Goal: Task Accomplishment & Management: Manage account settings

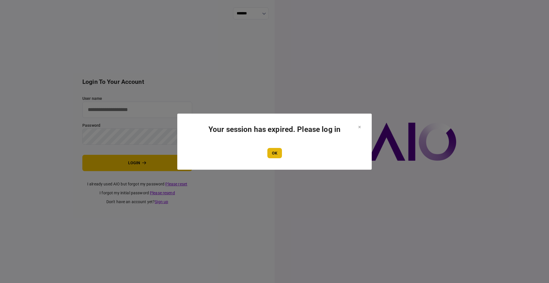
type input "****"
click at [279, 153] on button "OK" at bounding box center [275, 153] width 15 height 10
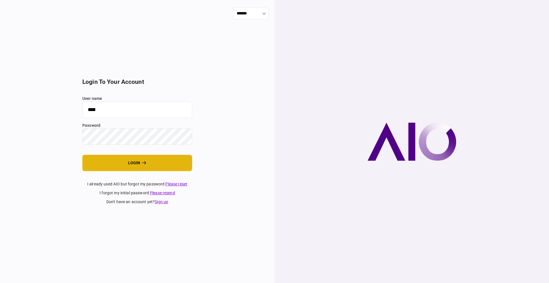
click at [135, 165] on button "login" at bounding box center [137, 163] width 110 height 16
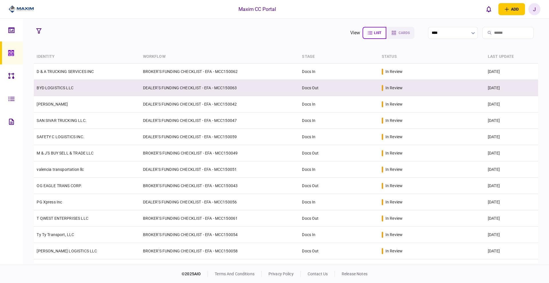
click at [52, 88] on link "BYD LOGISTICS LLC" at bounding box center [55, 88] width 37 height 5
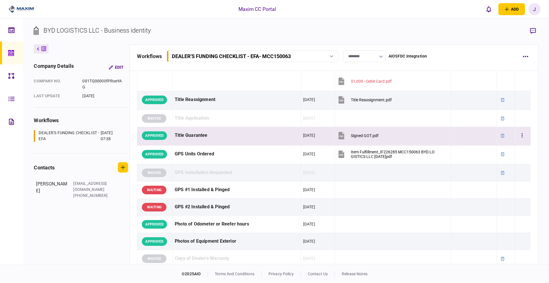
scroll to position [429, 0]
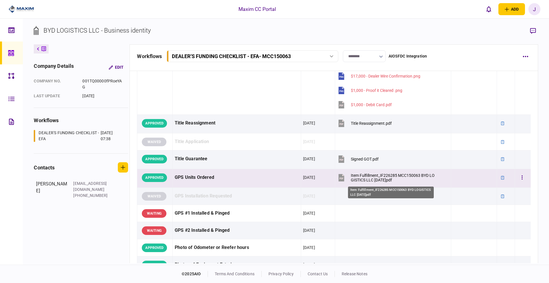
click at [372, 177] on div "Item Fulfillment_IF226285 MCC150063 BYD LOGISTICS LLC 2025.09.16.pdf" at bounding box center [394, 177] width 86 height 9
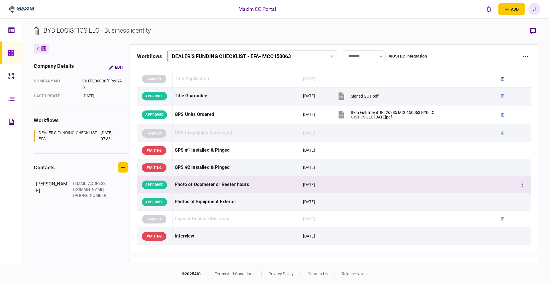
scroll to position [501, 0]
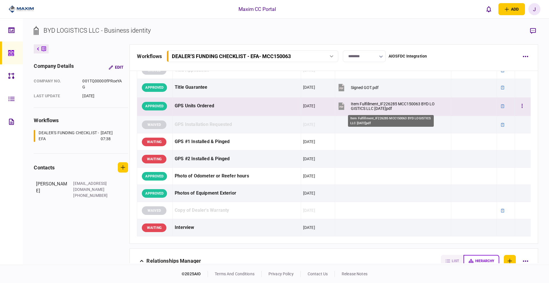
click at [373, 107] on div "Item Fulfillment_IF226285 MCC150063 BYD LOGISTICS LLC 2025.09.16.pdf" at bounding box center [394, 106] width 86 height 9
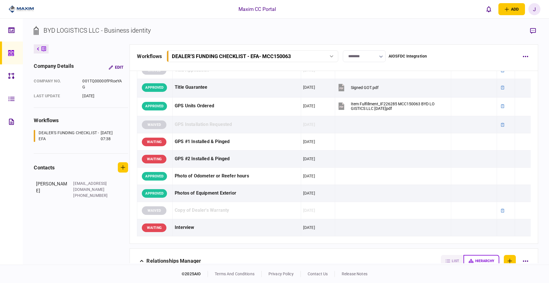
click at [408, 20] on div "BYD LOGISTICS LLC - Business identity company details Edit company no. 001TQ000…" at bounding box center [286, 142] width 526 height 246
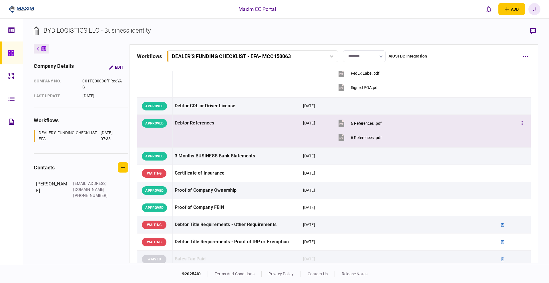
scroll to position [0, 0]
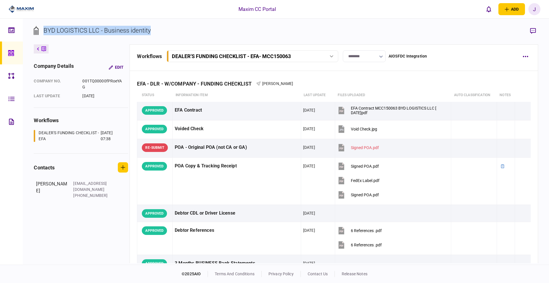
drag, startPoint x: 189, startPoint y: 29, endPoint x: 39, endPoint y: 31, distance: 150.5
click at [39, 31] on section "BYD LOGISTICS LLC - Business identity" at bounding box center [286, 35] width 504 height 19
click at [76, 29] on div "BYD LOGISTICS LLC - Business identity" at bounding box center [96, 30] width 107 height 9
click at [62, 28] on div "BYD LOGISTICS LLC - Business identity" at bounding box center [96, 30] width 107 height 9
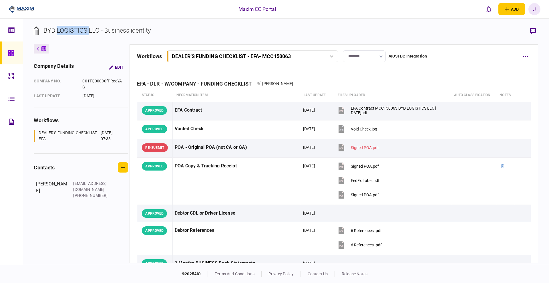
click at [62, 28] on div "BYD LOGISTICS LLC - Business identity" at bounding box center [96, 30] width 107 height 9
drag, startPoint x: 43, startPoint y: 30, endPoint x: 158, endPoint y: 31, distance: 115.0
click at [158, 31] on section "BYD LOGISTICS LLC - Business identity" at bounding box center [286, 35] width 504 height 19
click at [166, 31] on section "BYD LOGISTICS LLC - Business identity" at bounding box center [286, 35] width 504 height 19
drag, startPoint x: 166, startPoint y: 31, endPoint x: 36, endPoint y: 30, distance: 129.6
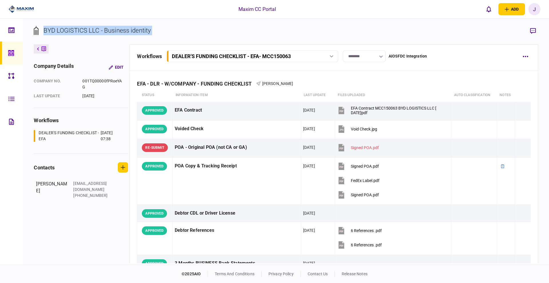
click at [36, 30] on section "BYD LOGISTICS LLC - Business identity" at bounding box center [286, 35] width 504 height 19
click at [49, 29] on div "BYD LOGISTICS LLC - Business identity" at bounding box center [96, 30] width 107 height 9
click at [67, 29] on div "BYD LOGISTICS LLC - Business identity" at bounding box center [96, 30] width 107 height 9
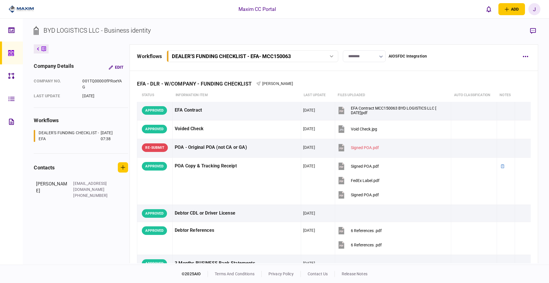
click at [104, 30] on div "BYD LOGISTICS LLC - Business identity" at bounding box center [96, 30] width 107 height 9
click at [96, 30] on div "BYD LOGISTICS LLC - Business identity" at bounding box center [96, 30] width 107 height 9
click at [113, 30] on div "BYD LOGISTICS LLC - Business identity" at bounding box center [96, 30] width 107 height 9
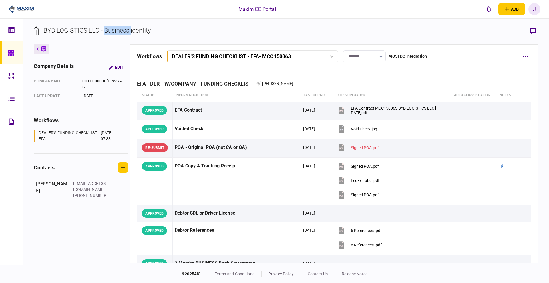
click at [113, 30] on div "BYD LOGISTICS LLC - Business identity" at bounding box center [96, 30] width 107 height 9
click at [137, 30] on div "BYD LOGISTICS LLC - Business identity" at bounding box center [96, 30] width 107 height 9
click at [107, 32] on div "BYD LOGISTICS LLC - Business identity" at bounding box center [96, 30] width 107 height 9
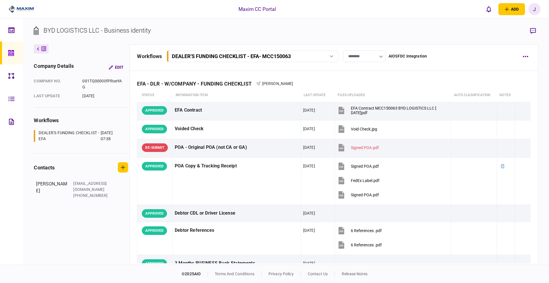
click at [85, 31] on div "BYD LOGISTICS LLC - Business identity" at bounding box center [96, 30] width 107 height 9
click at [95, 31] on div "BYD LOGISTICS LLC - Business identity" at bounding box center [96, 30] width 107 height 9
click at [76, 31] on div "BYD LOGISTICS LLC - Business identity" at bounding box center [96, 30] width 107 height 9
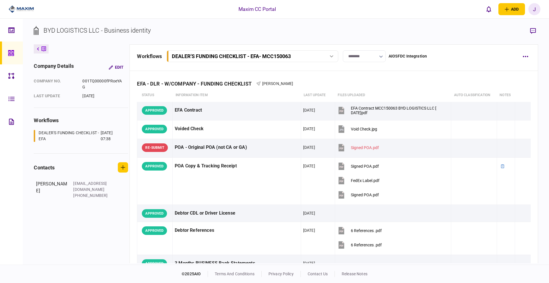
click at [47, 31] on div "BYD LOGISTICS LLC - Business identity" at bounding box center [96, 30] width 107 height 9
click at [58, 27] on div "BYD LOGISTICS LLC - Business identity" at bounding box center [96, 30] width 107 height 9
click at [60, 26] on div "BYD LOGISTICS LLC - Business identity" at bounding box center [96, 30] width 107 height 9
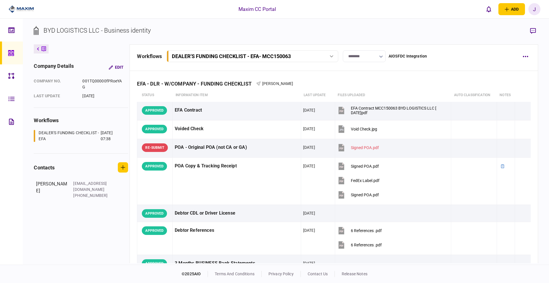
click at [68, 31] on div "BYD LOGISTICS LLC - Business identity" at bounding box center [96, 30] width 107 height 9
click at [285, 27] on section "BYD LOGISTICS LLC - Business identity" at bounding box center [286, 35] width 504 height 19
click at [11, 50] on icon at bounding box center [11, 53] width 6 height 7
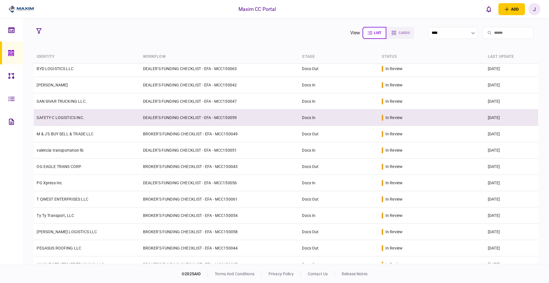
scroll to position [36, 0]
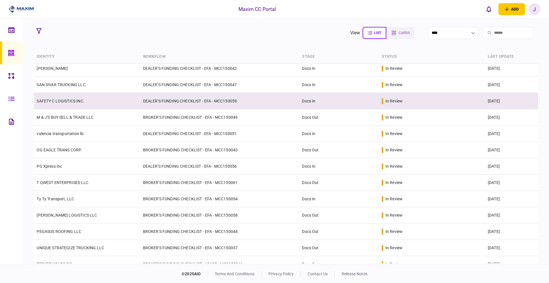
click at [76, 102] on link "SAFETY C LOGISTICS INC." at bounding box center [60, 101] width 47 height 5
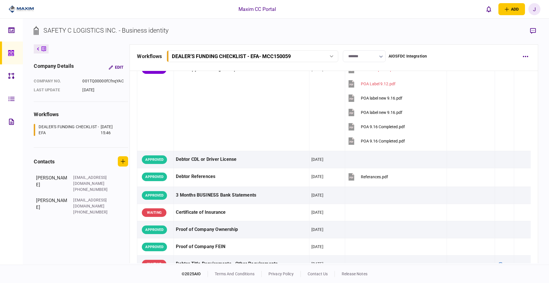
scroll to position [36, 0]
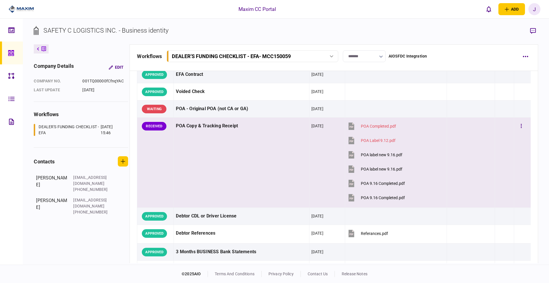
click at [371, 126] on div "POA Completed.pdf" at bounding box center [378, 126] width 35 height 5
click at [374, 156] on div "POA label new 9.16.pdf" at bounding box center [381, 155] width 41 height 5
click at [374, 168] on div "POA label new 9.16.pdf" at bounding box center [381, 169] width 41 height 5
click at [378, 183] on div "POA 9.16 Completed.pdf" at bounding box center [383, 183] width 44 height 5
click at [370, 198] on div "POA 9.16 Completed.pdf" at bounding box center [383, 197] width 44 height 5
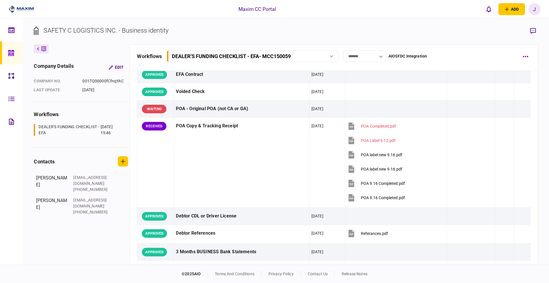
click at [68, 268] on footer "© 2025 AIO terms and conditions privacy policy contact us release notes" at bounding box center [274, 274] width 549 height 18
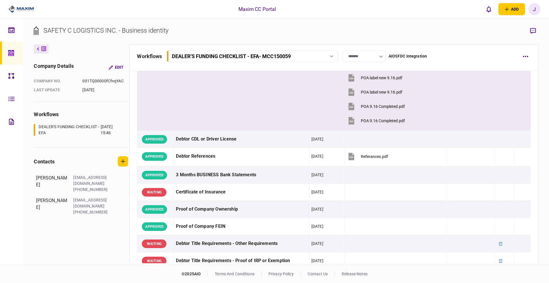
scroll to position [72, 0]
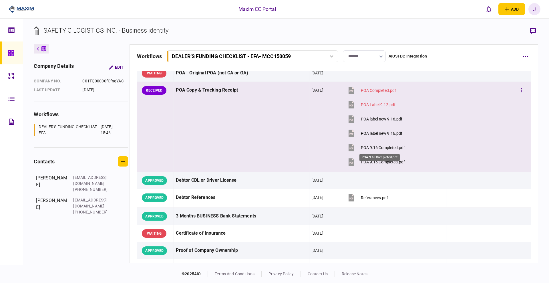
click at [375, 147] on div "POA 9.16 Completed.pdf" at bounding box center [383, 147] width 44 height 5
click at [374, 148] on div "POA 9.16 Completed.pdf" at bounding box center [383, 147] width 44 height 5
click at [381, 146] on div "POA 9.16 Completed.pdf" at bounding box center [383, 147] width 44 height 5
click at [518, 88] on button "button" at bounding box center [521, 90] width 10 height 10
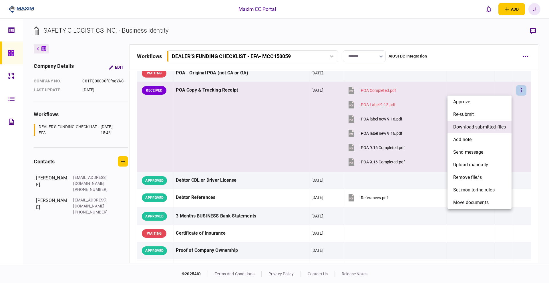
click at [478, 123] on li "download submitted files" at bounding box center [480, 127] width 64 height 13
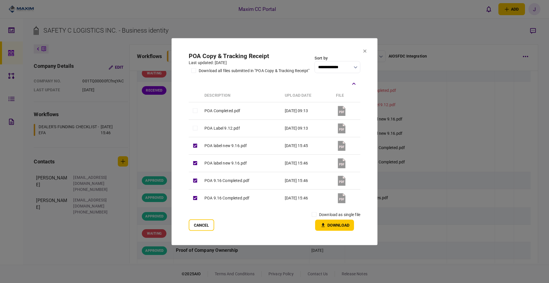
drag, startPoint x: 304, startPoint y: 215, endPoint x: 308, endPoint y: 215, distance: 3.2
click at [305, 215] on div "Cancel download as single file Download" at bounding box center [275, 219] width 172 height 21
drag, startPoint x: 333, startPoint y: 227, endPoint x: 335, endPoint y: 232, distance: 5.0
click at [334, 232] on section "**********" at bounding box center [275, 141] width 206 height 207
click at [342, 230] on button "Download" at bounding box center [334, 224] width 39 height 11
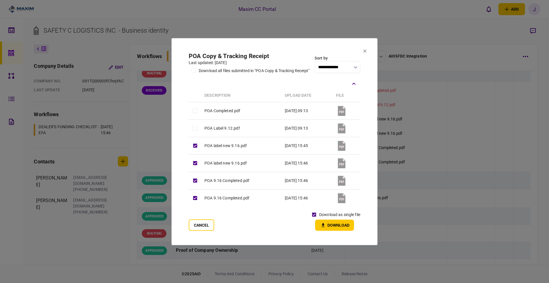
click at [364, 54] on section "**********" at bounding box center [275, 141] width 206 height 207
click at [364, 50] on icon at bounding box center [364, 50] width 3 height 3
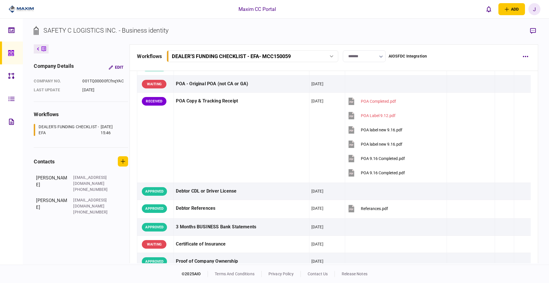
scroll to position [0, 0]
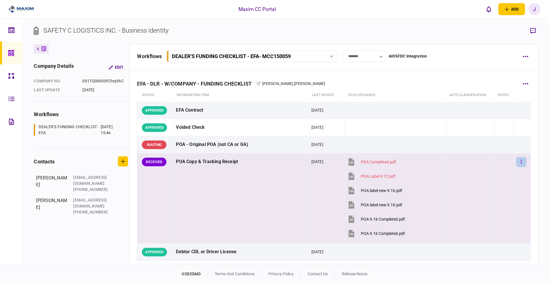
click at [518, 167] on button "button" at bounding box center [521, 162] width 10 height 10
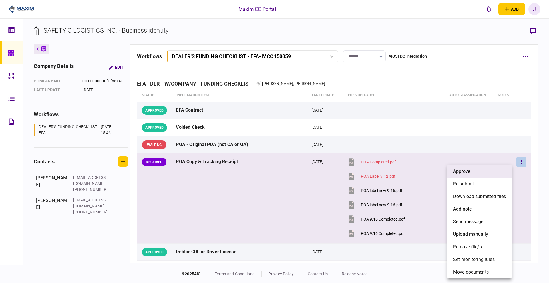
click at [468, 174] on span "approve" at bounding box center [462, 171] width 17 height 7
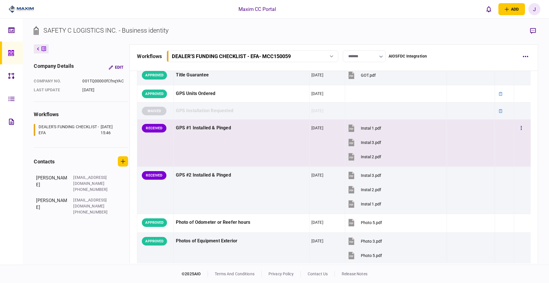
scroll to position [536, 0]
click at [519, 125] on button "button" at bounding box center [521, 129] width 10 height 10
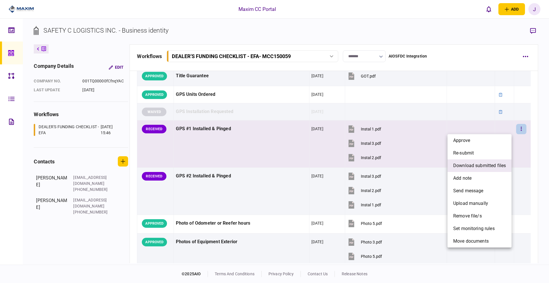
click at [485, 168] on span "download submitted files" at bounding box center [480, 165] width 53 height 7
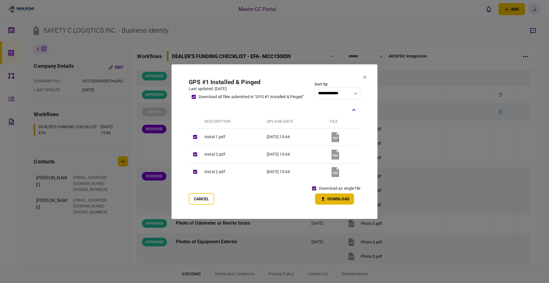
click at [330, 201] on button "Download" at bounding box center [334, 198] width 39 height 11
click at [364, 76] on icon at bounding box center [364, 77] width 3 height 3
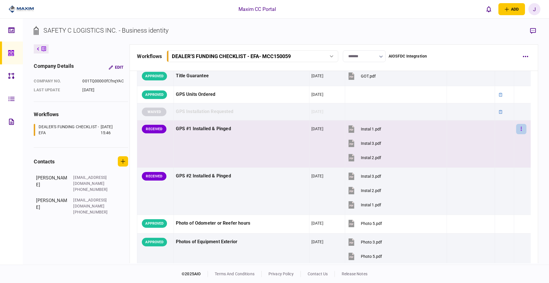
click at [519, 130] on button "button" at bounding box center [521, 129] width 10 height 10
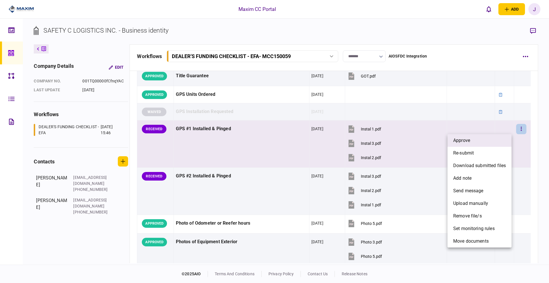
click at [493, 139] on li "approve" at bounding box center [480, 140] width 64 height 13
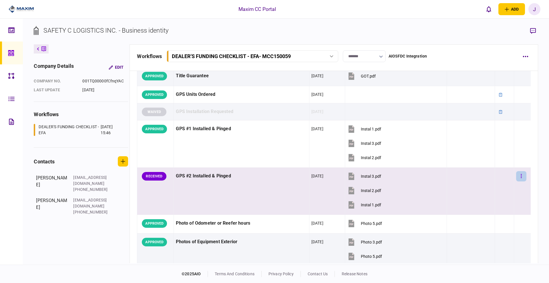
click at [521, 176] on icon "button" at bounding box center [521, 176] width 1 height 4
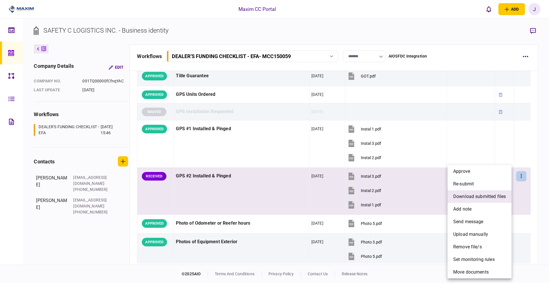
click at [487, 195] on span "download submitted files" at bounding box center [480, 196] width 53 height 7
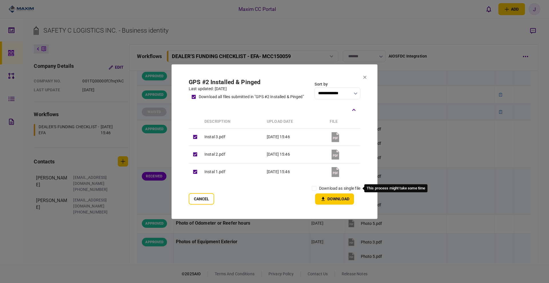
click at [323, 189] on label "download as single file" at bounding box center [339, 188] width 41 height 6
click at [332, 200] on button "Download" at bounding box center [334, 198] width 39 height 11
click at [365, 76] on icon at bounding box center [365, 77] width 3 height 3
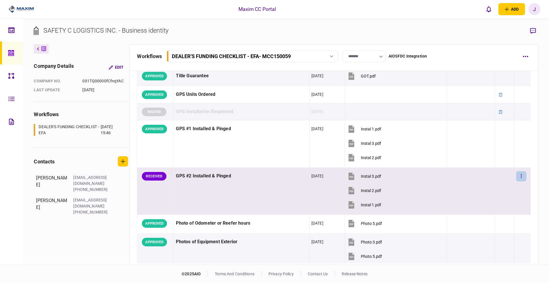
click at [516, 172] on button "button" at bounding box center [521, 176] width 10 height 10
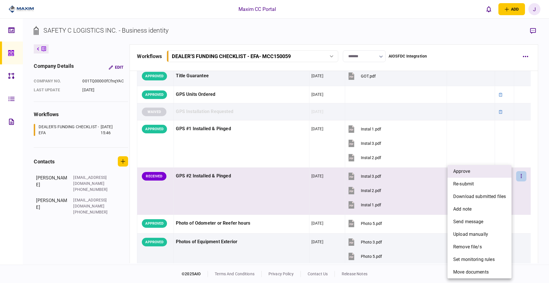
click at [478, 175] on li "approve" at bounding box center [480, 171] width 64 height 13
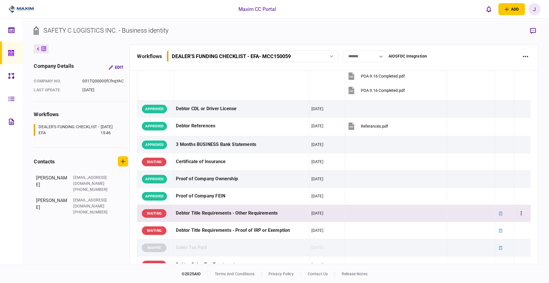
scroll to position [0, 0]
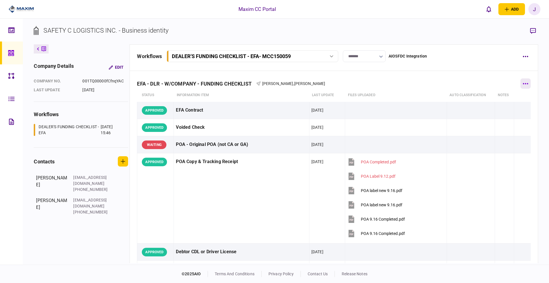
click at [523, 84] on icon "button" at bounding box center [525, 83] width 5 height 1
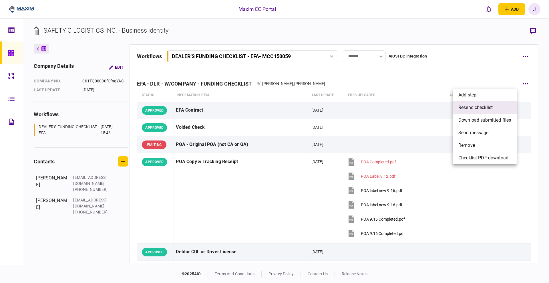
click at [479, 110] on span "resend checklist" at bounding box center [476, 107] width 34 height 7
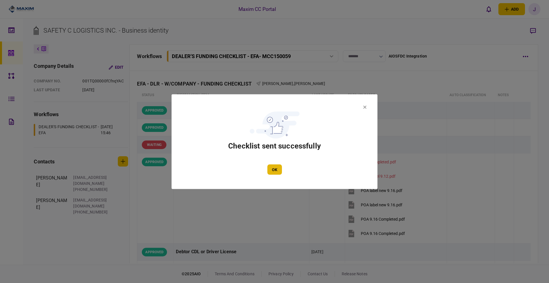
click at [269, 169] on button "OK" at bounding box center [275, 169] width 15 height 10
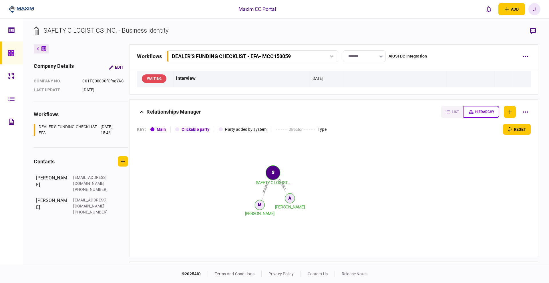
scroll to position [859, 0]
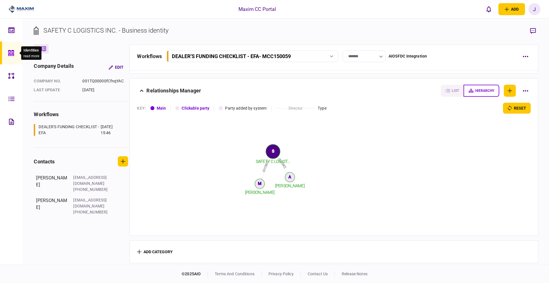
click at [19, 53] on span at bounding box center [20, 53] width 3 height 4
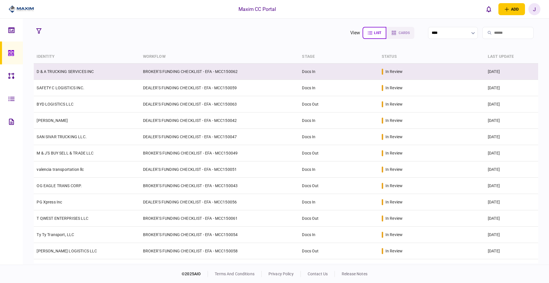
click at [74, 72] on link "D & A TRUCKING SERVICES INC" at bounding box center [65, 71] width 57 height 5
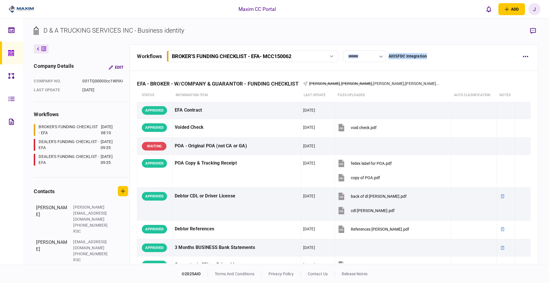
drag, startPoint x: 442, startPoint y: 57, endPoint x: 384, endPoint y: 54, distance: 58.1
click at [384, 54] on div "workflows BROKER'S FUNDING CHECKLIST - EFA - MCC150062 BROKER'S FUNDING CHECKLI…" at bounding box center [327, 56] width 381 height 12
click at [400, 32] on section "D & A TRUCKING SERVICES INC - Business identity" at bounding box center [286, 35] width 504 height 19
drag, startPoint x: 442, startPoint y: 57, endPoint x: 385, endPoint y: 58, distance: 57.5
click at [385, 58] on div "workflows BROKER'S FUNDING CHECKLIST - EFA - MCC150062 BROKER'S FUNDING CHECKLI…" at bounding box center [327, 56] width 381 height 12
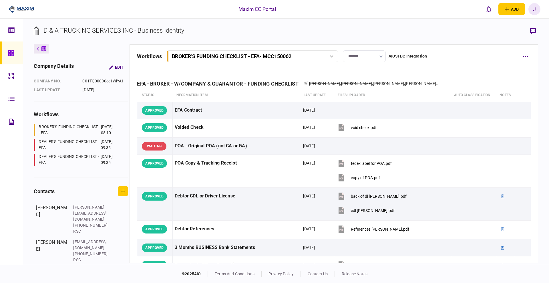
click at [409, 26] on section "D & A TRUCKING SERVICES INC - Business identity" at bounding box center [286, 35] width 504 height 19
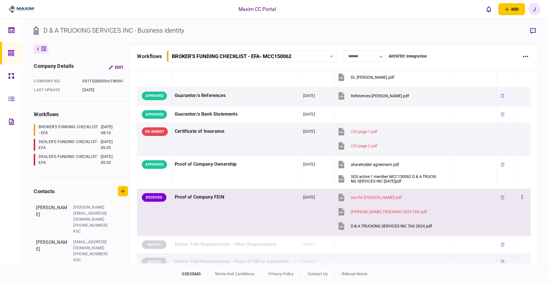
scroll to position [215, 0]
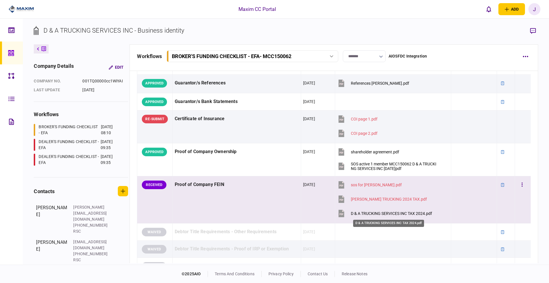
click at [368, 212] on div "D & A TRUCKING SERVICES INC TAX 2024.pdf" at bounding box center [391, 213] width 81 height 5
click at [367, 199] on div "MORALES TRUCKING 2024 TAX.pdf" at bounding box center [389, 199] width 76 height 5
click at [365, 213] on div "D & A TRUCKING SERVICES INC TAX 2024.pdf" at bounding box center [391, 213] width 81 height 5
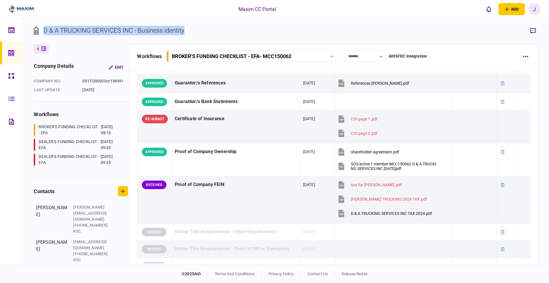
drag, startPoint x: 192, startPoint y: 28, endPoint x: 40, endPoint y: 31, distance: 151.4
click at [40, 31] on section "D & A TRUCKING SERVICES INC - Business identity" at bounding box center [286, 35] width 504 height 19
click at [54, 28] on div "D & A TRUCKING SERVICES INC - Business identity" at bounding box center [113, 30] width 141 height 9
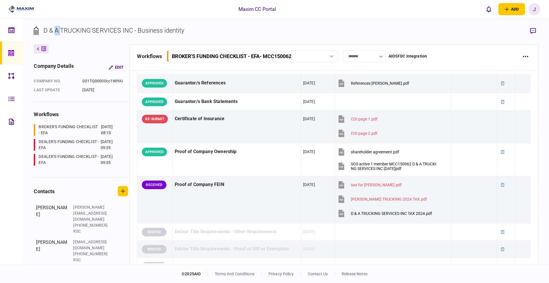
click at [54, 28] on div "D & A TRUCKING SERVICES INC - Business identity" at bounding box center [113, 30] width 141 height 9
click at [72, 28] on div "D & A TRUCKING SERVICES INC - Business identity" at bounding box center [113, 30] width 141 height 9
click at [73, 28] on div "D & A TRUCKING SERVICES INC - Business identity" at bounding box center [113, 30] width 141 height 9
click at [113, 30] on div "D & A TRUCKING SERVICES INC - Business identity" at bounding box center [113, 30] width 141 height 9
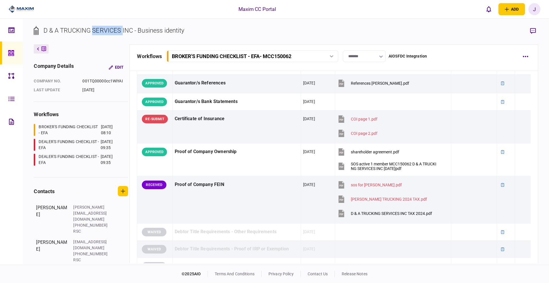
click at [123, 28] on div "D & A TRUCKING SERVICES INC - Business identity" at bounding box center [113, 30] width 141 height 9
click at [126, 32] on div "D & A TRUCKING SERVICES INC - Business identity" at bounding box center [113, 30] width 141 height 9
click at [86, 31] on div "D & A TRUCKING SERVICES INC - Business identity" at bounding box center [113, 30] width 141 height 9
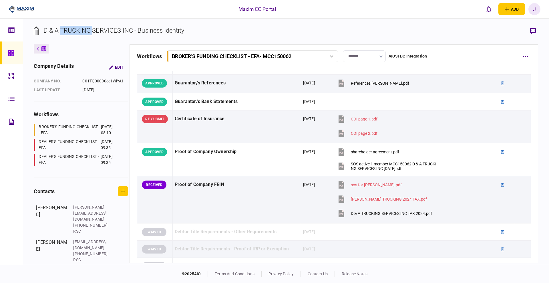
click at [86, 31] on div "D & A TRUCKING SERVICES INC - Business identity" at bounding box center [113, 30] width 141 height 9
click at [116, 30] on div "D & A TRUCKING SERVICES INC - Business identity" at bounding box center [113, 30] width 141 height 9
click at [128, 32] on div "D & A TRUCKING SERVICES INC - Business identity" at bounding box center [113, 30] width 141 height 9
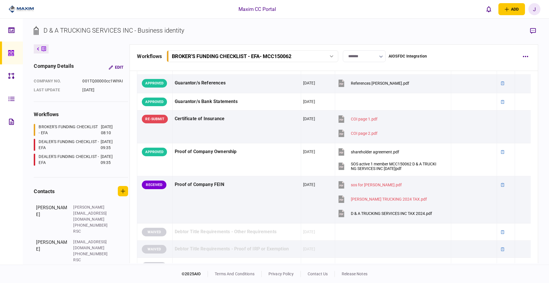
click at [101, 32] on div "D & A TRUCKING SERVICES INC - Business identity" at bounding box center [113, 30] width 141 height 9
click at [72, 31] on div "D & A TRUCKING SERVICES INC - Business identity" at bounding box center [113, 30] width 141 height 9
click at [53, 30] on div "D & A TRUCKING SERVICES INC - Business identity" at bounding box center [113, 30] width 141 height 9
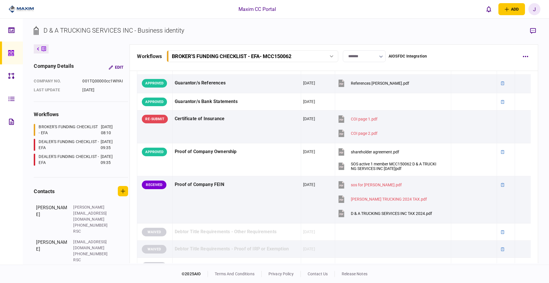
click at [48, 30] on div "D & A TRUCKING SERVICES INC - Business identity" at bounding box center [113, 30] width 141 height 9
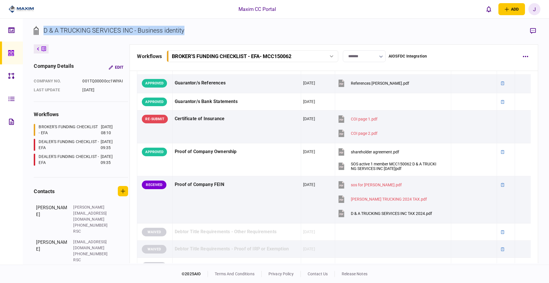
drag, startPoint x: 43, startPoint y: 30, endPoint x: 193, endPoint y: 32, distance: 150.8
click at [193, 32] on section "D & A TRUCKING SERVICES INC - Business identity" at bounding box center [286, 35] width 504 height 19
click at [202, 34] on section "D & A TRUCKING SERVICES INC - Business identity" at bounding box center [286, 35] width 504 height 19
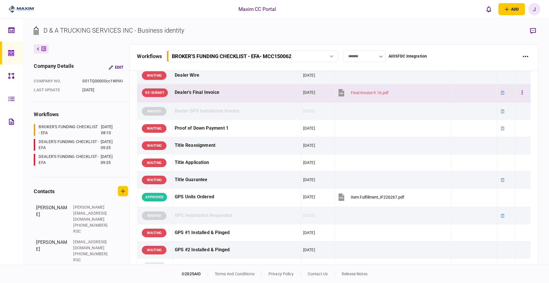
scroll to position [608, 0]
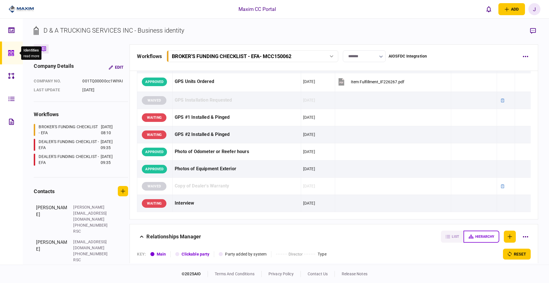
click at [10, 50] on icon at bounding box center [11, 53] width 6 height 6
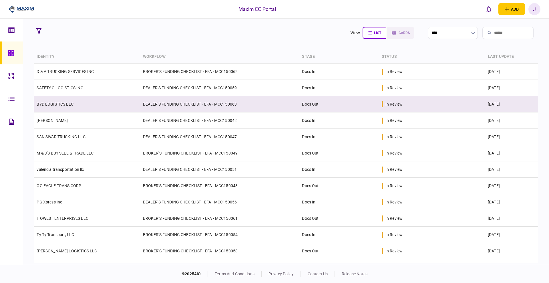
click at [57, 103] on link "BYD LOGISTICS LLC" at bounding box center [55, 104] width 37 height 5
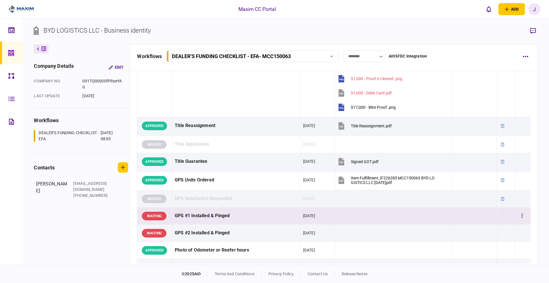
scroll to position [465, 0]
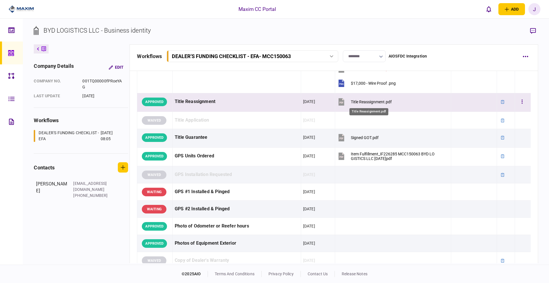
click at [366, 100] on div "Title Reassignment.pdf" at bounding box center [371, 102] width 41 height 5
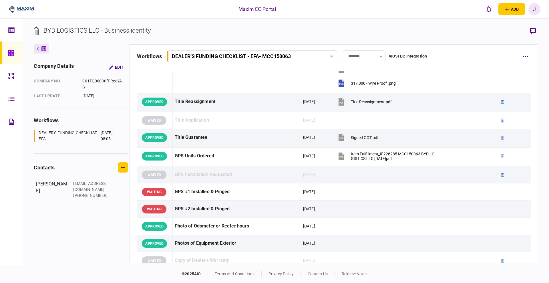
click at [472, 28] on section "BYD LOGISTICS LLC - Business identity" at bounding box center [286, 35] width 504 height 19
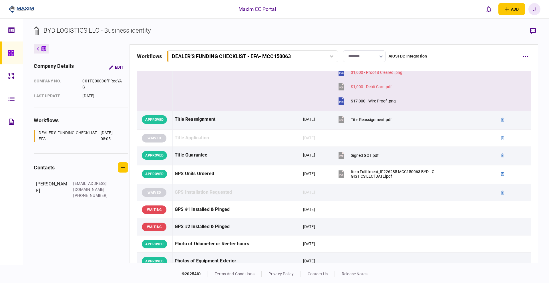
scroll to position [358, 0]
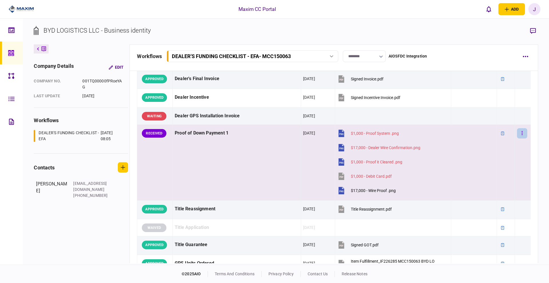
click at [518, 137] on button "button" at bounding box center [522, 133] width 10 height 10
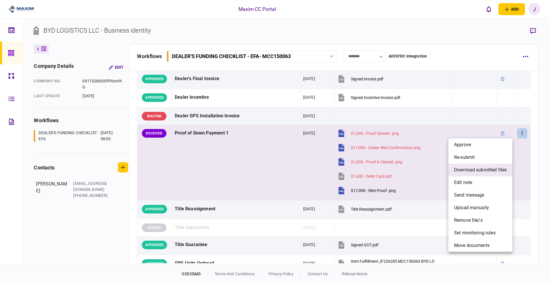
click at [480, 171] on span "download submitted files" at bounding box center [480, 170] width 53 height 7
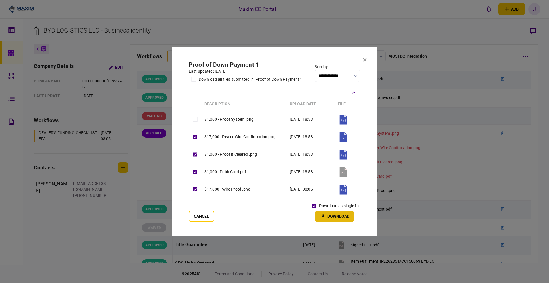
click at [327, 218] on button "Download" at bounding box center [334, 216] width 39 height 11
drag, startPoint x: 186, startPoint y: 213, endPoint x: 191, endPoint y: 217, distance: 5.8
click at [186, 213] on section "**********" at bounding box center [275, 141] width 206 height 189
click at [190, 217] on button "Cancel" at bounding box center [201, 216] width 25 height 11
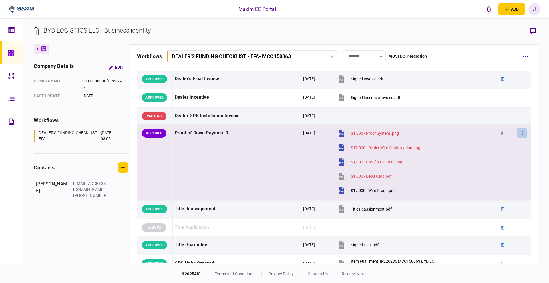
click at [517, 132] on button "button" at bounding box center [522, 133] width 10 height 10
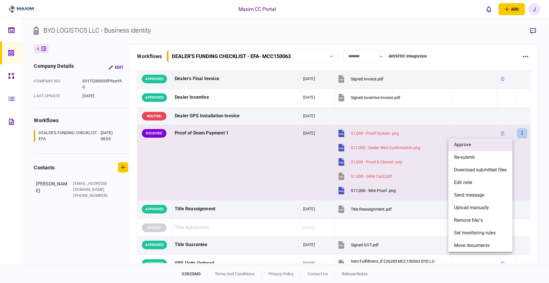
click at [469, 148] on span "approve" at bounding box center [462, 144] width 17 height 7
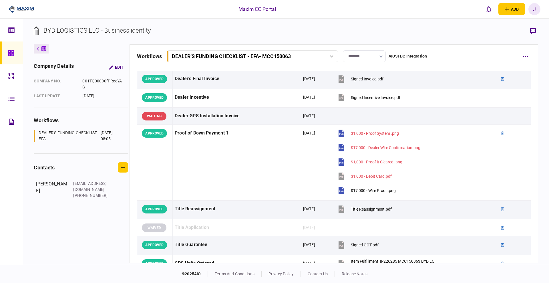
click at [14, 55] on icon at bounding box center [11, 53] width 6 height 7
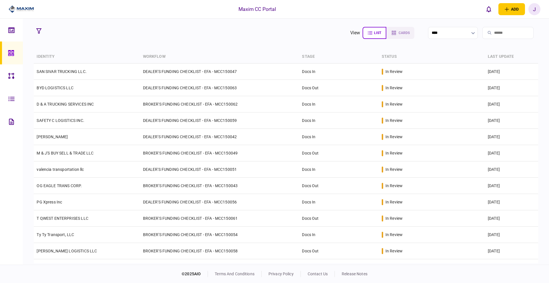
click at [506, 36] on input "search" at bounding box center [508, 33] width 51 height 12
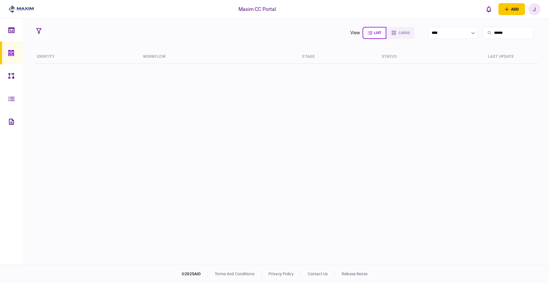
type input "******"
click at [11, 51] on icon at bounding box center [11, 53] width 6 height 6
click at [6, 50] on link at bounding box center [11, 52] width 23 height 23
click at [9, 20] on div at bounding box center [12, 30] width 9 height 23
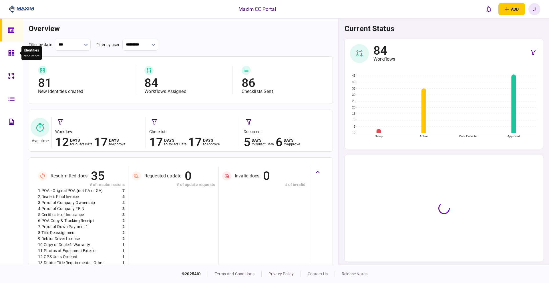
click at [10, 53] on icon at bounding box center [12, 53] width 6 height 6
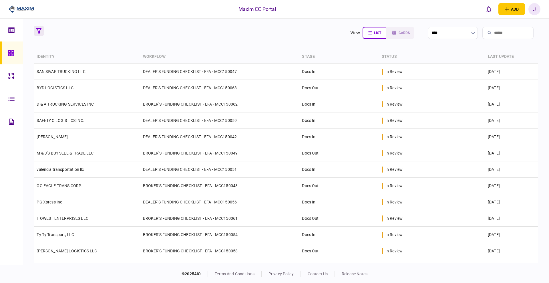
click at [39, 30] on icon "button" at bounding box center [38, 30] width 5 height 5
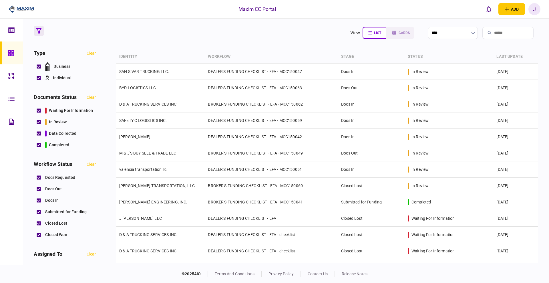
click at [490, 33] on input "search" at bounding box center [508, 33] width 51 height 12
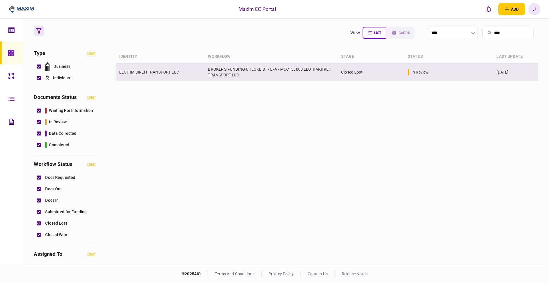
type input "****"
click at [155, 69] on td "ELOHIM-JIREH TRANSPORT LLC" at bounding box center [160, 72] width 89 height 17
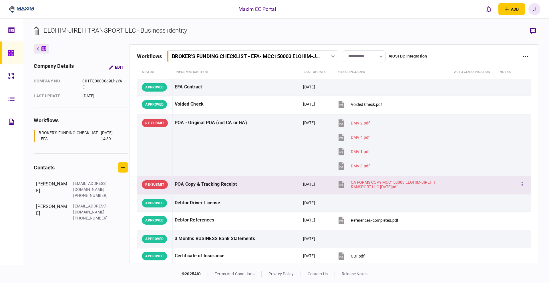
scroll to position [36, 0]
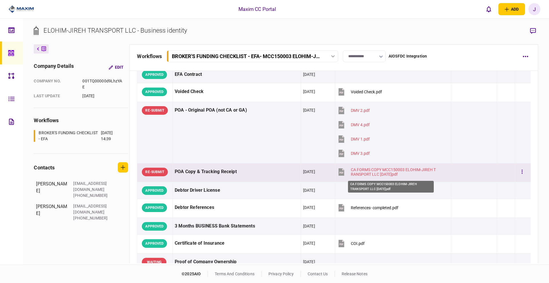
click at [367, 172] on div "CA FORMS COPY MCC150003 ELOHIM-JIREH TRANSPORT LLC 2025.08.15.pdf" at bounding box center [394, 171] width 86 height 9
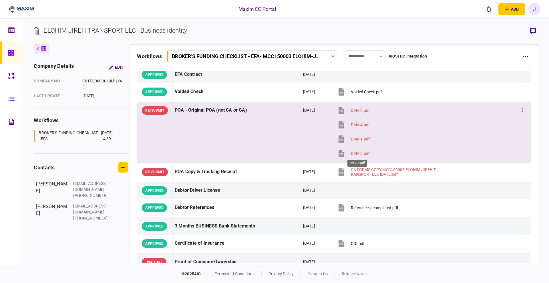
click at [355, 152] on div "DMV 3.pdf" at bounding box center [360, 153] width 19 height 5
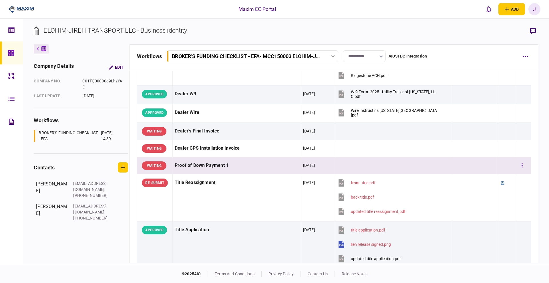
scroll to position [358, 0]
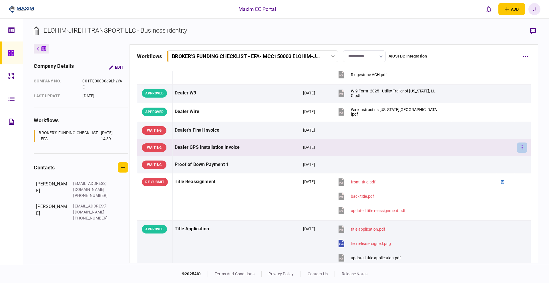
click at [519, 146] on button "button" at bounding box center [522, 147] width 10 height 10
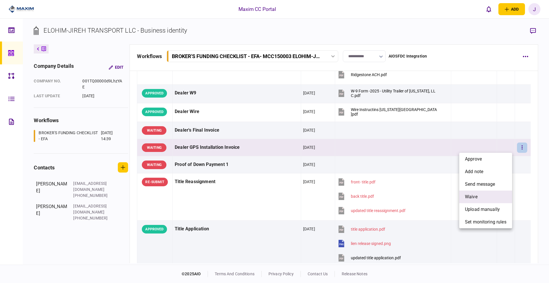
click at [478, 198] on li "waive" at bounding box center [486, 197] width 53 height 13
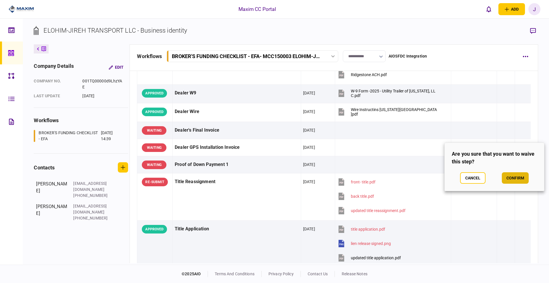
click at [506, 176] on button "confirm" at bounding box center [515, 177] width 27 height 11
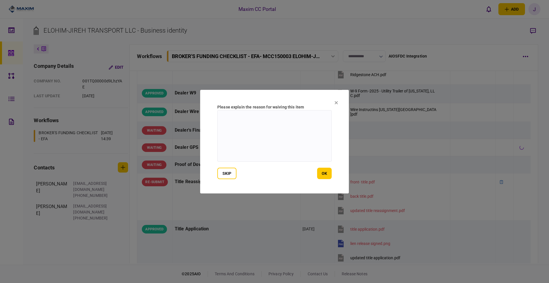
click at [225, 130] on textarea at bounding box center [274, 136] width 114 height 52
type textarea "**********"
drag, startPoint x: 317, startPoint y: 171, endPoint x: 334, endPoint y: 173, distance: 17.4
click at [320, 172] on div "skip ok" at bounding box center [274, 173] width 114 height 11
click at [325, 175] on button "ok" at bounding box center [324, 173] width 15 height 11
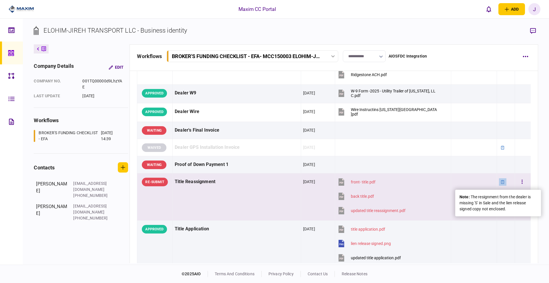
click at [501, 183] on icon at bounding box center [503, 182] width 4 height 4
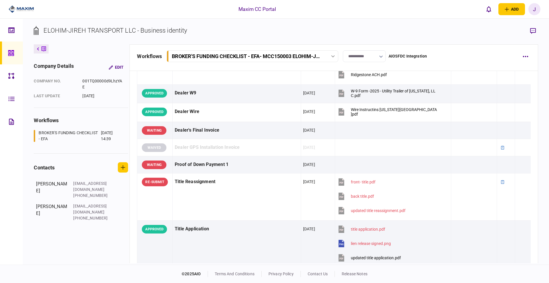
click at [375, 57] on input "**********" at bounding box center [364, 56] width 43 height 12
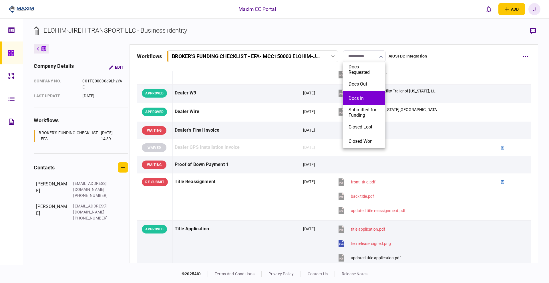
click at [367, 98] on button "Docs In" at bounding box center [364, 98] width 31 height 5
type input "*******"
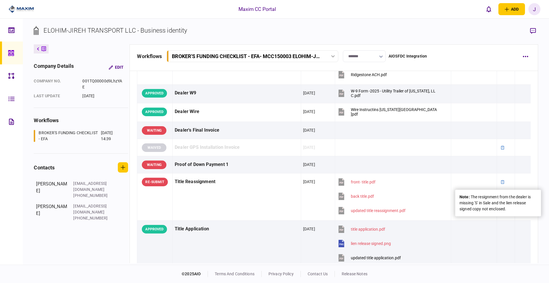
click at [513, 207] on div "note : The resignment from the dealer is missing 'S' in Sale and the lien relea…" at bounding box center [498, 203] width 77 height 18
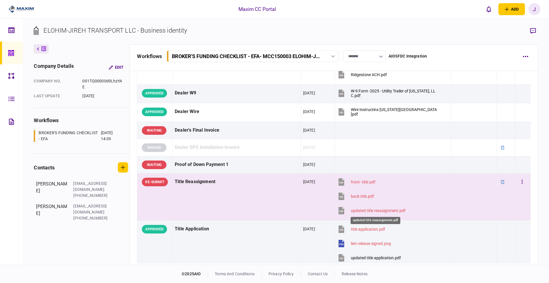
click at [367, 211] on div "updated title reassignment.pdf" at bounding box center [378, 210] width 55 height 5
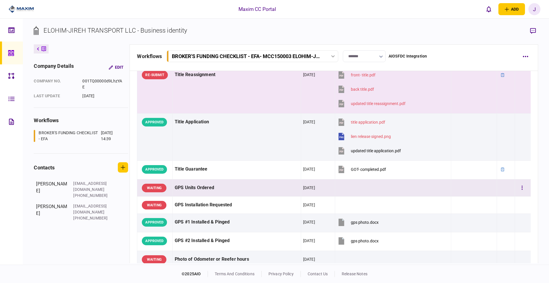
scroll to position [465, 0]
drag, startPoint x: 207, startPoint y: 188, endPoint x: 282, endPoint y: 187, distance: 75.6
click at [275, 187] on div "GPS Units Ordered" at bounding box center [237, 187] width 124 height 13
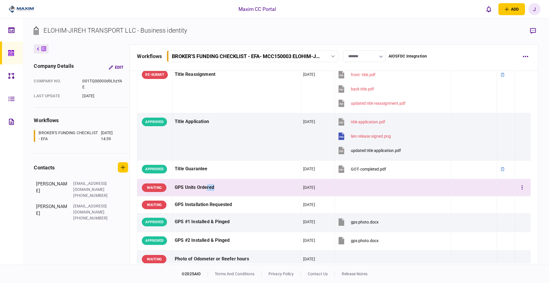
click at [251, 191] on div "GPS Units Ordered" at bounding box center [237, 187] width 124 height 13
click at [517, 189] on button "button" at bounding box center [522, 188] width 10 height 10
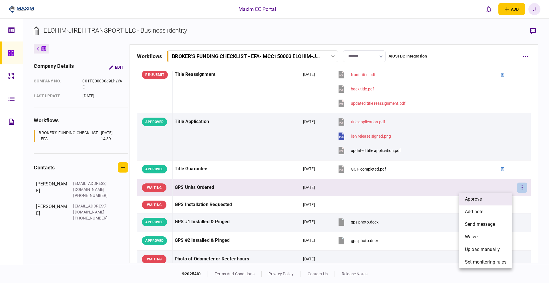
click at [485, 197] on li "approve" at bounding box center [486, 199] width 53 height 13
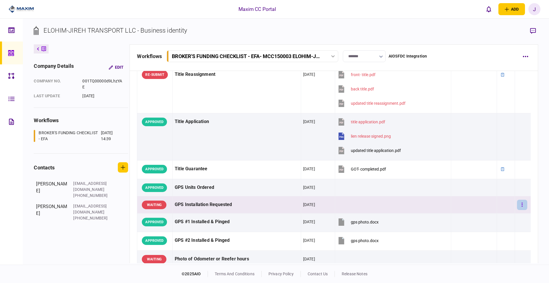
click at [520, 207] on button "button" at bounding box center [522, 205] width 10 height 10
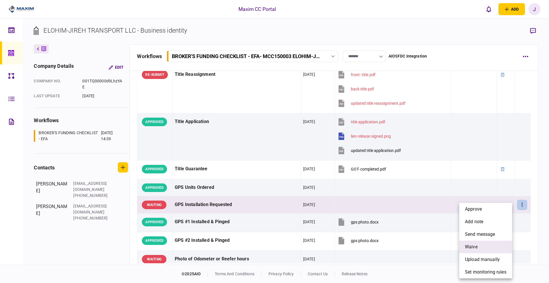
click at [481, 245] on li "waive" at bounding box center [486, 247] width 53 height 13
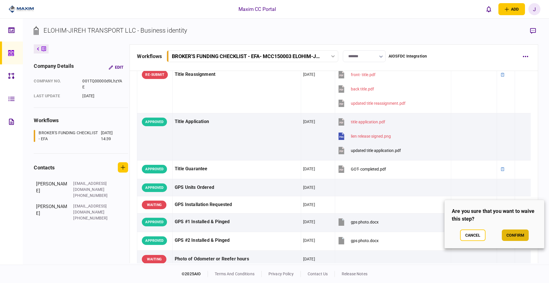
click at [518, 237] on button "confirm" at bounding box center [515, 234] width 27 height 11
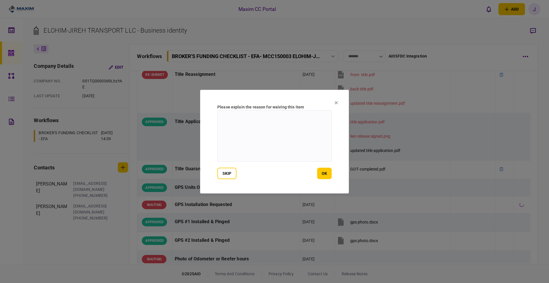
click at [231, 141] on textarea at bounding box center [274, 136] width 114 height 52
type textarea "***"
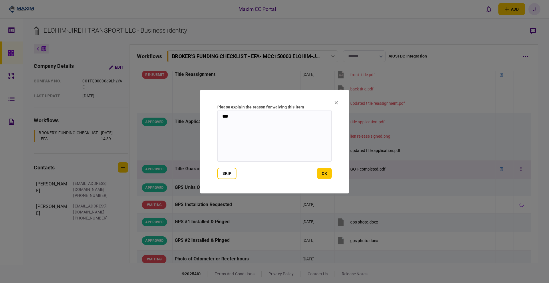
click at [324, 176] on button "ok" at bounding box center [324, 173] width 15 height 11
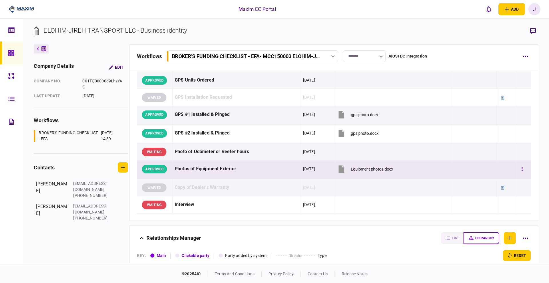
scroll to position [536, 0]
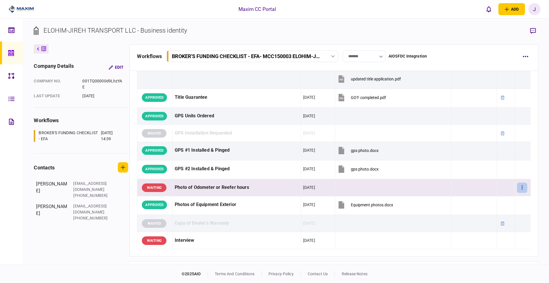
click at [517, 188] on button "button" at bounding box center [522, 188] width 10 height 10
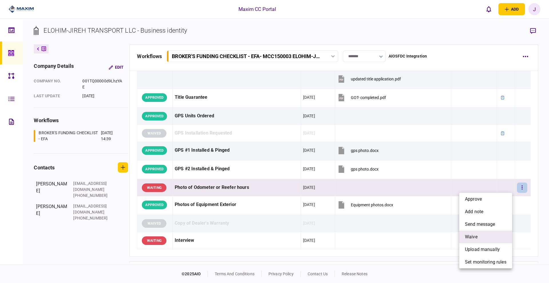
click at [479, 237] on li "waive" at bounding box center [486, 237] width 53 height 13
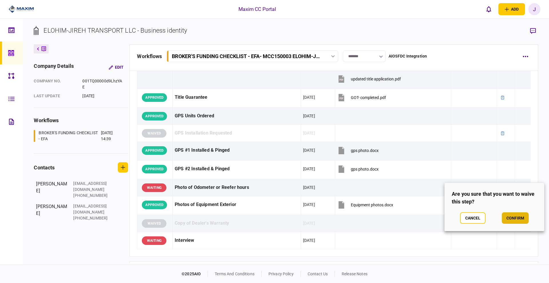
click at [514, 219] on button "confirm" at bounding box center [515, 217] width 27 height 11
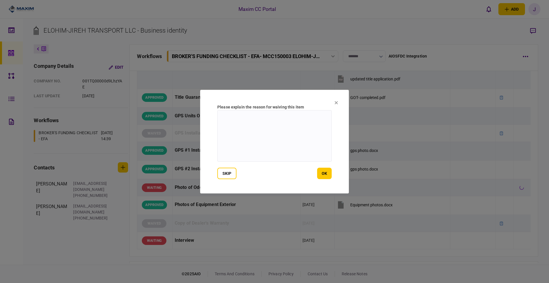
click at [286, 147] on textarea at bounding box center [274, 136] width 114 height 52
type textarea "**********"
click at [319, 173] on button "ok" at bounding box center [324, 173] width 15 height 11
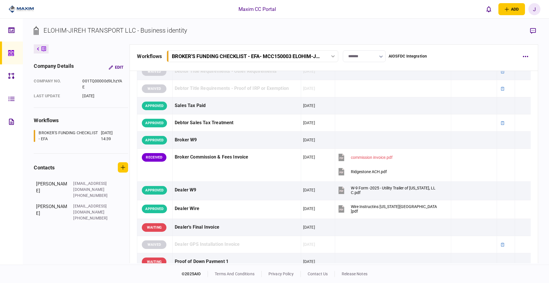
scroll to position [179, 0]
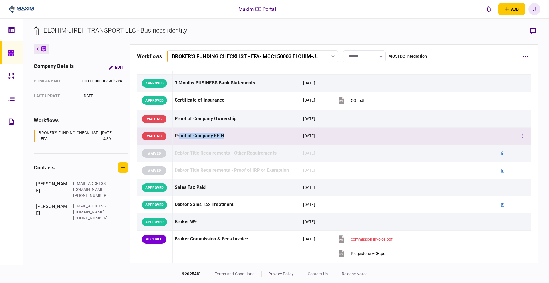
drag, startPoint x: 178, startPoint y: 135, endPoint x: 251, endPoint y: 137, distance: 72.7
click at [247, 136] on div "Proof of Company FEIN" at bounding box center [237, 136] width 124 height 13
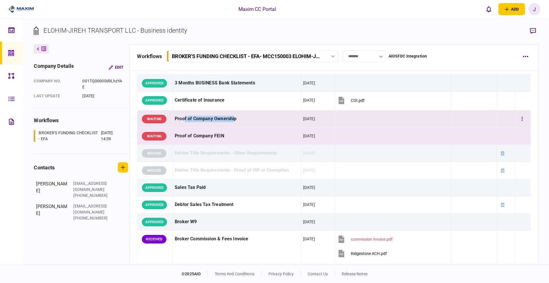
drag, startPoint x: 184, startPoint y: 118, endPoint x: 246, endPoint y: 119, distance: 62.1
click at [236, 117] on div "Proof of Company Ownership" at bounding box center [237, 118] width 124 height 13
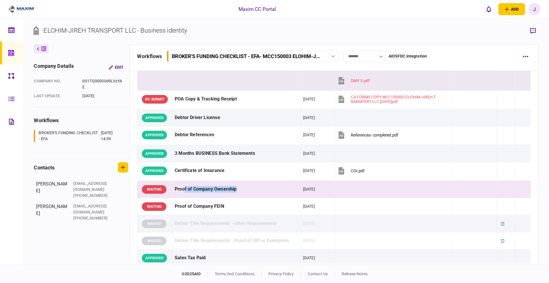
scroll to position [0, 0]
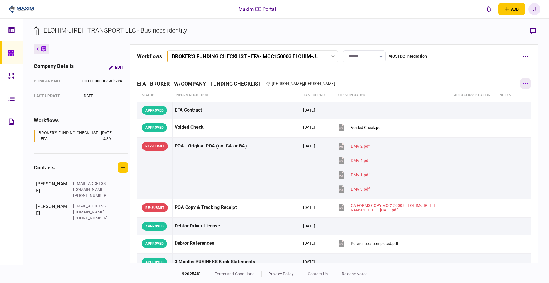
click at [521, 80] on button "button" at bounding box center [526, 83] width 10 height 10
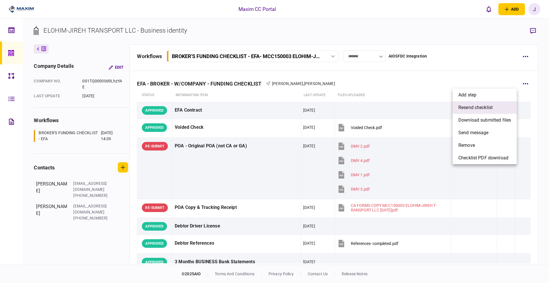
click at [482, 107] on span "resend checklist" at bounding box center [476, 107] width 34 height 7
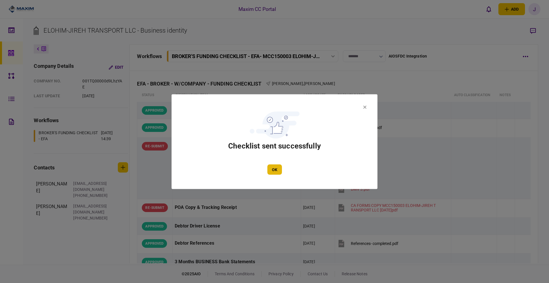
click at [275, 172] on button "OK" at bounding box center [275, 169] width 15 height 10
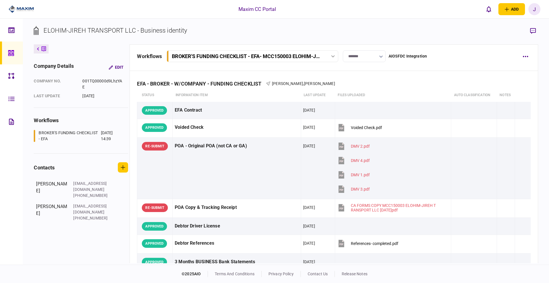
drag, startPoint x: 12, startPoint y: 53, endPoint x: 15, endPoint y: 54, distance: 2.9
click at [12, 53] on icon at bounding box center [11, 53] width 6 height 6
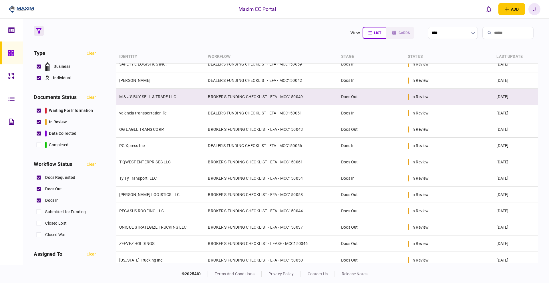
scroll to position [79, 0]
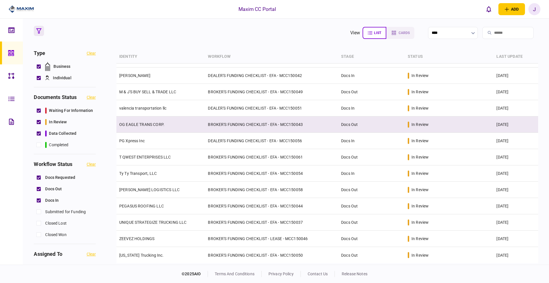
click at [143, 128] on td "OG EAGLE TRANS CORP." at bounding box center [160, 124] width 89 height 16
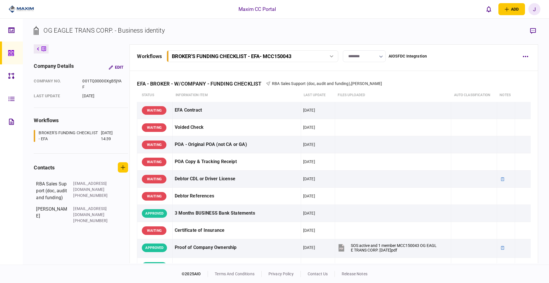
click at [371, 56] on input "********" at bounding box center [364, 56] width 43 height 12
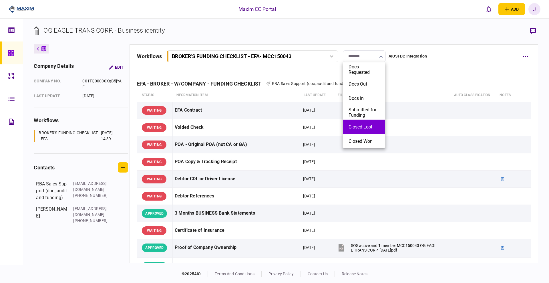
click at [370, 131] on li "Closed Lost" at bounding box center [364, 127] width 42 height 14
type input "**********"
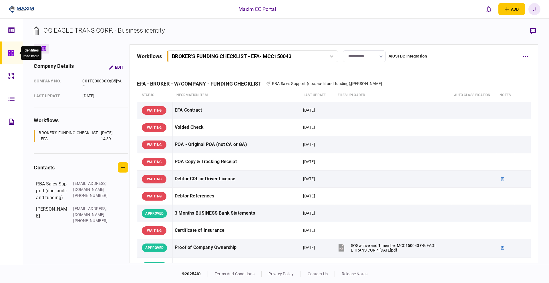
click at [9, 53] on icon at bounding box center [11, 53] width 6 height 7
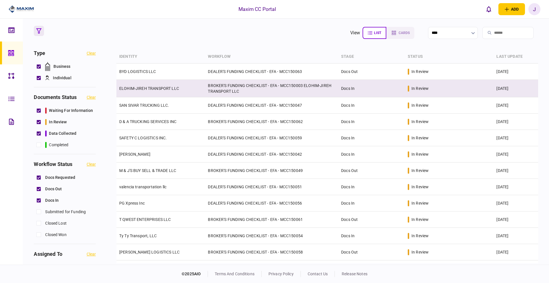
click at [149, 88] on link "ELOHIM-JIREH TRANSPORT LLC" at bounding box center [149, 88] width 60 height 5
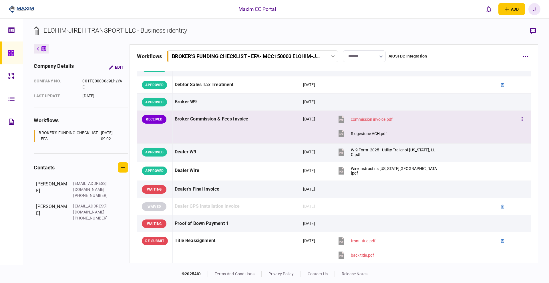
scroll to position [286, 0]
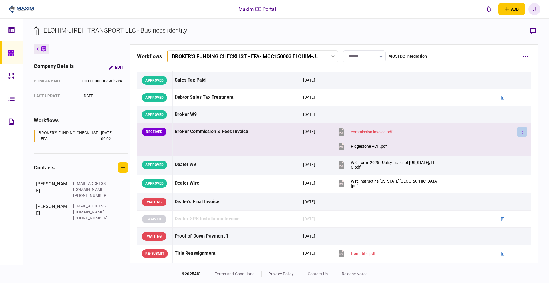
click at [517, 134] on button "button" at bounding box center [522, 132] width 10 height 10
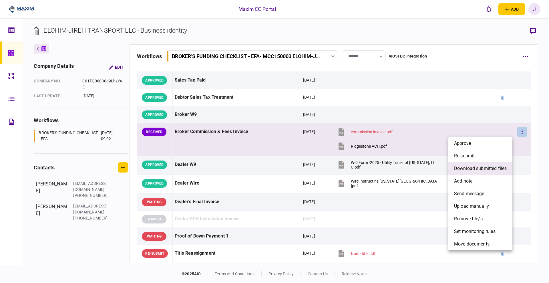
click at [492, 166] on span "download submitted files" at bounding box center [480, 168] width 53 height 7
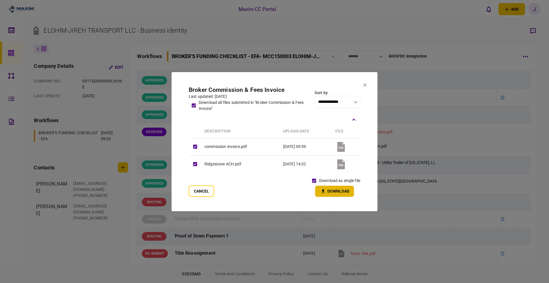
click at [344, 191] on button "Download" at bounding box center [334, 191] width 39 height 11
click at [365, 88] on section "**********" at bounding box center [275, 141] width 206 height 139
click at [365, 87] on button at bounding box center [364, 85] width 3 height 5
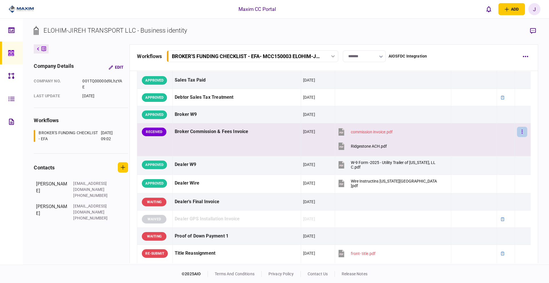
click at [519, 130] on button "button" at bounding box center [522, 132] width 10 height 10
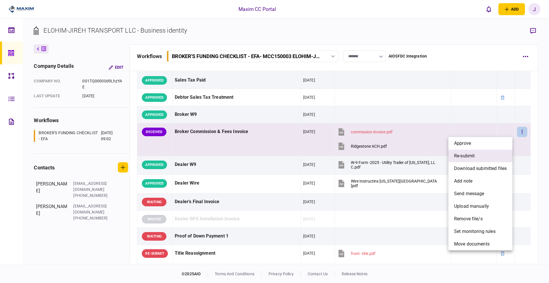
click at [480, 157] on li "re-submit" at bounding box center [481, 156] width 64 height 13
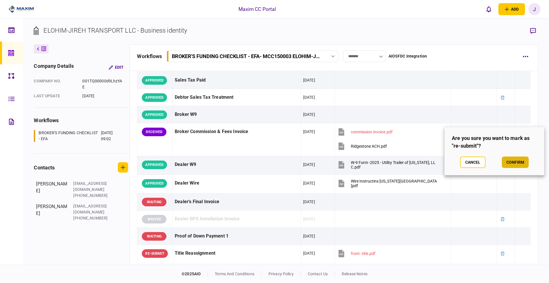
click at [505, 166] on button "confirm" at bounding box center [515, 162] width 27 height 11
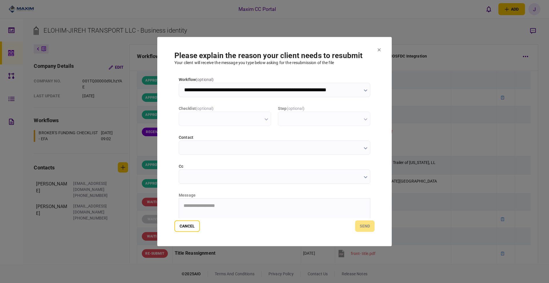
scroll to position [0, 0]
type input "**********"
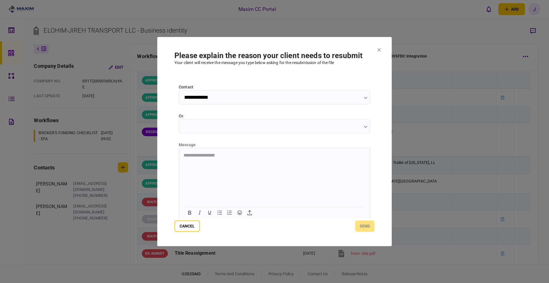
scroll to position [52, 0]
click at [195, 161] on html at bounding box center [274, 154] width 191 height 14
click at [363, 224] on button "send" at bounding box center [364, 225] width 19 height 11
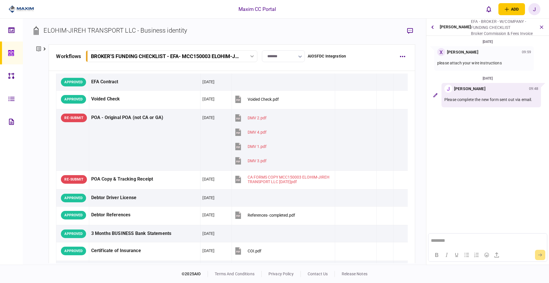
scroll to position [0, 0]
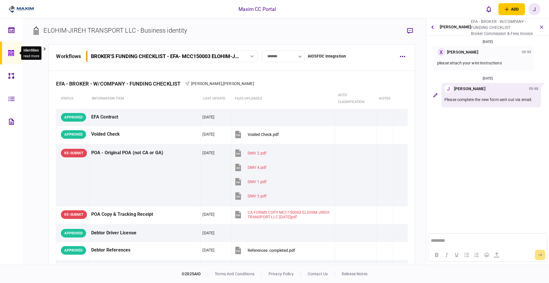
click at [12, 57] on div at bounding box center [12, 52] width 9 height 23
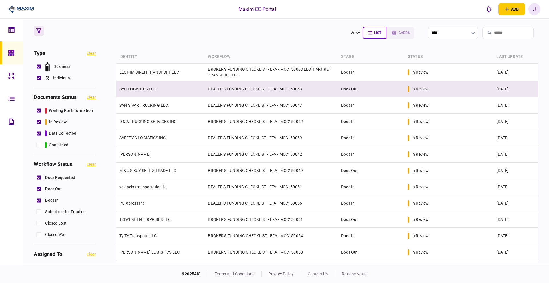
click at [143, 90] on link "BYD LOGISTICS LLC" at bounding box center [137, 89] width 37 height 5
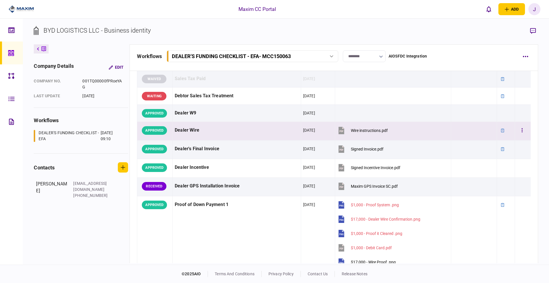
scroll to position [322, 0]
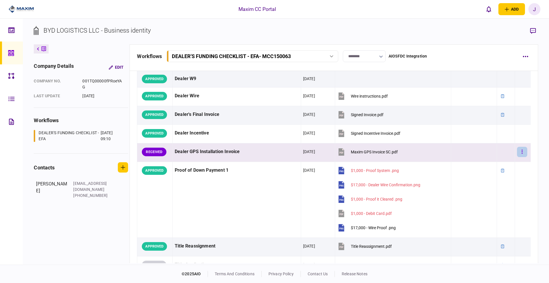
click at [522, 151] on button "button" at bounding box center [522, 152] width 10 height 10
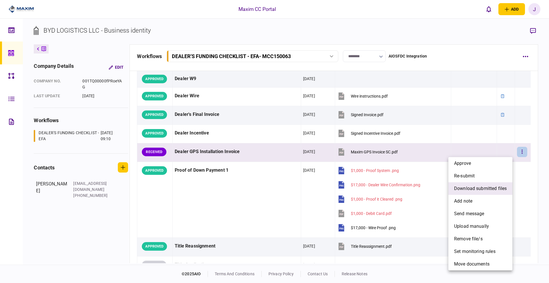
click at [483, 190] on span "download submitted files" at bounding box center [480, 188] width 53 height 7
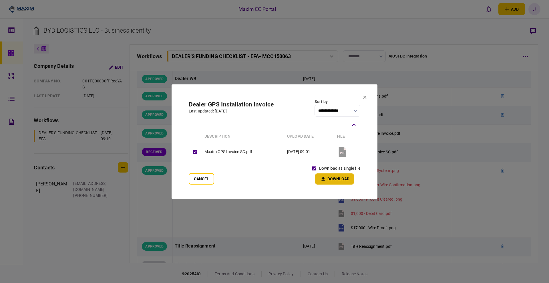
click at [329, 179] on button "Download" at bounding box center [334, 178] width 39 height 11
click at [196, 183] on button "Cancel" at bounding box center [201, 178] width 25 height 11
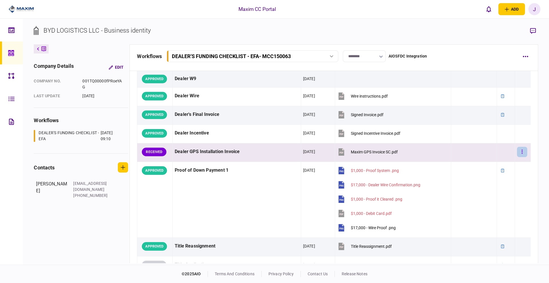
click at [521, 153] on button "button" at bounding box center [522, 152] width 10 height 10
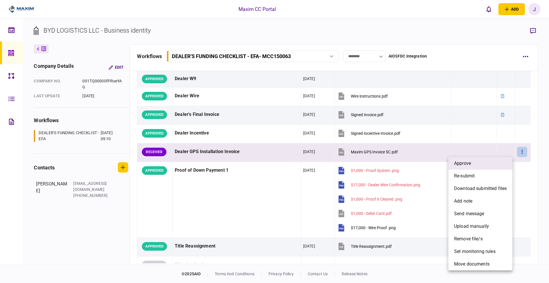
click at [478, 158] on li "approve" at bounding box center [481, 163] width 64 height 13
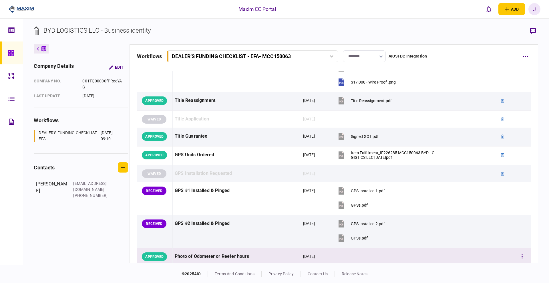
scroll to position [465, 0]
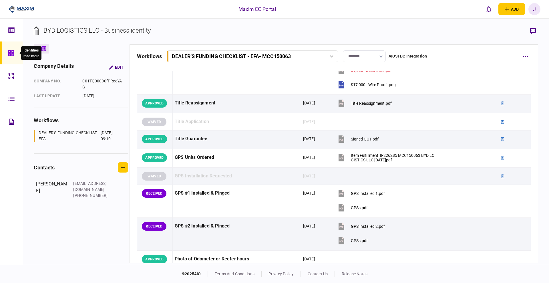
drag, startPoint x: 9, startPoint y: 51, endPoint x: 13, endPoint y: 52, distance: 3.6
click at [9, 51] on icon at bounding box center [11, 53] width 6 height 6
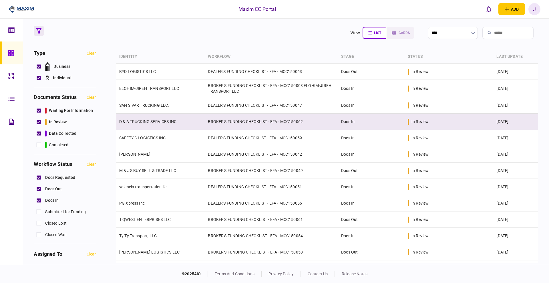
click at [154, 122] on link "D & A TRUCKING SERVICES INC" at bounding box center [147, 121] width 57 height 5
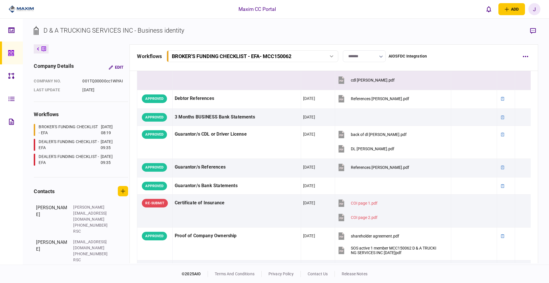
scroll to position [143, 0]
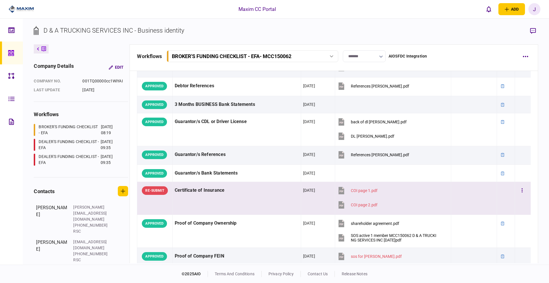
click at [215, 193] on div "Certificate of Insurance" at bounding box center [237, 190] width 124 height 13
click at [263, 194] on div "Certificate of Insurance" at bounding box center [237, 190] width 124 height 13
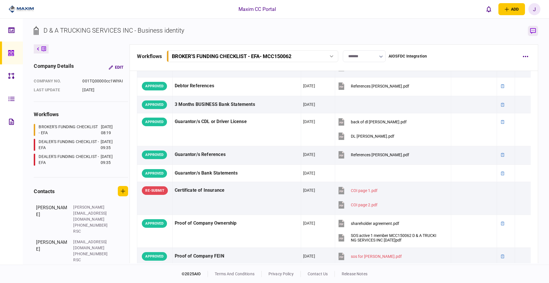
click at [536, 33] on icon "button" at bounding box center [533, 31] width 6 height 6
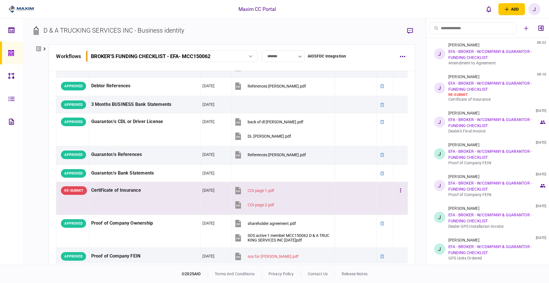
click at [127, 193] on div "Certificate of Insurance" at bounding box center [144, 190] width 107 height 13
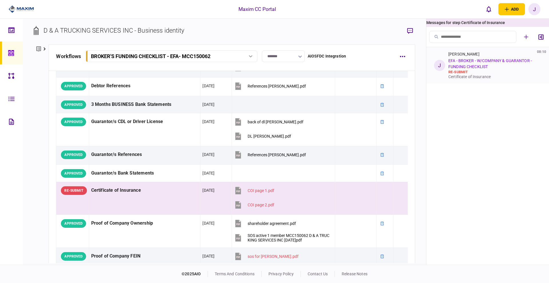
click at [482, 63] on div "Jesse Raymundo 08:10 EFA - BROKER - W/COMPANY & GUARANTOR - FUNDING CHECKLIST r…" at bounding box center [494, 65] width 91 height 27
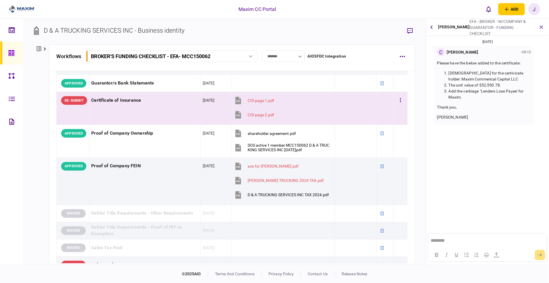
scroll to position [257, 0]
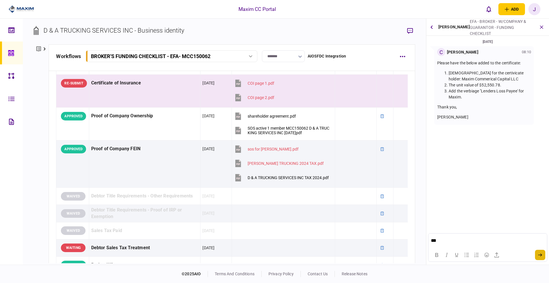
click at [544, 260] on button "submit" at bounding box center [540, 255] width 10 height 10
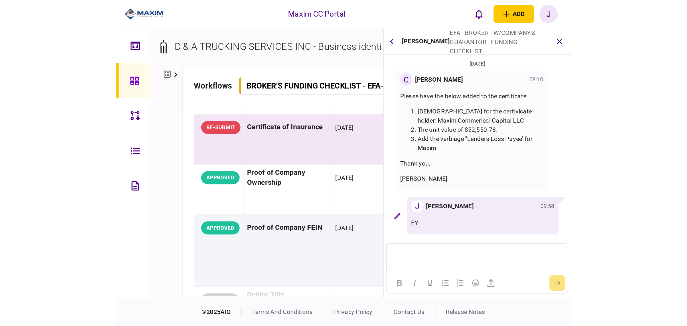
scroll to position [250, 0]
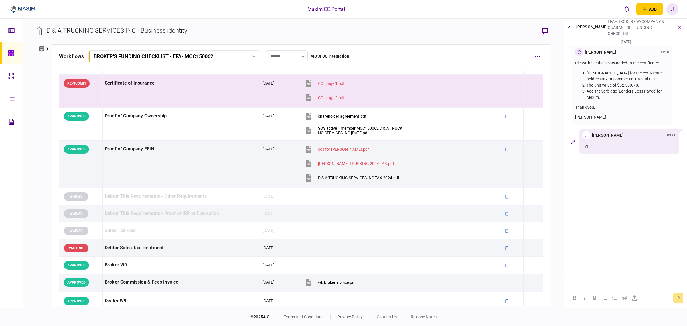
drag, startPoint x: 610, startPoint y: 174, endPoint x: 626, endPoint y: 258, distance: 85.3
click at [549, 177] on section "17 Sep 2025 C Christina Gray 08:10 Please have the below added to the certifica…" at bounding box center [625, 127] width 123 height 176
click at [549, 278] on p "Rich Text Area. Press ALT-0 for help." at bounding box center [625, 278] width 113 height 5
click at [549, 283] on div at bounding box center [625, 297] width 118 height 13
click at [549, 283] on div at bounding box center [625, 297] width 118 height 11
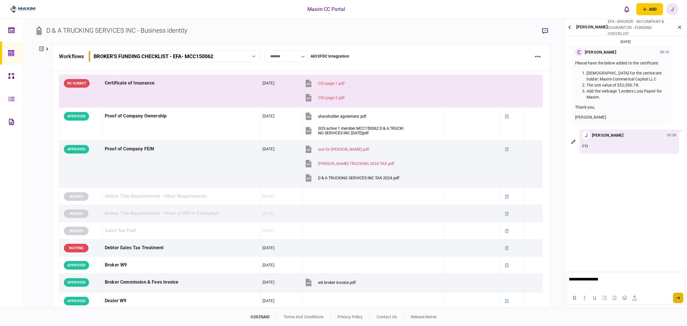
click at [549, 283] on icon "submit" at bounding box center [678, 297] width 4 height 3
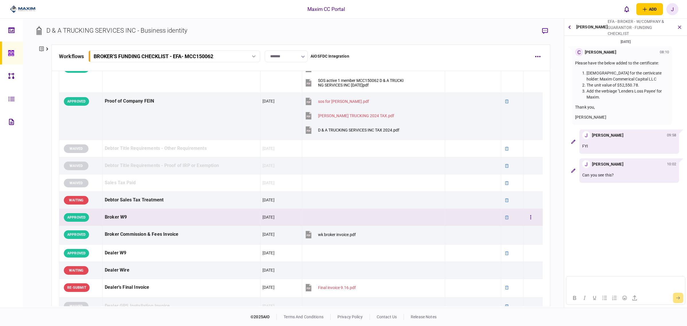
scroll to position [322, 0]
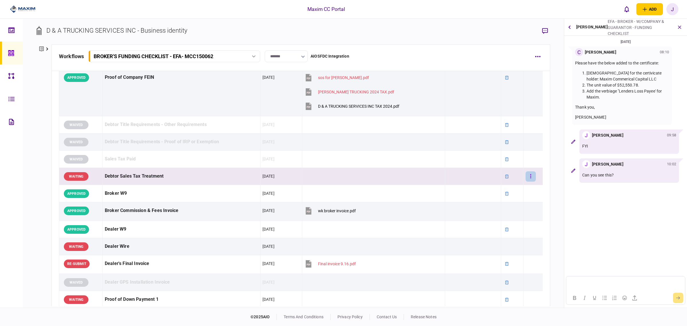
click at [525, 177] on button "button" at bounding box center [530, 176] width 10 height 10
click at [492, 216] on span "send message" at bounding box center [488, 214] width 30 height 7
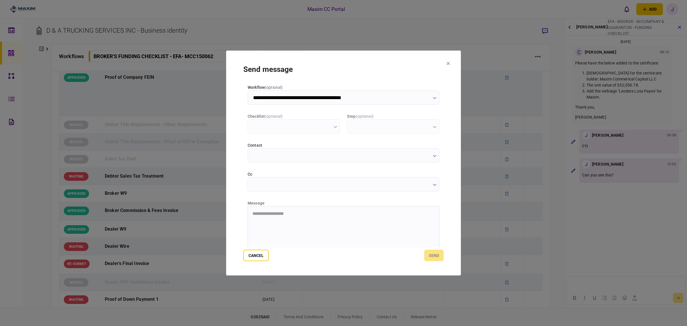
scroll to position [0, 0]
type input "**********"
click at [281, 218] on html "**********" at bounding box center [343, 213] width 191 height 15
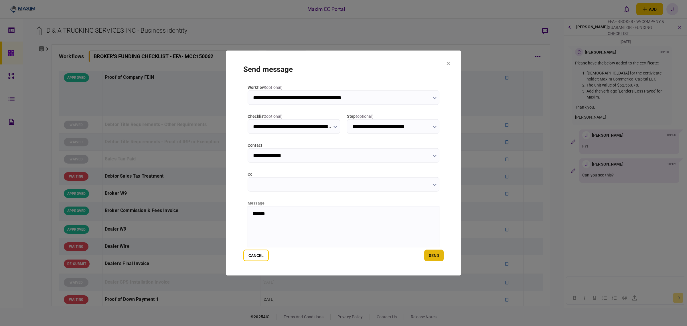
click at [431, 256] on button "send" at bounding box center [433, 255] width 19 height 11
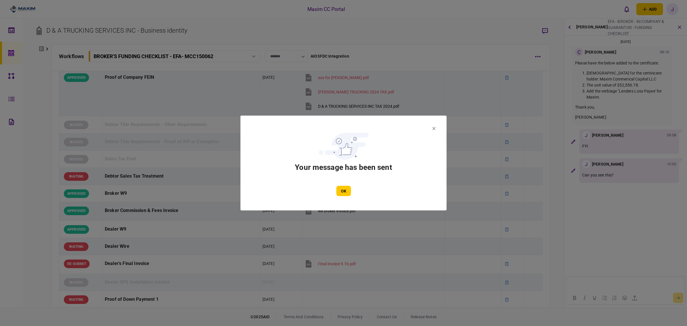
click at [337, 185] on section "Your message has been sent OK" at bounding box center [344, 163] width 172 height 66
click at [341, 193] on button "OK" at bounding box center [343, 191] width 15 height 10
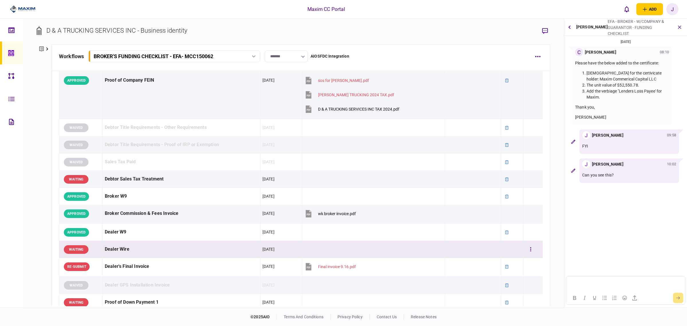
scroll to position [322, 0]
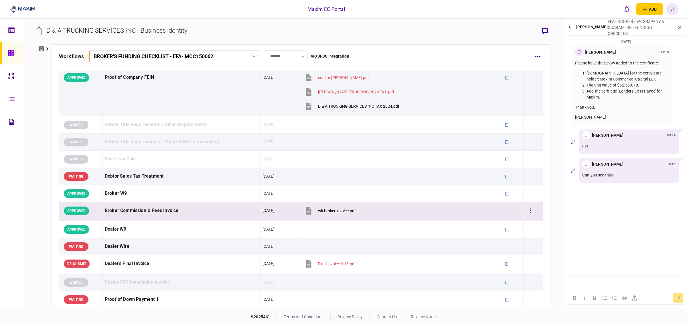
click at [169, 214] on div "Broker Commission & Fees Invoice" at bounding box center [181, 210] width 153 height 13
click at [525, 211] on button "button" at bounding box center [530, 210] width 10 height 10
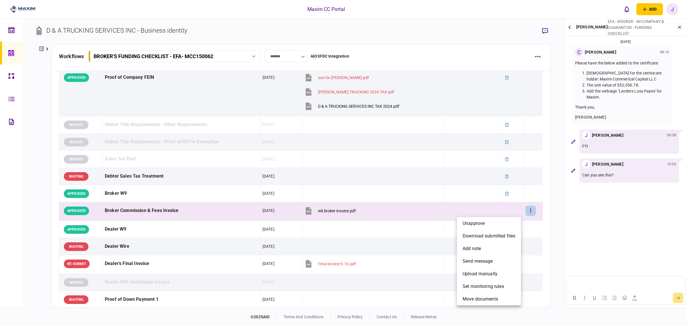
click at [139, 210] on div at bounding box center [343, 163] width 687 height 326
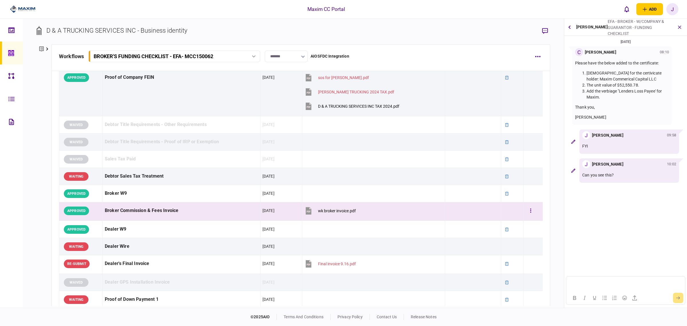
click at [132, 210] on div "Broker Commission & Fees Invoice" at bounding box center [181, 210] width 153 height 13
click at [123, 220] on td "Broker Commission & Fees Invoice" at bounding box center [181, 211] width 158 height 19
click at [129, 215] on div "Broker Commission & Fees Invoice" at bounding box center [181, 210] width 153 height 13
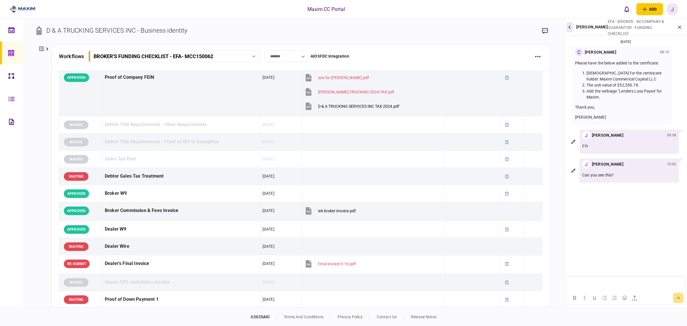
click at [549, 26] on button "button" at bounding box center [569, 27] width 6 height 10
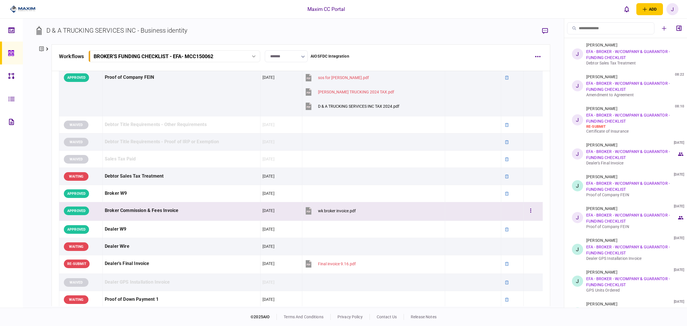
click at [119, 212] on div "Broker Commission & Fees Invoice" at bounding box center [181, 210] width 153 height 13
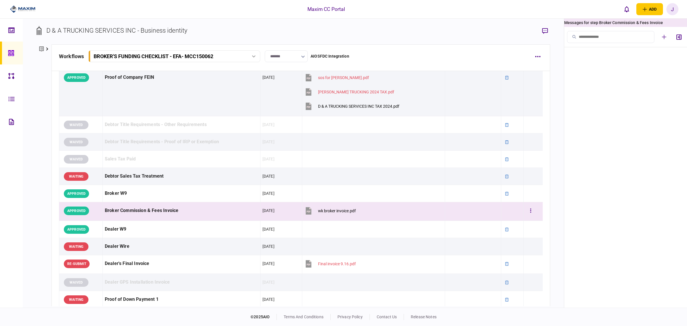
click at [144, 212] on div "Broker Commission & Fees Invoice" at bounding box center [181, 210] width 153 height 13
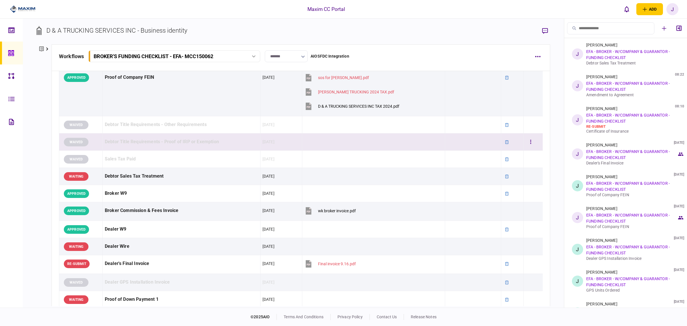
click at [448, 139] on td at bounding box center [473, 141] width 56 height 17
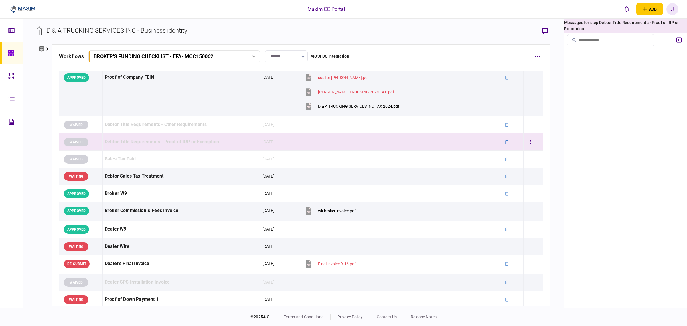
click at [191, 142] on div "Debtor Title Requirements - Proof of IRP or Exemption" at bounding box center [181, 141] width 153 height 13
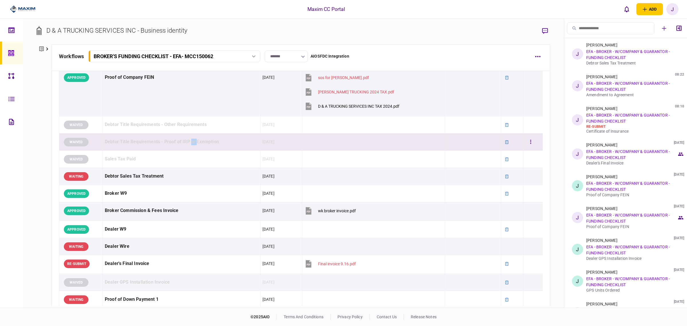
click at [191, 142] on div "Debtor Title Requirements - Proof of IRP or Exemption" at bounding box center [181, 141] width 153 height 13
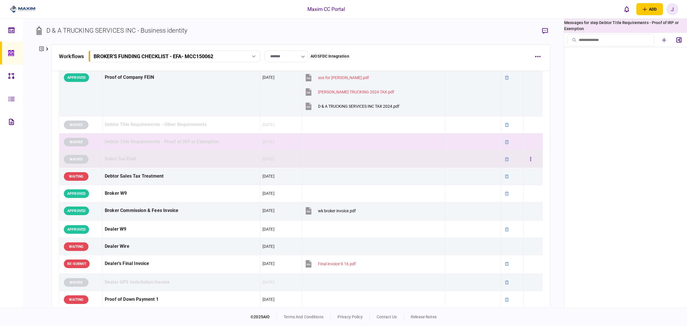
click at [206, 161] on div "Sales Tax Paid" at bounding box center [181, 159] width 153 height 13
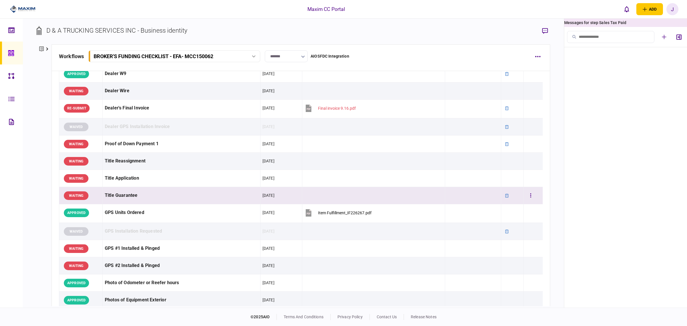
scroll to position [465, 0]
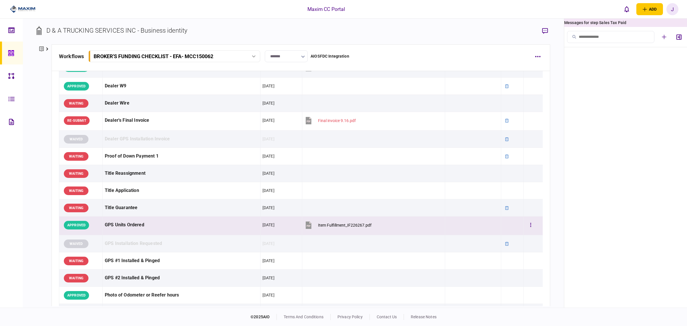
click at [142, 229] on div "GPS Units Ordered" at bounding box center [181, 224] width 153 height 13
click at [549, 71] on div "GPS Units Ordered" at bounding box center [631, 72] width 91 height 5
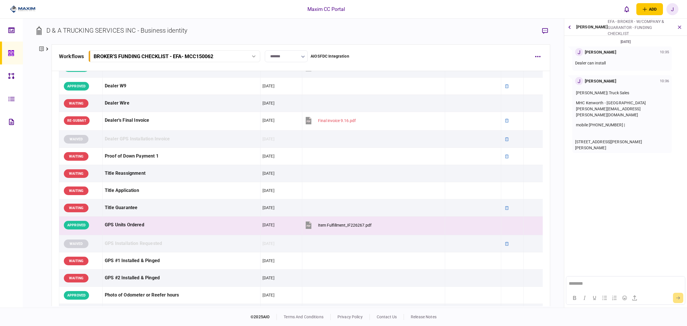
scroll to position [0, 0]
click at [549, 26] on icon "button" at bounding box center [569, 27] width 2 height 4
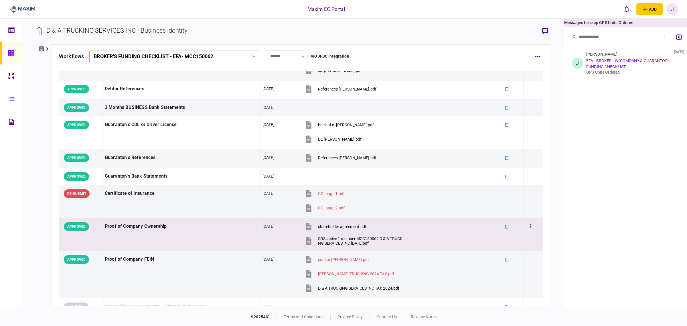
scroll to position [143, 0]
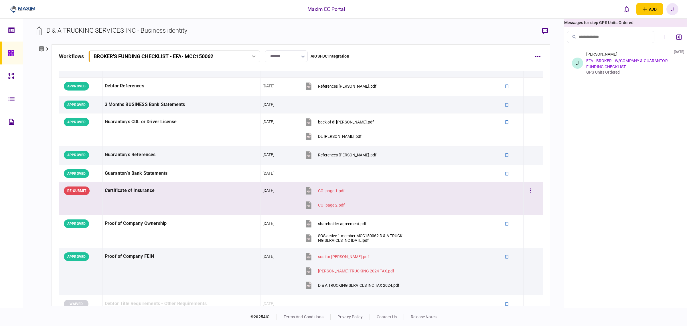
click at [178, 195] on div "Certificate of Insurance" at bounding box center [181, 190] width 153 height 13
click at [549, 56] on div "Jesse Raymundo 08:10 EFA - BROKER - W/COMPANY & GUARANTOR - FUNDING CHECKLIST r…" at bounding box center [631, 65] width 91 height 27
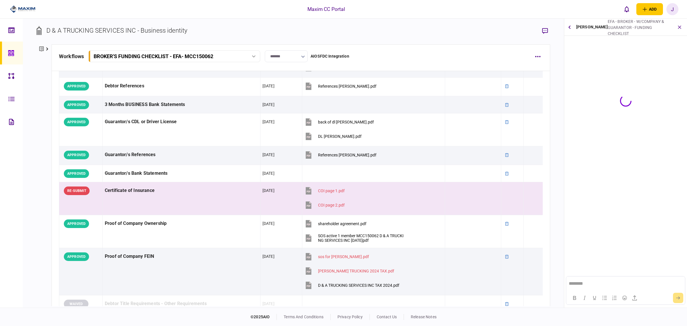
scroll to position [0, 0]
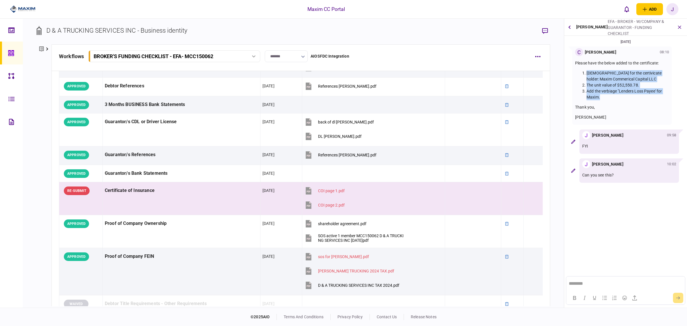
drag, startPoint x: 608, startPoint y: 99, endPoint x: 580, endPoint y: 75, distance: 37.5
click at [549, 75] on ol "ISAOA for the certivicate holder: Maxim Commerical Capital LLC The unit value o…" at bounding box center [622, 85] width 94 height 30
copy ol "ISAOA for the certivicate holder: Maxim Commerical Capital LLC The unit value o…"
click at [549, 89] on li "Add the verbiage "Lenders Loss Payee' for Maxim." at bounding box center [627, 94] width 82 height 12
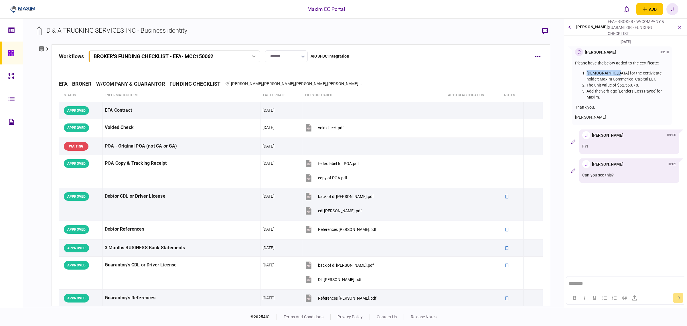
drag, startPoint x: 586, startPoint y: 71, endPoint x: 613, endPoint y: 72, distance: 26.6
click at [549, 72] on li "ISAOA for the certivicate holder: Maxim Commerical Capital LLC" at bounding box center [627, 76] width 82 height 12
click at [549, 82] on li "The unit value of $52,550.78." at bounding box center [627, 85] width 82 height 6
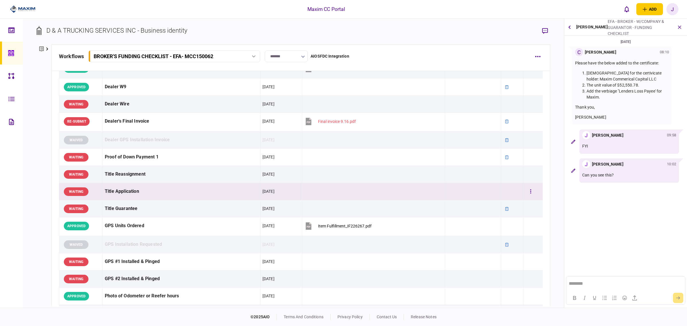
scroll to position [465, 0]
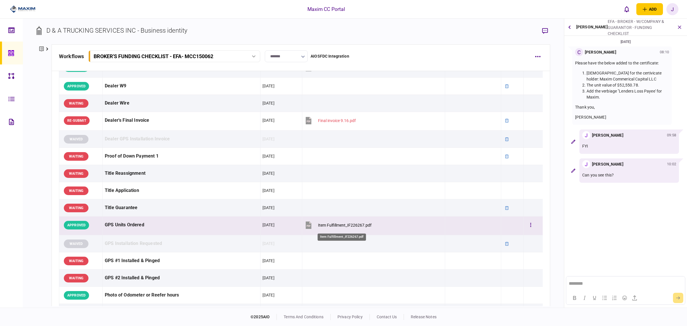
click at [339, 226] on div "Item Fulfillment_IF226267.pdf" at bounding box center [345, 225] width 54 height 5
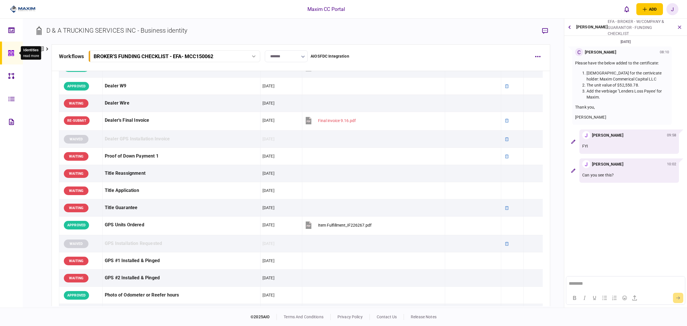
click at [12, 55] on icon at bounding box center [11, 53] width 6 height 6
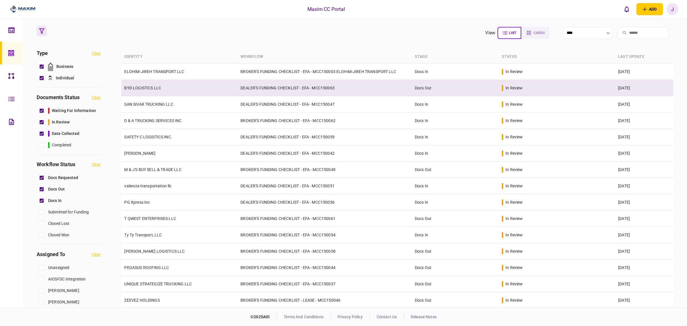
click at [137, 90] on link "BYD LOGISTICS LLC" at bounding box center [142, 88] width 37 height 5
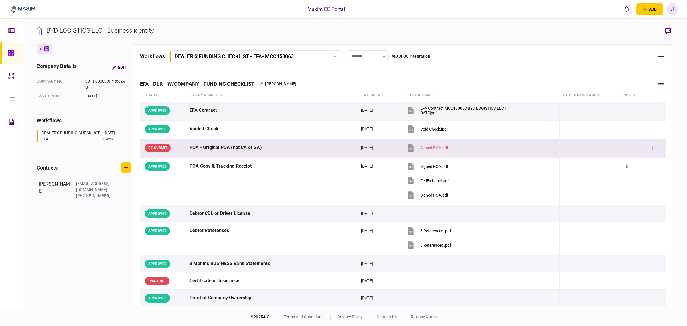
click at [241, 147] on div "POA - Original POA (not CA or GA)" at bounding box center [272, 147] width 167 height 13
click at [261, 143] on div "POA - Original POA (not CA or GA)" at bounding box center [272, 147] width 167 height 13
click at [470, 153] on section "Signed POA.pdf" at bounding box center [456, 148] width 100 height 14
click at [549, 145] on button "button" at bounding box center [652, 147] width 10 height 10
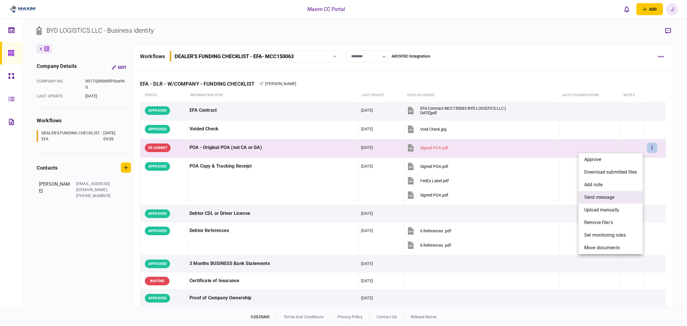
click at [549, 198] on span "send message" at bounding box center [599, 197] width 30 height 7
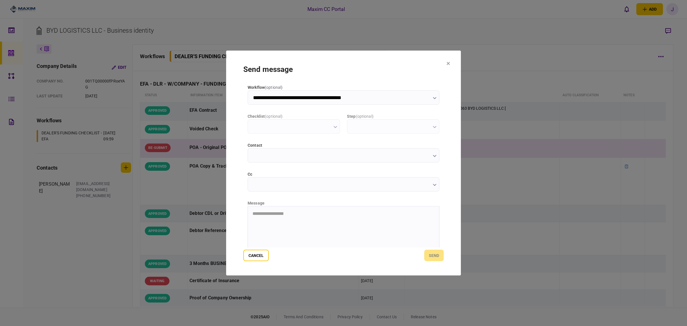
type input "**********"
click at [447, 68] on section "**********" at bounding box center [343, 163] width 235 height 225
drag, startPoint x: 448, startPoint y: 65, endPoint x: 448, endPoint y: 62, distance: 3.1
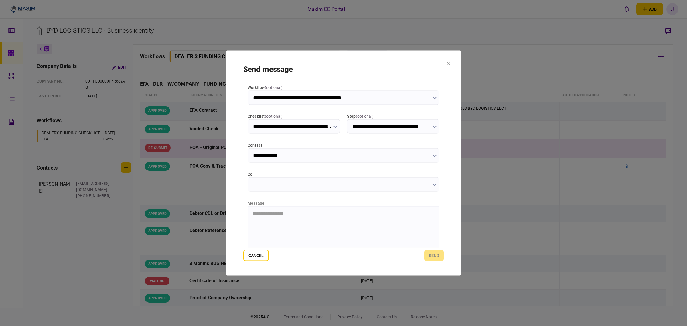
click at [448, 62] on button at bounding box center [447, 64] width 3 height 5
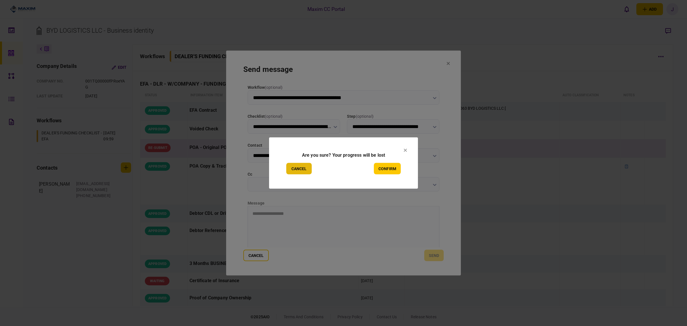
click at [291, 171] on button "Cancel" at bounding box center [298, 168] width 25 height 11
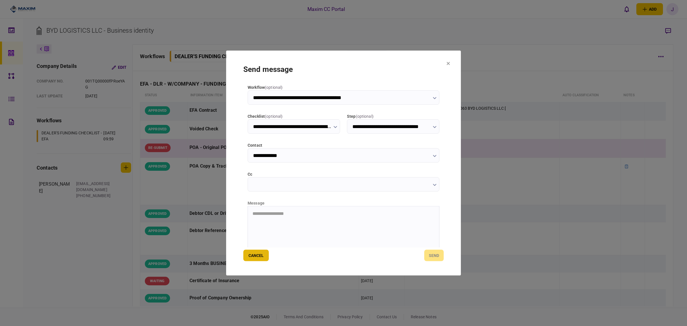
click at [261, 251] on button "Cancel" at bounding box center [255, 255] width 25 height 11
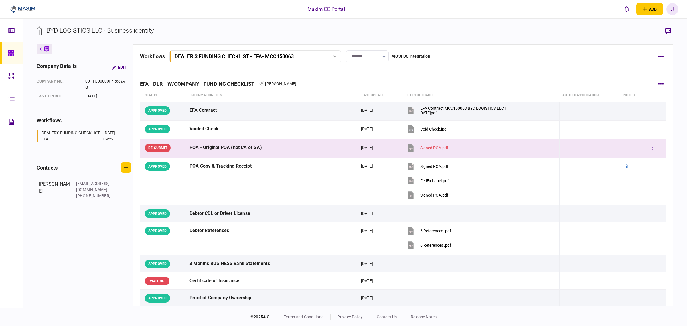
click at [217, 155] on td "POA - Original POA (not CA or GA)" at bounding box center [272, 148] width 171 height 19
click at [218, 149] on div "POA - Original POA (not CA or GA)" at bounding box center [272, 147] width 167 height 13
click at [549, 56] on button "button" at bounding box center [660, 56] width 10 height 10
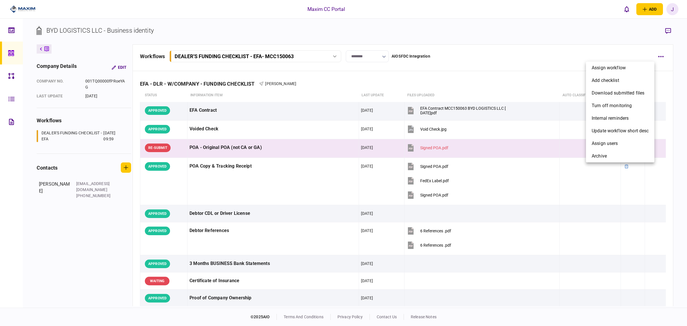
click at [549, 29] on div at bounding box center [343, 163] width 687 height 326
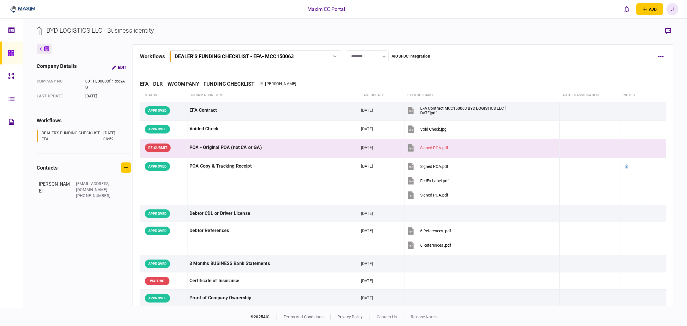
click at [549, 31] on button "button" at bounding box center [668, 31] width 10 height 10
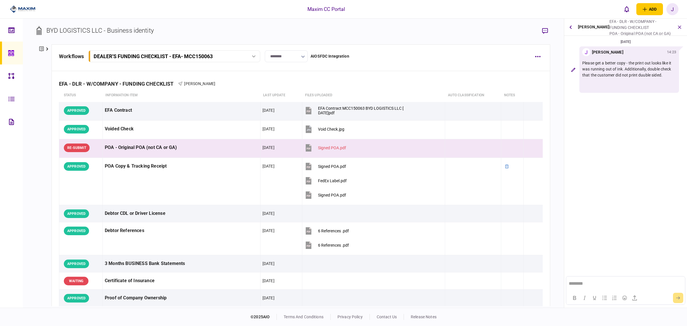
click at [549, 283] on html "********" at bounding box center [625, 283] width 118 height 15
click at [549, 283] on button "submit" at bounding box center [678, 297] width 10 height 10
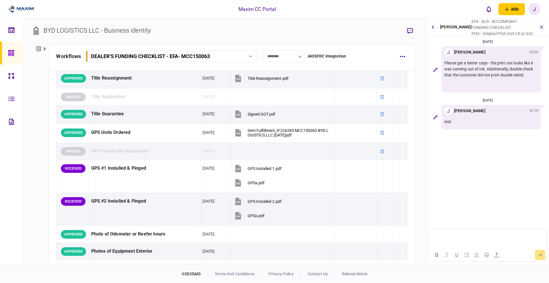
scroll to position [501, 0]
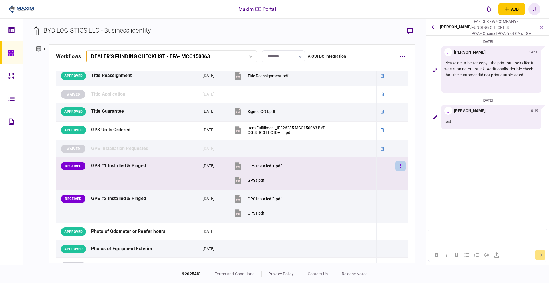
click at [396, 170] on button "button" at bounding box center [401, 166] width 10 height 10
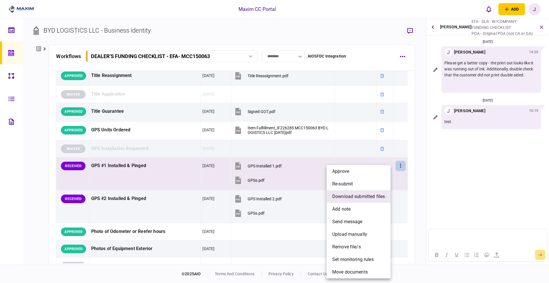
click at [352, 197] on span "download submitted files" at bounding box center [358, 196] width 53 height 7
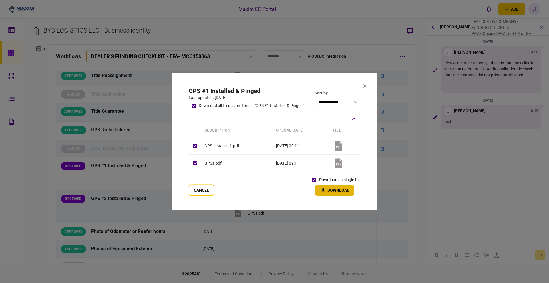
click at [329, 188] on button "Download" at bounding box center [334, 190] width 39 height 11
click at [363, 90] on section "**********" at bounding box center [275, 141] width 206 height 137
click at [364, 86] on icon at bounding box center [364, 85] width 3 height 3
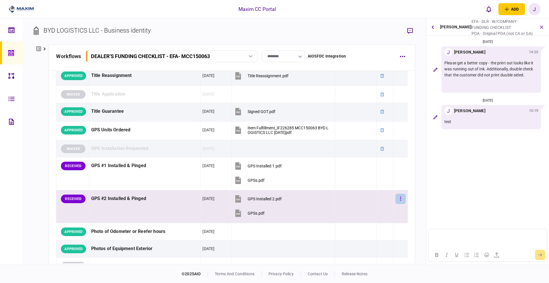
click at [396, 197] on button "button" at bounding box center [401, 199] width 10 height 10
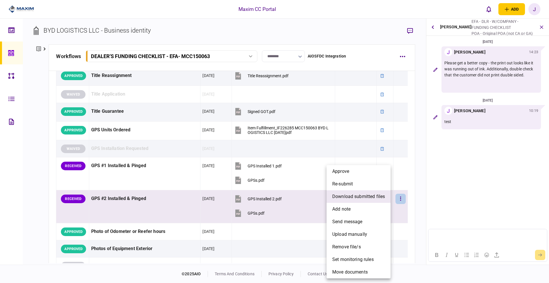
click at [359, 195] on span "download submitted files" at bounding box center [358, 196] width 53 height 7
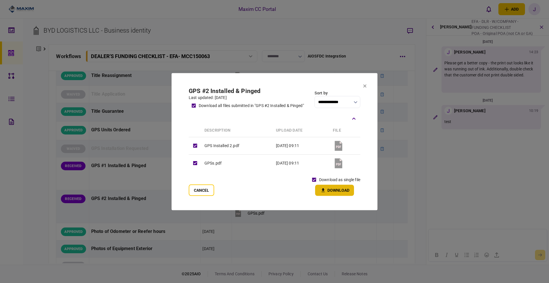
click at [342, 192] on button "Download" at bounding box center [334, 190] width 39 height 11
click at [366, 88] on button at bounding box center [364, 86] width 3 height 5
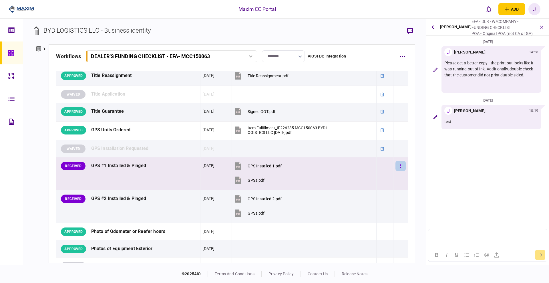
click at [399, 165] on button "button" at bounding box center [401, 166] width 10 height 10
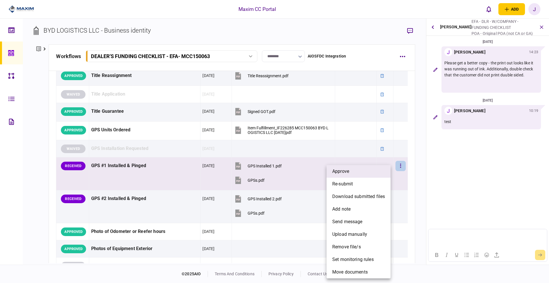
click at [347, 172] on span "approve" at bounding box center [340, 171] width 17 height 7
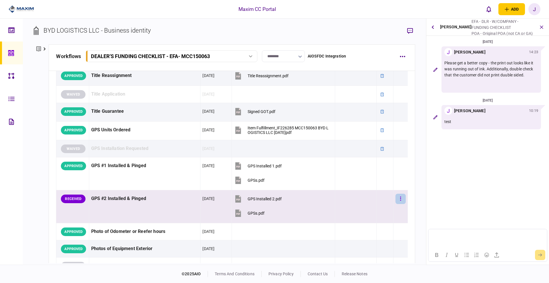
click at [396, 195] on button "button" at bounding box center [401, 199] width 10 height 10
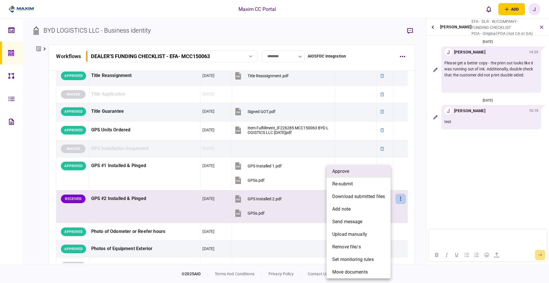
click at [348, 173] on span "approve" at bounding box center [340, 171] width 17 height 7
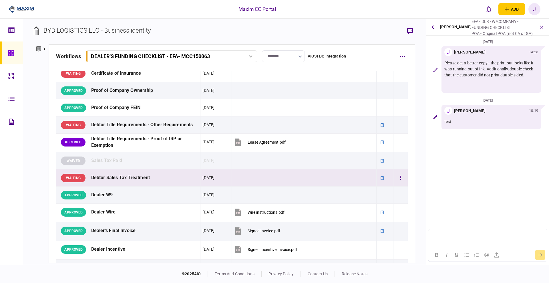
scroll to position [215, 0]
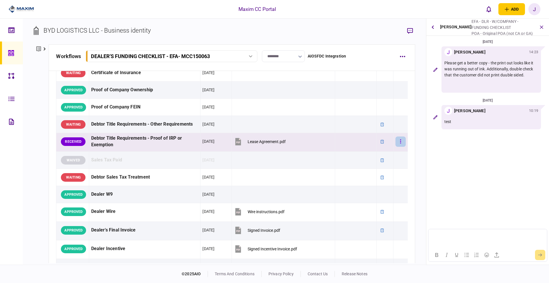
click at [400, 143] on icon "button" at bounding box center [400, 141] width 1 height 5
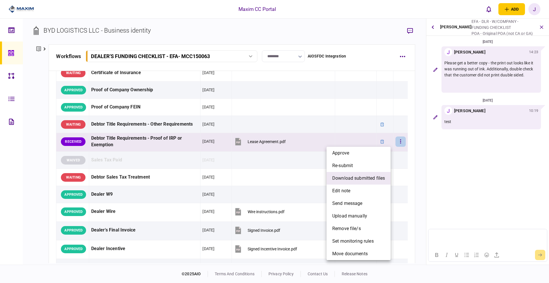
click at [350, 177] on span "download submitted files" at bounding box center [358, 178] width 53 height 7
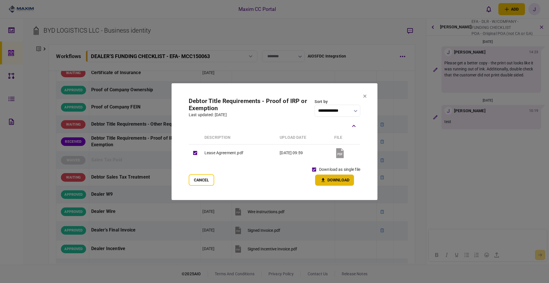
click at [326, 176] on button "Download" at bounding box center [334, 180] width 39 height 11
click at [203, 181] on button "Cancel" at bounding box center [201, 179] width 25 height 11
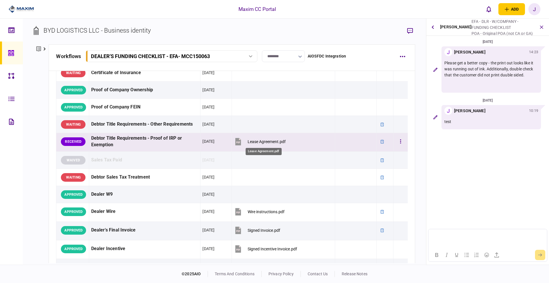
click at [277, 143] on div "Lease Agreement.pdf" at bounding box center [267, 141] width 38 height 5
click at [396, 138] on button "button" at bounding box center [401, 141] width 10 height 10
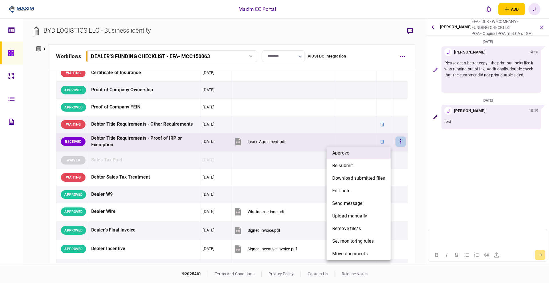
click at [365, 154] on li "approve" at bounding box center [359, 153] width 64 height 13
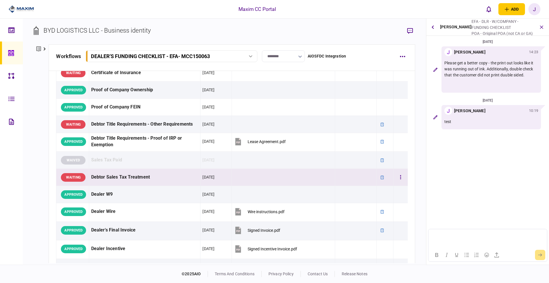
scroll to position [179, 0]
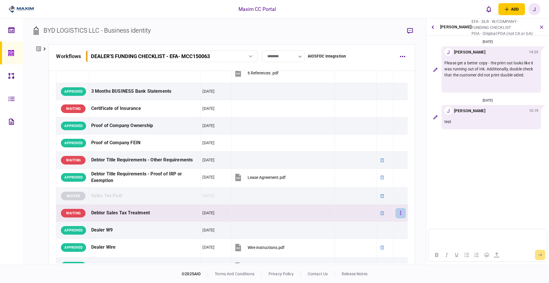
click at [397, 217] on button "button" at bounding box center [401, 213] width 10 height 10
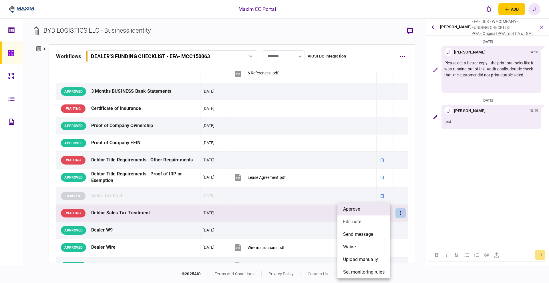
click at [372, 213] on li "approve" at bounding box center [364, 209] width 53 height 13
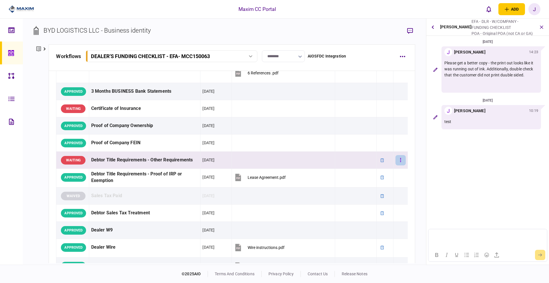
click at [398, 157] on button "button" at bounding box center [401, 160] width 10 height 10
click at [258, 159] on div at bounding box center [274, 141] width 549 height 283
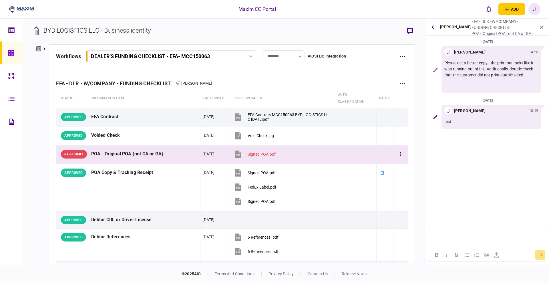
scroll to position [0, 0]
click at [16, 53] on div at bounding box center [12, 52] width 9 height 23
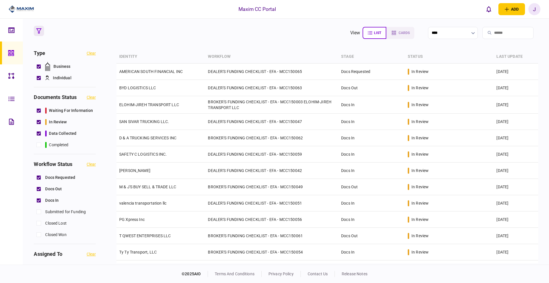
click at [241, 34] on section "view list cards ****" at bounding box center [286, 33] width 504 height 14
click at [11, 52] on icon at bounding box center [11, 53] width 6 height 7
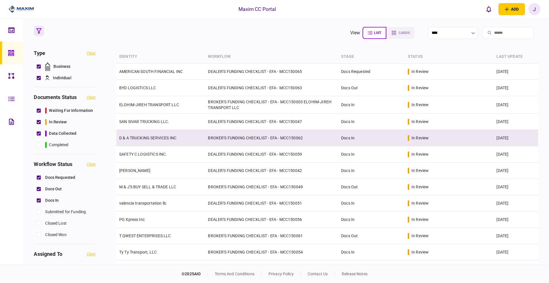
click at [144, 141] on td "D & A TRUCKING SERVICES INC" at bounding box center [160, 138] width 89 height 16
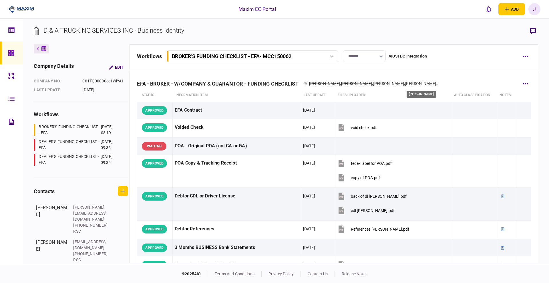
click at [388, 83] on span "Jesse Raymundo" at bounding box center [388, 83] width 31 height 5
click at [415, 83] on span "Jesse Raymundo" at bounding box center [420, 83] width 31 height 5
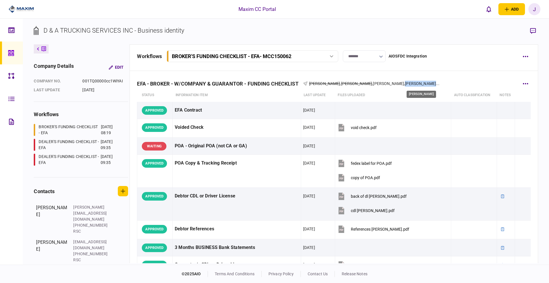
click at [415, 83] on span "Jesse Raymundo" at bounding box center [420, 83] width 31 height 5
click at [429, 82] on span "Jesse Raymundo" at bounding box center [420, 83] width 31 height 5
click at [440, 82] on div "EFA - BROKER - W/COMPANY & GUARANTOR - FUNDING CHECKLIST Jesse Raymundo , Juan …" at bounding box center [334, 79] width 394 height 17
click at [437, 83] on span "..." at bounding box center [437, 84] width 3 height 6
click at [436, 83] on span "..." at bounding box center [437, 84] width 3 height 6
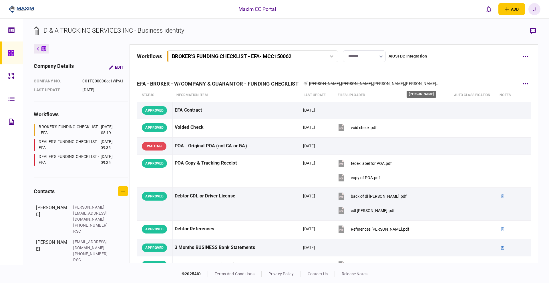
click at [436, 84] on span "..." at bounding box center [437, 84] width 3 height 6
drag, startPoint x: 435, startPoint y: 84, endPoint x: 424, endPoint y: 84, distance: 10.9
click at [424, 84] on div "Jesse Raymundo , Juan Guevara , Jesse Raymundo , Jesse Raymundo ..." at bounding box center [374, 84] width 131 height 6
click at [410, 83] on span "Jesse Raymundo" at bounding box center [420, 83] width 31 height 5
click at [380, 86] on span "Jesse Raymundo" at bounding box center [388, 83] width 31 height 5
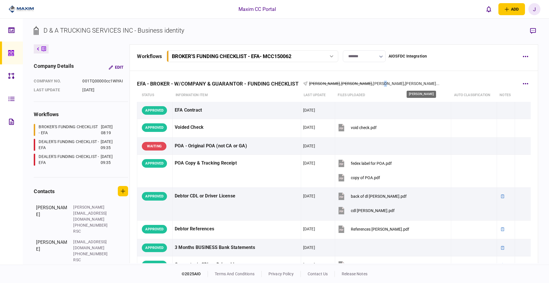
click at [380, 86] on span "Jesse Raymundo" at bounding box center [388, 83] width 31 height 5
click at [389, 82] on span "Jesse Raymundo" at bounding box center [388, 83] width 31 height 5
drag, startPoint x: 401, startPoint y: 84, endPoint x: 367, endPoint y: 84, distance: 34.1
click at [367, 84] on div "Jesse Raymundo , Juan Guevara , Jesse Raymundo , Jesse Raymundo ..." at bounding box center [374, 84] width 131 height 6
click at [377, 85] on span "Jesse Raymundo" at bounding box center [388, 83] width 31 height 5
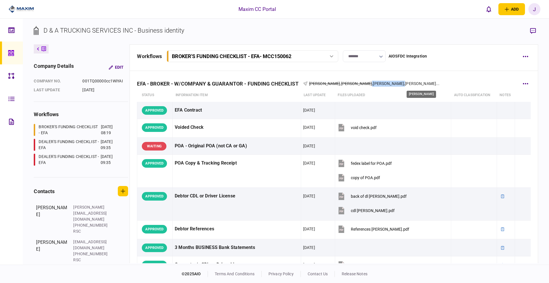
drag, startPoint x: 371, startPoint y: 85, endPoint x: 401, endPoint y: 85, distance: 30.3
click at [401, 85] on div "Jesse Raymundo ," at bounding box center [389, 84] width 32 height 6
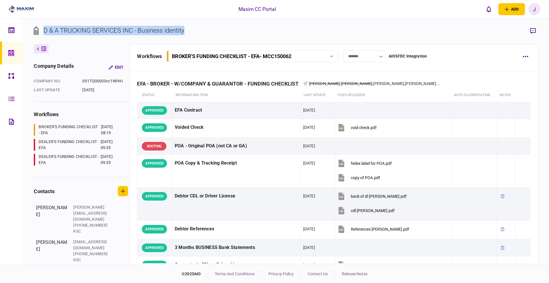
drag, startPoint x: 196, startPoint y: 33, endPoint x: 45, endPoint y: 36, distance: 151.7
click at [45, 36] on section "D & A TRUCKING SERVICES INC - Business identity" at bounding box center [286, 35] width 504 height 19
click at [80, 35] on div "D & A TRUCKING SERVICES INC - Business identity" at bounding box center [109, 35] width 151 height 19
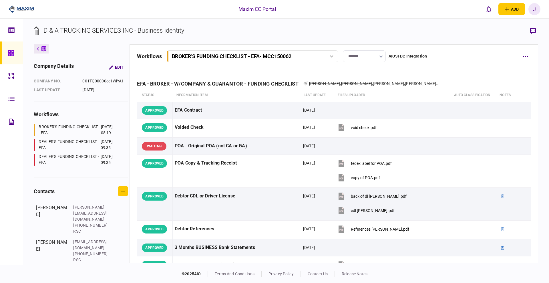
click at [90, 28] on div "D & A TRUCKING SERVICES INC - Business identity" at bounding box center [113, 30] width 141 height 9
click at [98, 28] on div "D & A TRUCKING SERVICES INC - Business identity" at bounding box center [113, 30] width 141 height 9
click at [115, 32] on div "D & A TRUCKING SERVICES INC - Business identity" at bounding box center [113, 30] width 141 height 9
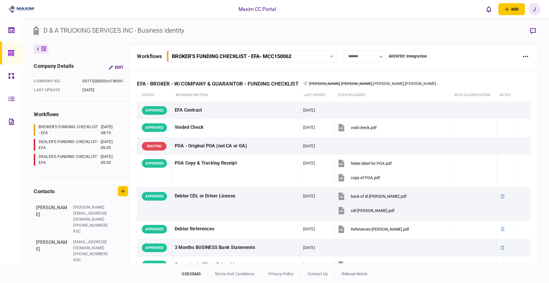
click at [128, 32] on div "D & A TRUCKING SERVICES INC - Business identity" at bounding box center [113, 30] width 141 height 9
click at [140, 29] on div "D & A TRUCKING SERVICES INC - Business identity" at bounding box center [113, 30] width 141 height 9
click at [176, 27] on div "D & A TRUCKING SERVICES INC - Business identity" at bounding box center [113, 30] width 141 height 9
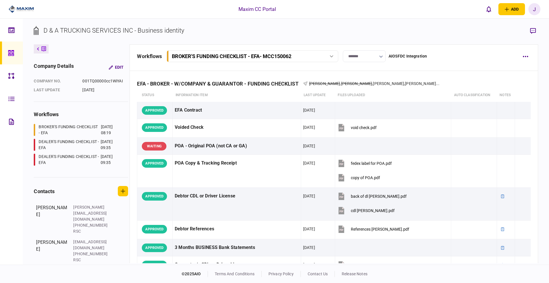
click at [179, 33] on div "D & A TRUCKING SERVICES INC - Business identity" at bounding box center [113, 30] width 141 height 9
click at [149, 32] on div "D & A TRUCKING SERVICES INC - Business identity" at bounding box center [113, 30] width 141 height 9
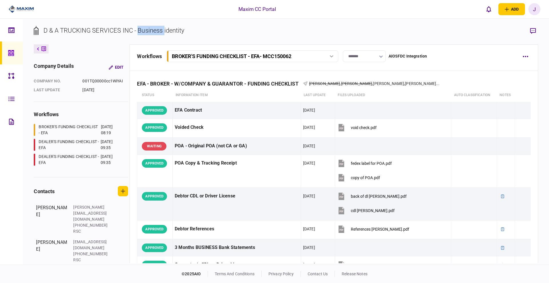
click at [149, 32] on div "D & A TRUCKING SERVICES INC - Business identity" at bounding box center [113, 30] width 141 height 9
click at [108, 31] on div "D & A TRUCKING SERVICES INC - Business identity" at bounding box center [113, 30] width 141 height 9
click at [76, 30] on div "D & A TRUCKING SERVICES INC - Business identity" at bounding box center [113, 30] width 141 height 9
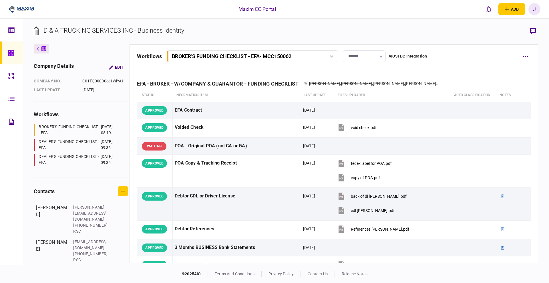
click at [58, 30] on div "D & A TRUCKING SERVICES INC - Business identity" at bounding box center [113, 30] width 141 height 9
click at [54, 30] on div "D & A TRUCKING SERVICES INC - Business identity" at bounding box center [113, 30] width 141 height 9
click at [62, 29] on div "D & A TRUCKING SERVICES INC - Business identity" at bounding box center [113, 30] width 141 height 9
click at [68, 29] on div "D & A TRUCKING SERVICES INC - Business identity" at bounding box center [113, 30] width 141 height 9
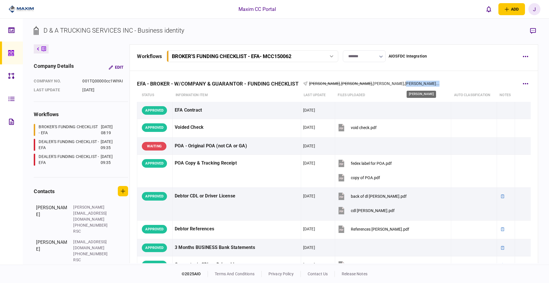
drag, startPoint x: 438, startPoint y: 82, endPoint x: 407, endPoint y: 84, distance: 31.2
click at [405, 84] on div "EFA - BROKER - W/COMPANY & GUARANTOR - FUNDING CHECKLIST Jesse Raymundo , Juan …" at bounding box center [334, 79] width 394 height 17
click at [373, 83] on span "Jesse Raymundo" at bounding box center [388, 83] width 31 height 5
drag, startPoint x: 370, startPoint y: 85, endPoint x: 400, endPoint y: 83, distance: 29.8
click at [400, 83] on span "Jesse Raymundo" at bounding box center [388, 83] width 31 height 5
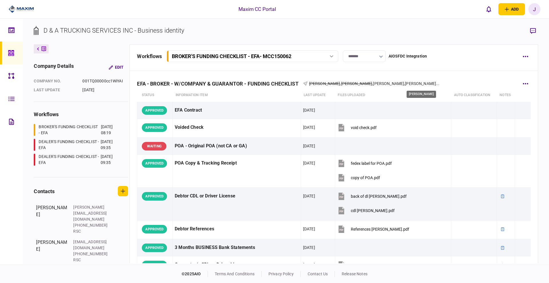
click at [432, 84] on span "Jesse Raymundo" at bounding box center [420, 83] width 31 height 5
click at [14, 57] on div at bounding box center [12, 52] width 9 height 23
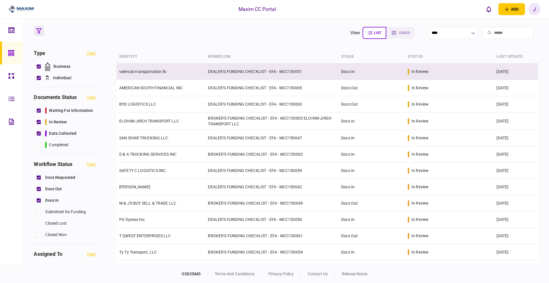
click at [151, 72] on link "valencia transportation llc" at bounding box center [142, 71] width 47 height 5
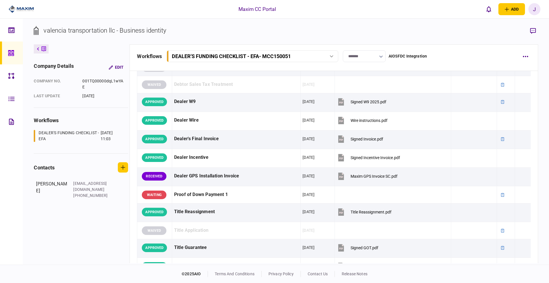
scroll to position [268, 0]
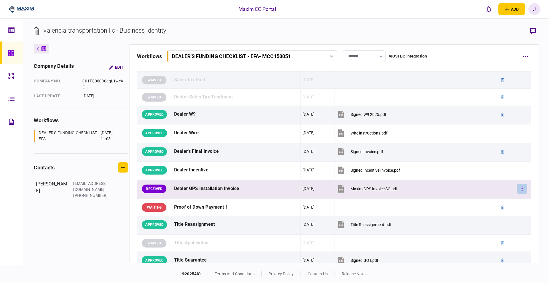
click at [517, 188] on button "button" at bounding box center [522, 189] width 10 height 10
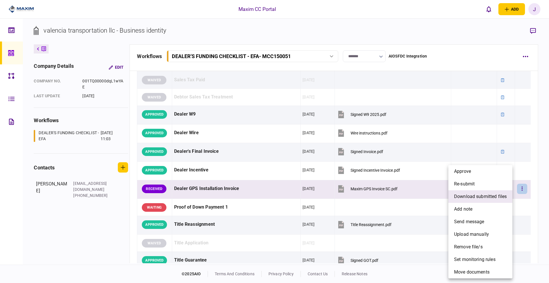
click at [495, 198] on span "download submitted files" at bounding box center [480, 196] width 53 height 7
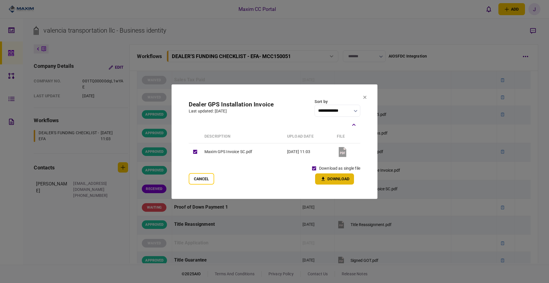
click at [325, 182] on button "Download" at bounding box center [334, 178] width 39 height 11
click at [365, 100] on section "**********" at bounding box center [275, 141] width 206 height 114
click at [365, 96] on icon at bounding box center [364, 97] width 3 height 3
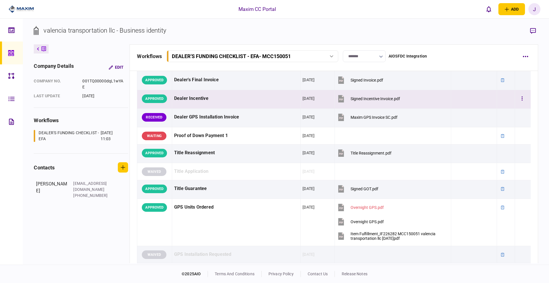
scroll to position [304, 0]
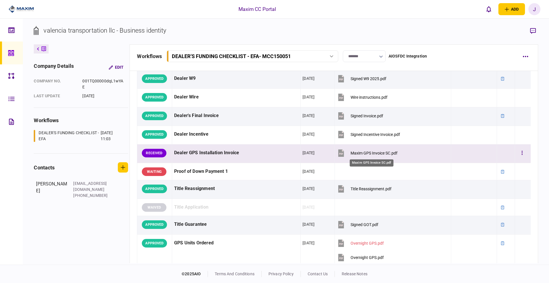
click at [367, 153] on div "Maxim GPS Invoice SC.pdf" at bounding box center [374, 153] width 47 height 5
click at [522, 154] on button "button" at bounding box center [522, 153] width 10 height 10
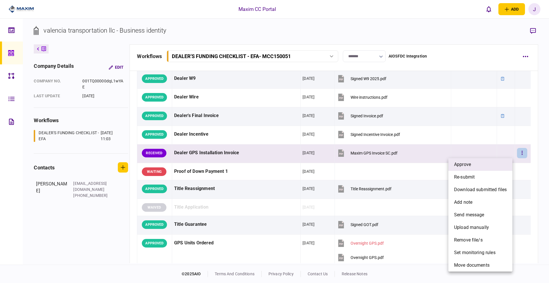
click at [482, 163] on li "approve" at bounding box center [481, 164] width 64 height 13
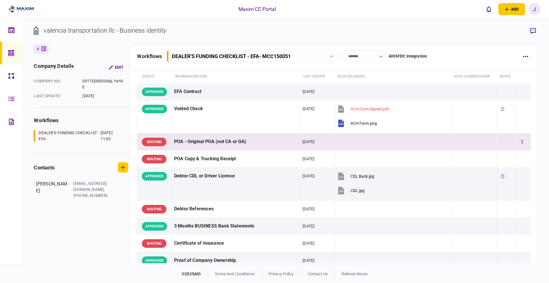
scroll to position [0, 0]
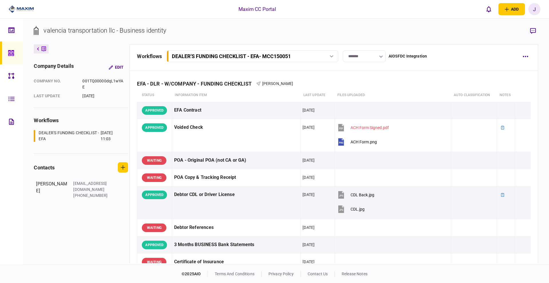
click at [470, 29] on section "valencia transportation llc - Business identity" at bounding box center [286, 35] width 504 height 19
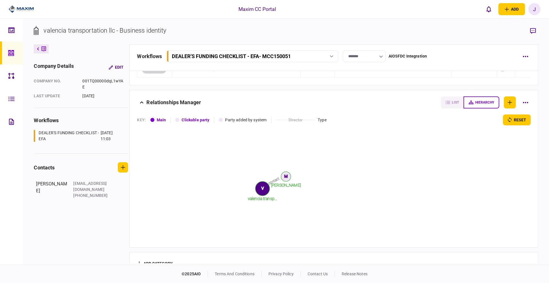
scroll to position [733, 0]
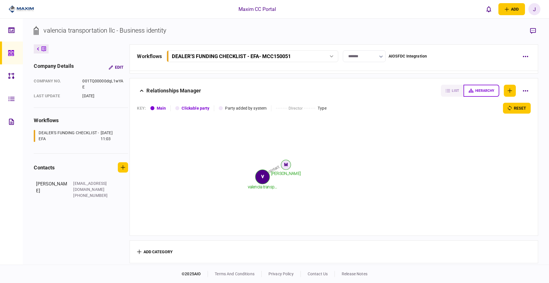
click at [7, 52] on link at bounding box center [11, 52] width 23 height 23
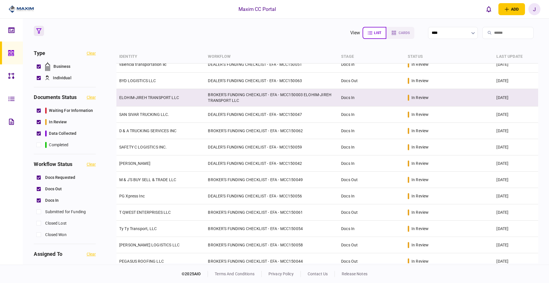
scroll to position [36, 0]
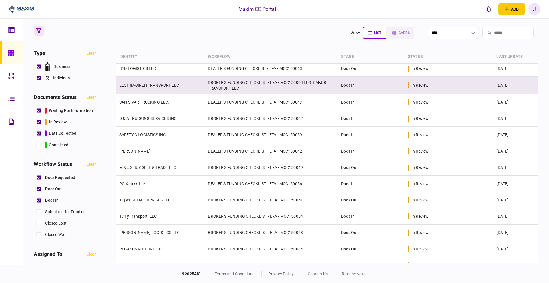
click at [160, 84] on link "ELOHIM-JIREH TRANSPORT LLC" at bounding box center [149, 85] width 60 height 5
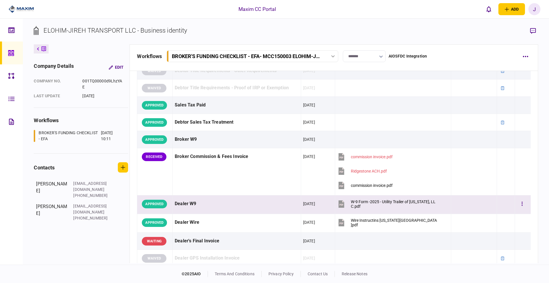
scroll to position [286, 0]
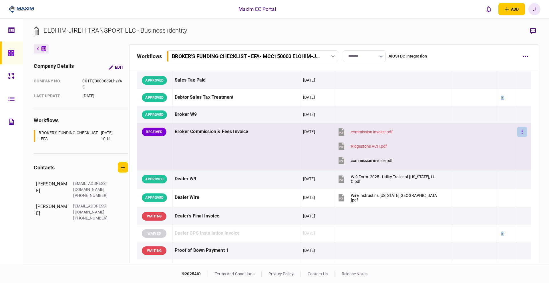
click at [517, 129] on button "button" at bounding box center [522, 132] width 10 height 10
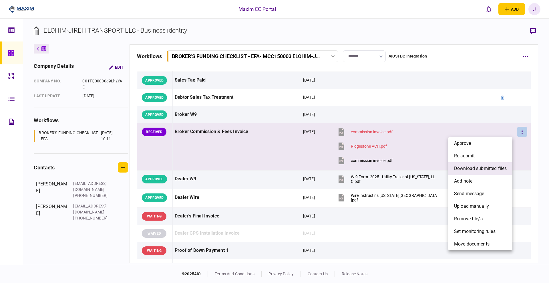
click at [476, 168] on span "download submitted files" at bounding box center [480, 168] width 53 height 7
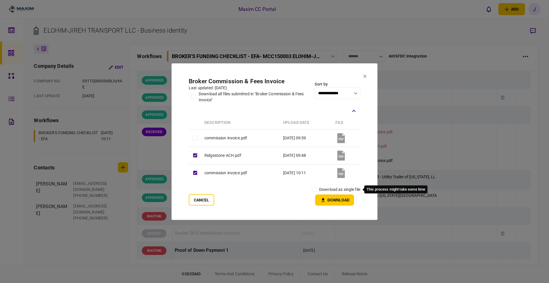
click at [321, 189] on label "download as single file" at bounding box center [339, 189] width 41 height 6
click at [338, 199] on button "Download" at bounding box center [334, 199] width 39 height 11
click at [364, 77] on icon at bounding box center [365, 76] width 3 height 3
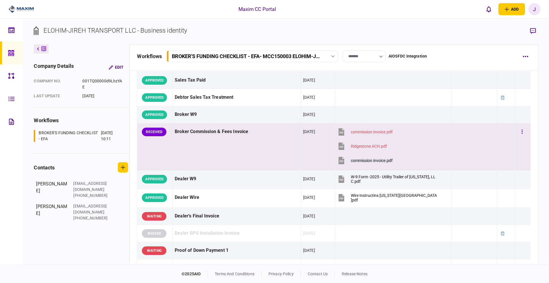
click at [363, 162] on div "commission invoice.pdf" at bounding box center [372, 160] width 42 height 5
click at [522, 134] on icon "button" at bounding box center [522, 131] width 1 height 5
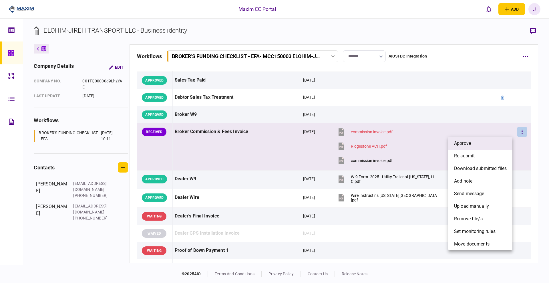
click at [484, 142] on li "approve" at bounding box center [481, 143] width 64 height 13
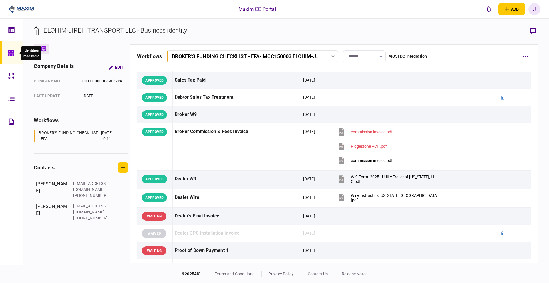
drag, startPoint x: 16, startPoint y: 49, endPoint x: 31, endPoint y: 48, distance: 15.8
click at [16, 49] on div at bounding box center [12, 52] width 9 height 23
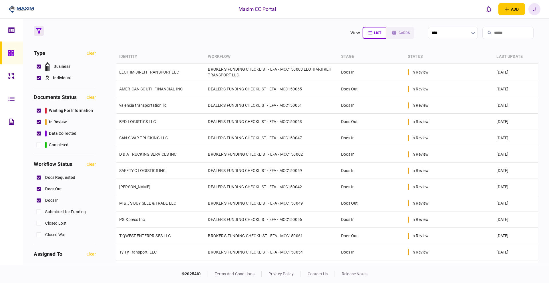
click at [12, 55] on icon at bounding box center [11, 53] width 6 height 7
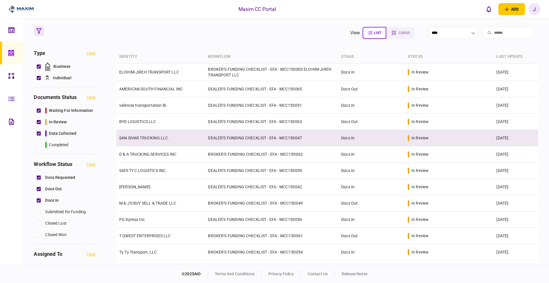
click at [144, 137] on link "SAN SIVAR TRUCKING LLC." at bounding box center [144, 138] width 50 height 5
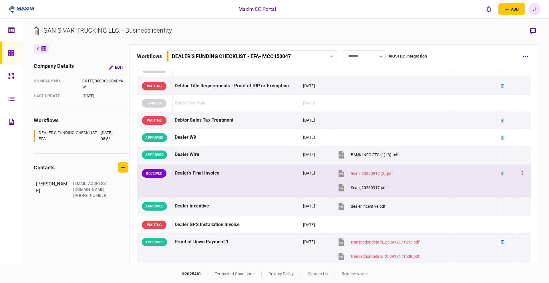
scroll to position [358, 0]
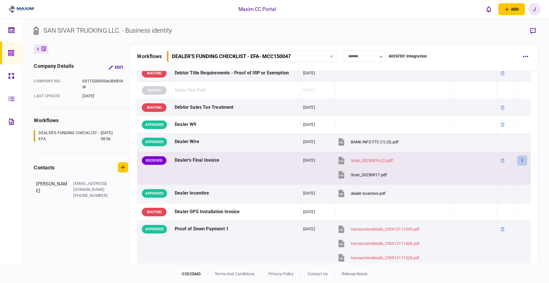
click at [522, 163] on icon "button" at bounding box center [522, 160] width 1 height 5
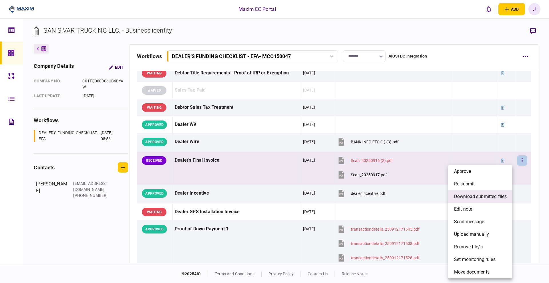
click at [493, 199] on span "download submitted files" at bounding box center [480, 196] width 53 height 7
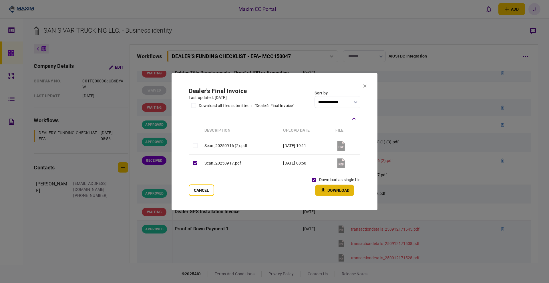
click at [343, 192] on button "Download" at bounding box center [334, 190] width 39 height 11
click at [365, 85] on icon at bounding box center [365, 85] width 3 height 3
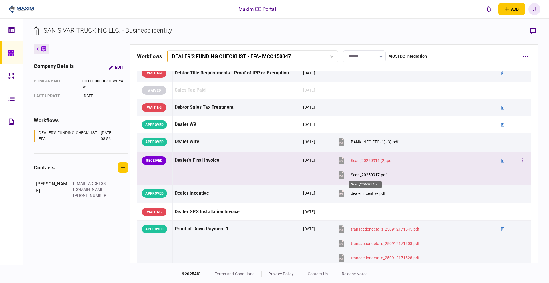
click at [361, 176] on div "Scan_20250917.pdf" at bounding box center [369, 175] width 36 height 5
click at [517, 161] on button "button" at bounding box center [522, 160] width 10 height 10
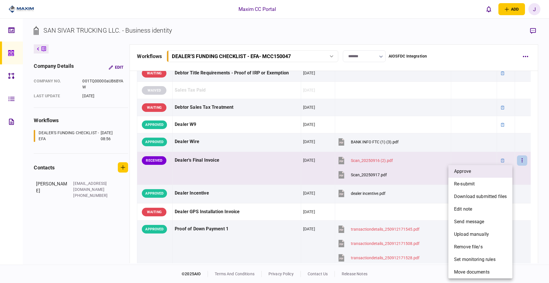
click at [479, 170] on li "approve" at bounding box center [481, 171] width 64 height 13
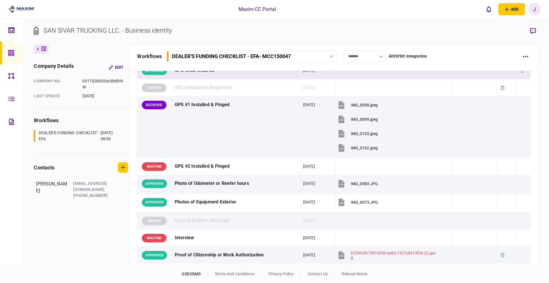
scroll to position [680, 0]
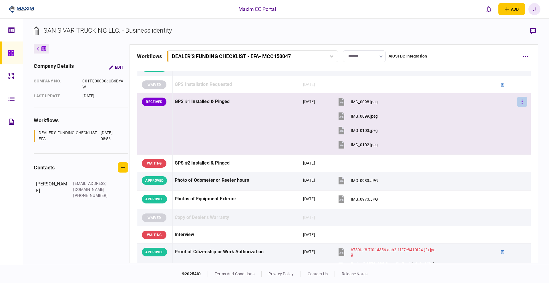
click at [522, 99] on icon "button" at bounding box center [522, 101] width 1 height 5
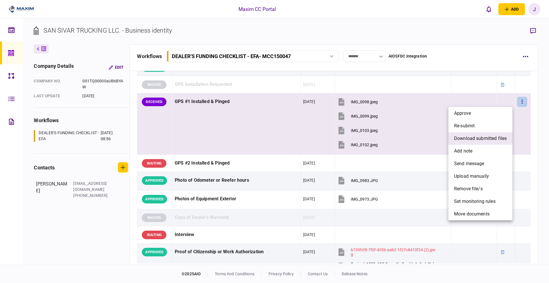
click at [487, 138] on span "download submitted files" at bounding box center [480, 138] width 53 height 7
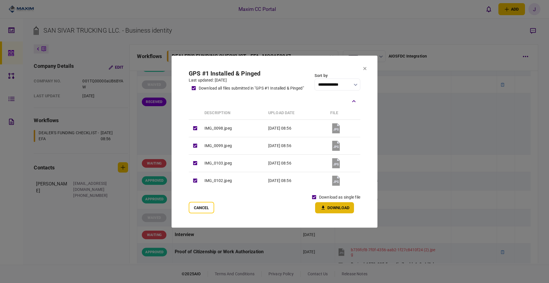
click at [332, 207] on button "Download" at bounding box center [334, 207] width 39 height 11
click at [365, 67] on icon at bounding box center [364, 68] width 3 height 3
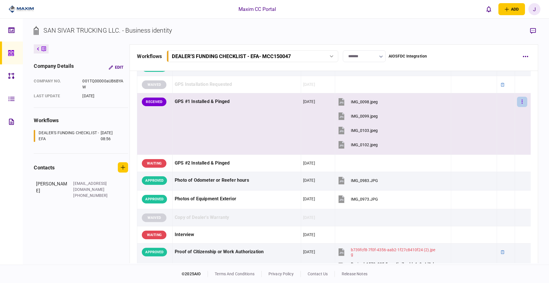
click at [522, 102] on icon "button" at bounding box center [522, 101] width 1 height 5
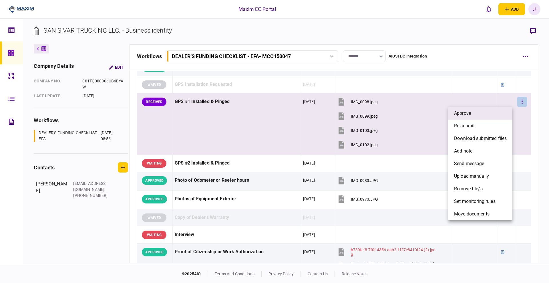
click at [490, 115] on li "approve" at bounding box center [481, 113] width 64 height 13
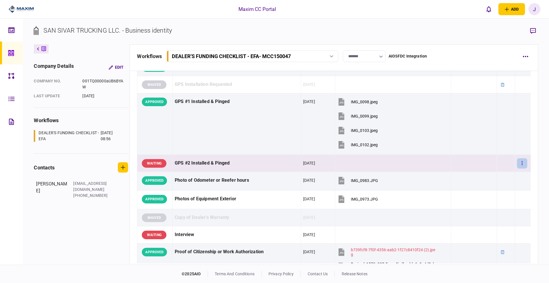
click at [522, 165] on button "button" at bounding box center [522, 163] width 10 height 10
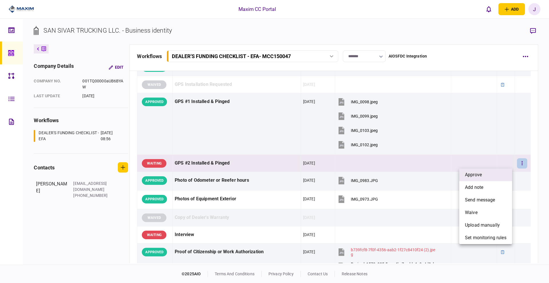
click at [481, 174] on span "approve" at bounding box center [473, 174] width 17 height 7
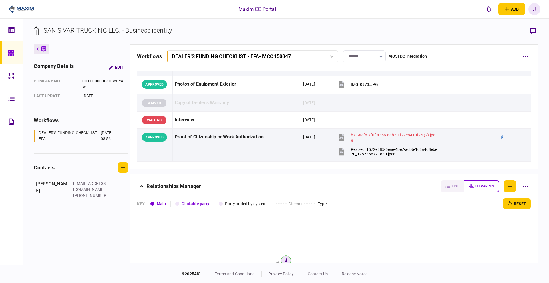
scroll to position [892, 0]
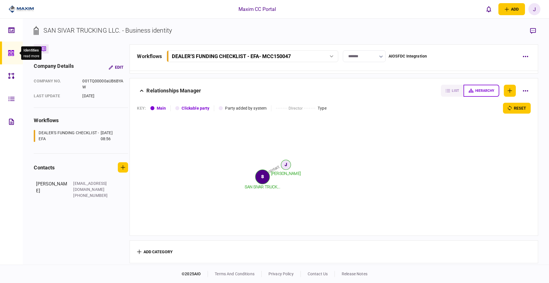
click at [12, 51] on icon at bounding box center [11, 53] width 6 height 7
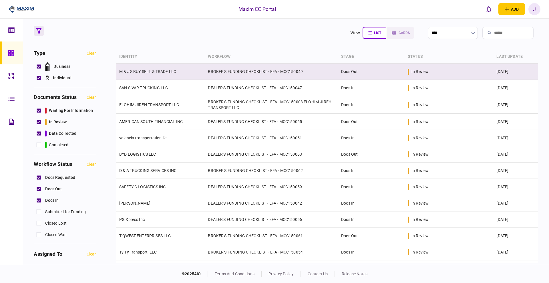
click at [160, 70] on link "M & J'S BUY SELL & TRADE LLC" at bounding box center [147, 71] width 57 height 5
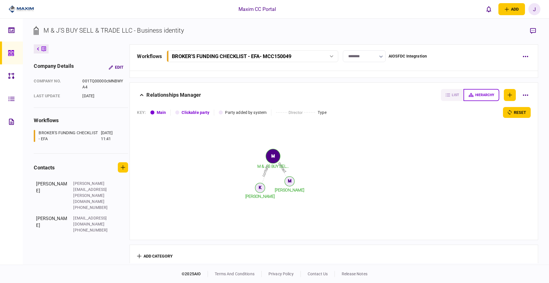
scroll to position [698, 0]
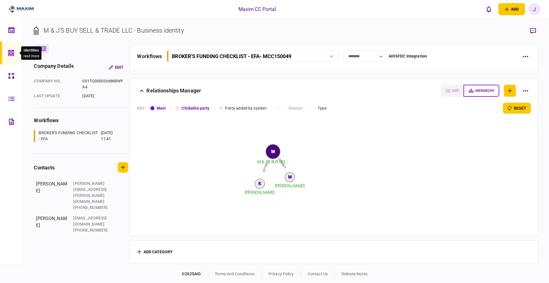
click at [12, 55] on icon at bounding box center [11, 53] width 6 height 6
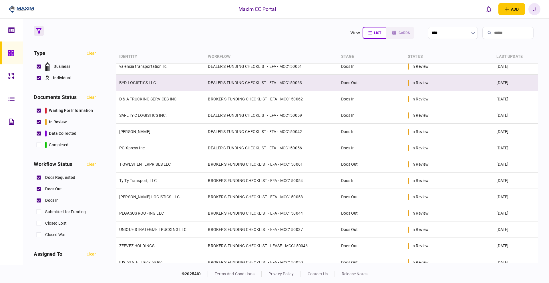
scroll to position [79, 0]
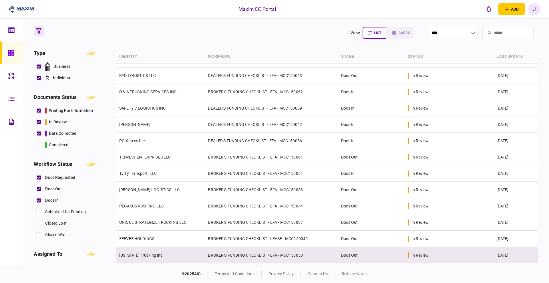
click at [139, 253] on link "Arizona Trucking Inc." at bounding box center [141, 255] width 45 height 5
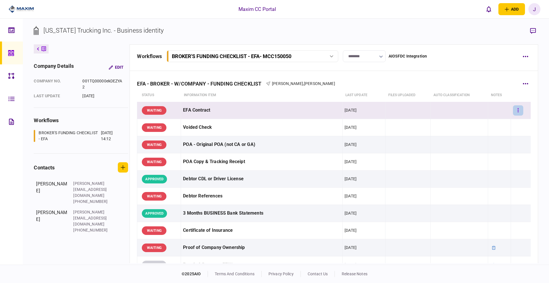
click at [513, 110] on button "button" at bounding box center [518, 110] width 10 height 10
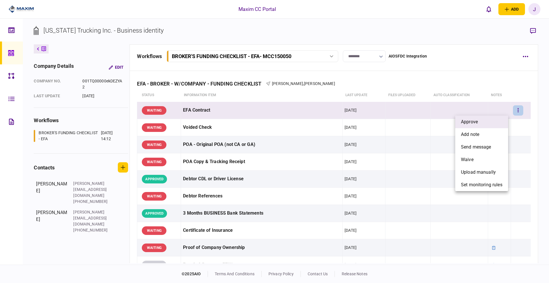
click at [476, 122] on span "approve" at bounding box center [469, 121] width 17 height 7
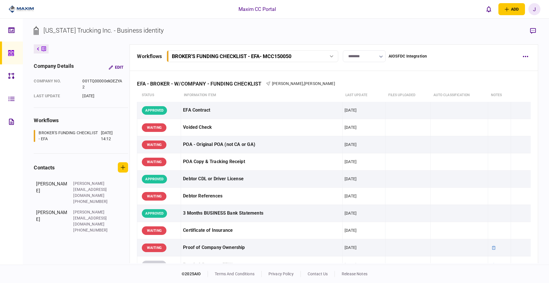
click at [234, 33] on section "Arizona Trucking Inc. - Business identity" at bounding box center [286, 35] width 504 height 19
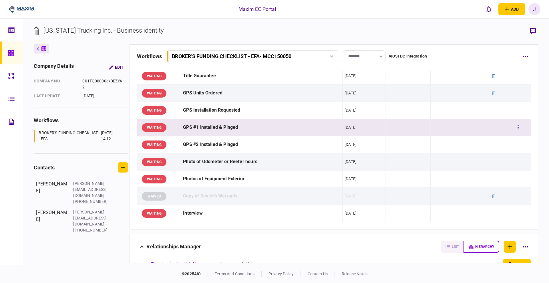
scroll to position [587, 0]
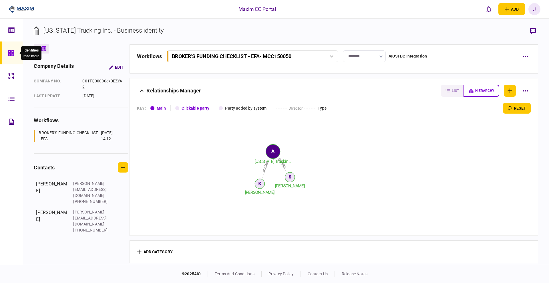
drag, startPoint x: 11, startPoint y: 50, endPoint x: 1, endPoint y: 50, distance: 10.3
click at [11, 50] on icon at bounding box center [11, 53] width 6 height 7
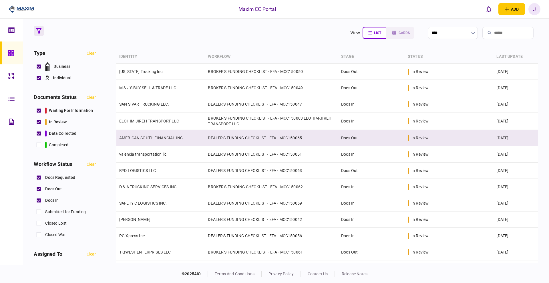
click at [146, 135] on td "AMERICAN SOUTH FINANCIAL INC" at bounding box center [160, 138] width 89 height 16
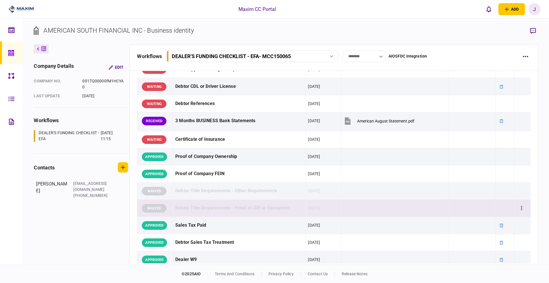
scroll to position [107, 0]
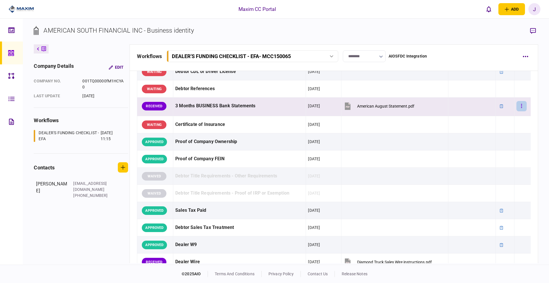
click at [517, 107] on button "button" at bounding box center [522, 106] width 10 height 10
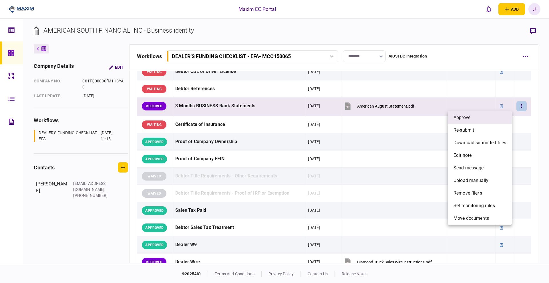
click at [472, 121] on li "approve" at bounding box center [480, 117] width 64 height 13
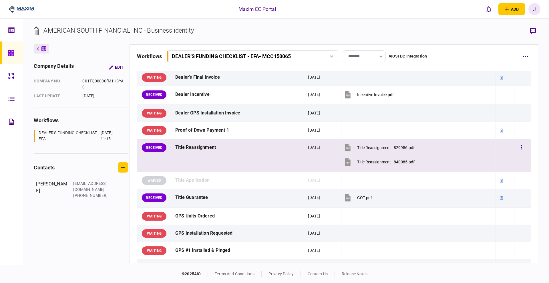
scroll to position [322, 0]
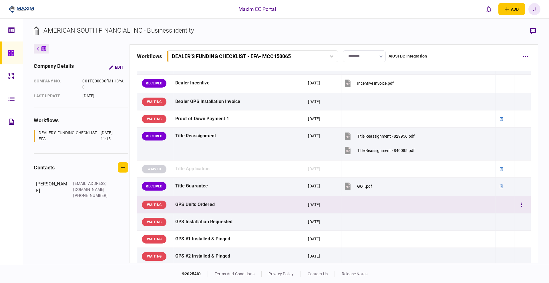
click at [208, 206] on div "GPS Units Ordered" at bounding box center [239, 204] width 128 height 13
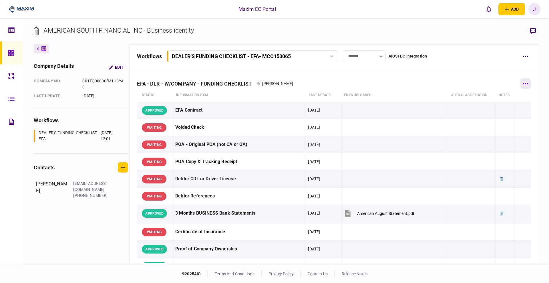
click at [523, 83] on icon "button" at bounding box center [525, 83] width 5 height 1
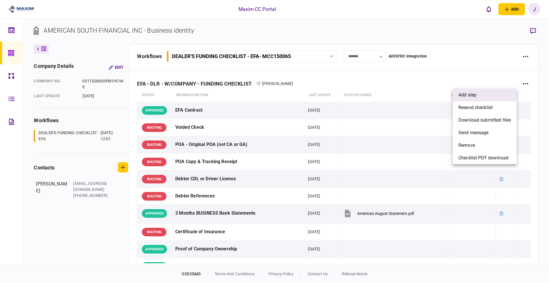
click at [479, 94] on li "add step" at bounding box center [485, 95] width 64 height 13
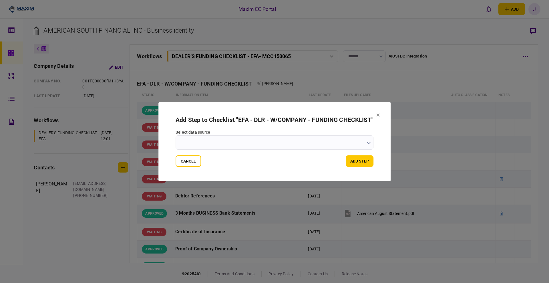
click at [197, 137] on input "select data source" at bounding box center [275, 142] width 198 height 14
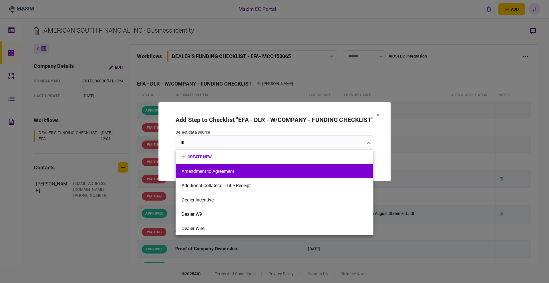
click at [222, 171] on button "Amendment to Agreement" at bounding box center [275, 171] width 186 height 5
type input "**********"
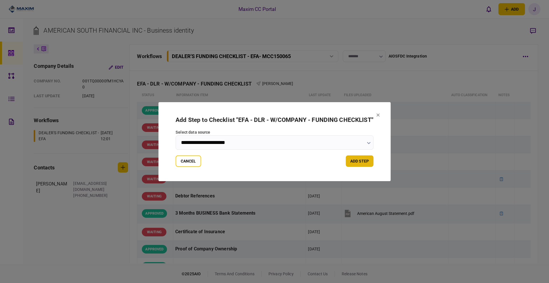
click at [359, 161] on button "add step" at bounding box center [360, 160] width 28 height 11
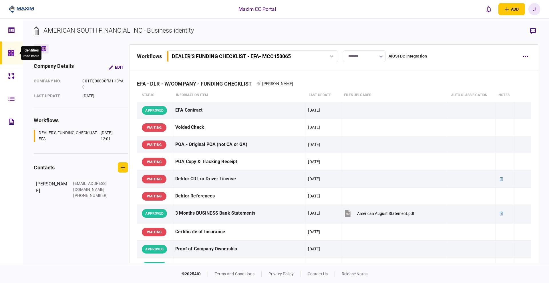
click at [9, 53] on icon at bounding box center [11, 53] width 6 height 6
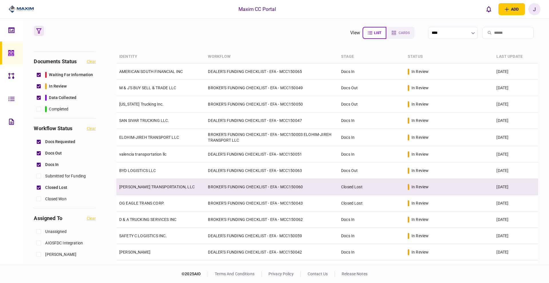
scroll to position [36, 0]
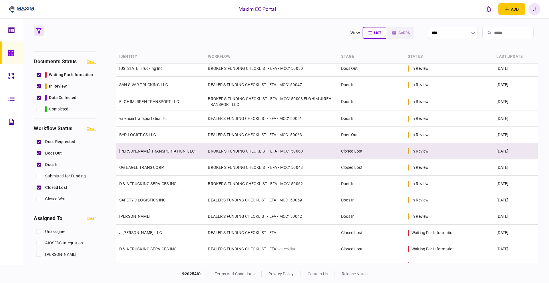
click at [163, 149] on link "KNIGHTEN TRANSPORTATION, LLC" at bounding box center [157, 151] width 76 height 5
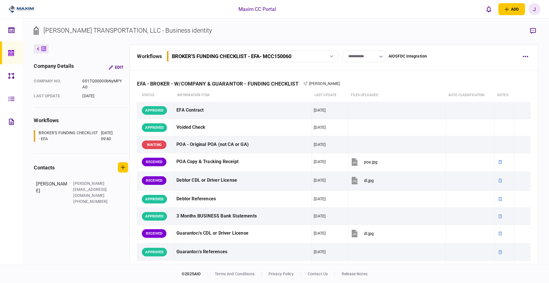
click at [321, 57] on div "BROKER'S FUNDING CHECKLIST - EFA - MCC150060" at bounding box center [253, 56] width 168 height 6
click at [375, 35] on section "[PERSON_NAME] TRANSPORTATION, LLC - Business identity" at bounding box center [286, 35] width 504 height 19
click at [318, 54] on div "BROKER'S FUNDING CHECKLIST - EFA - MCC150060" at bounding box center [246, 56] width 148 height 6
click at [473, 55] on div "**********" at bounding box center [327, 56] width 381 height 12
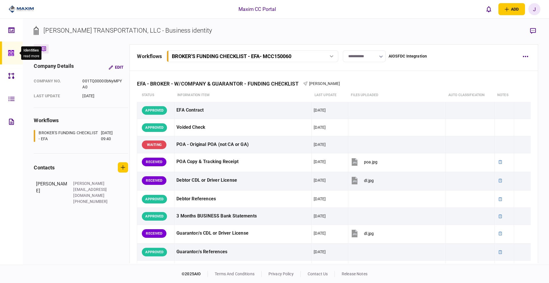
click at [11, 48] on div at bounding box center [12, 52] width 9 height 23
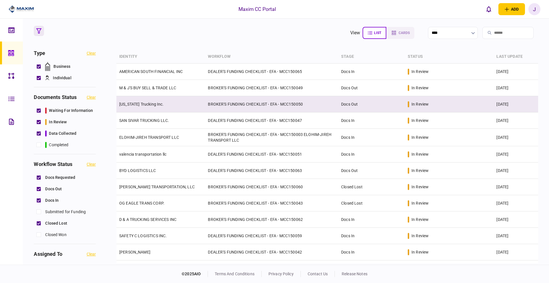
click at [146, 103] on link "Arizona Trucking Inc." at bounding box center [141, 104] width 45 height 5
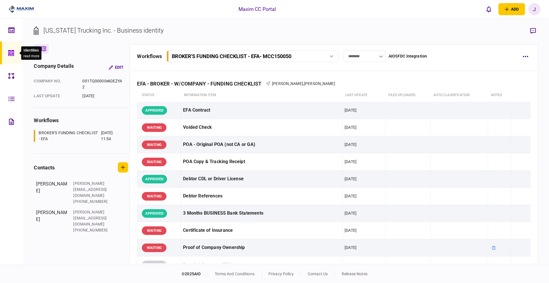
click at [16, 56] on div at bounding box center [12, 52] width 9 height 23
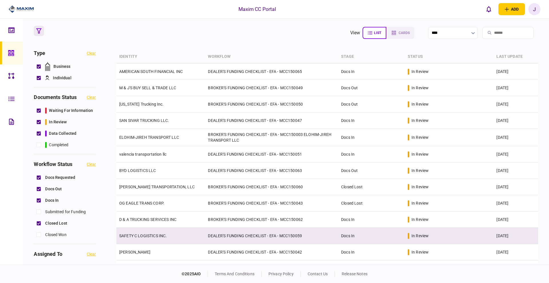
scroll to position [36, 0]
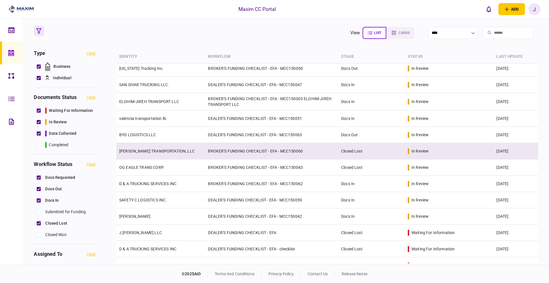
click at [145, 154] on td "KNIGHTEN TRANSPORTATION, LLC" at bounding box center [160, 151] width 89 height 16
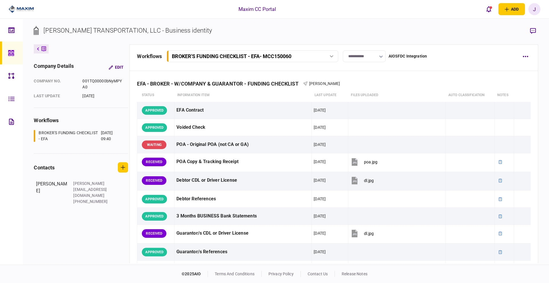
click at [335, 56] on div at bounding box center [332, 56] width 9 height 2
click at [325, 54] on div "BROKER'S FUNDING CHECKLIST - EFA - MCC150060" at bounding box center [253, 56] width 168 height 6
click at [263, 72] on link "BROKER'S FUNDING CHECKLIST - EFA - MCC150060 [DATE] 09:40" at bounding box center [253, 68] width 164 height 12
click at [525, 56] on icon "button" at bounding box center [525, 56] width 5 height 1
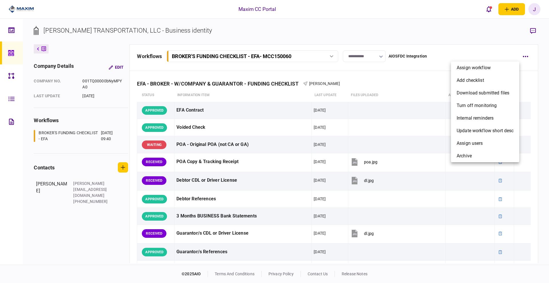
click at [527, 55] on div at bounding box center [274, 141] width 549 height 283
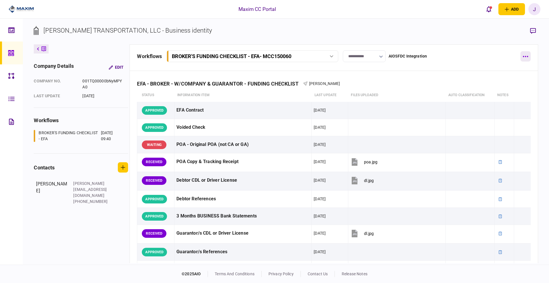
click at [527, 58] on button "button" at bounding box center [526, 56] width 10 height 10
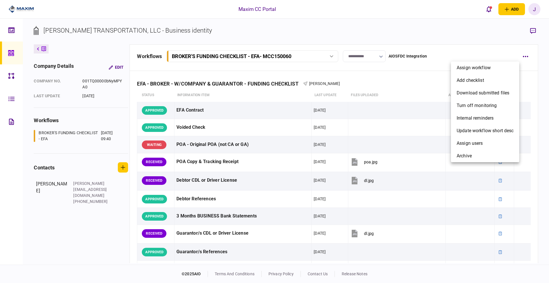
click at [405, 56] on div at bounding box center [274, 141] width 549 height 283
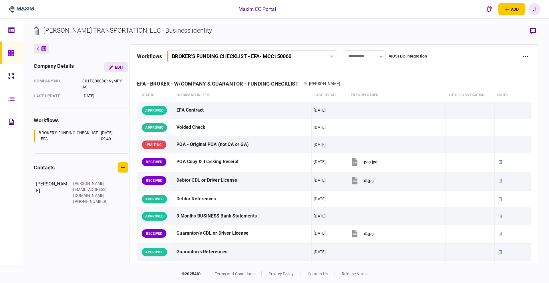
click at [121, 67] on button "Edit" at bounding box center [116, 67] width 24 height 10
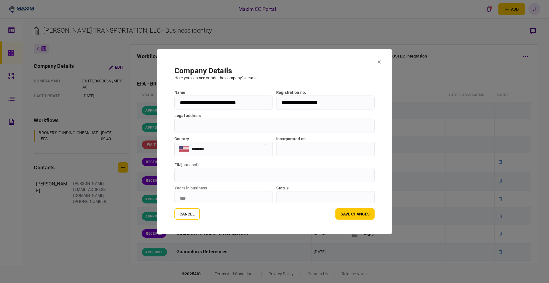
drag, startPoint x: 246, startPoint y: 102, endPoint x: 300, endPoint y: 106, distance: 53.9
click at [294, 106] on div "**********" at bounding box center [275, 99] width 200 height 20
drag, startPoint x: 304, startPoint y: 100, endPoint x: 362, endPoint y: 109, distance: 59.0
click at [370, 101] on input "**********" at bounding box center [325, 102] width 98 height 14
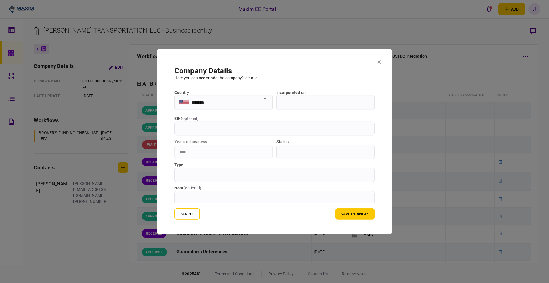
scroll to position [51, 0]
drag, startPoint x: 190, startPoint y: 212, endPoint x: 191, endPoint y: 206, distance: 6.0
click at [190, 211] on button "Cancel" at bounding box center [187, 213] width 25 height 11
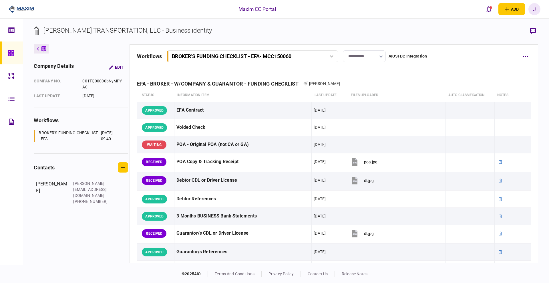
click at [66, 138] on div "BROKER'S FUNDING CHECKLIST - EFA" at bounding box center [69, 136] width 61 height 12
click at [56, 132] on div "BROKER'S FUNDING CHECKLIST - EFA" at bounding box center [69, 136] width 61 height 12
click at [36, 49] on button at bounding box center [41, 48] width 15 height 9
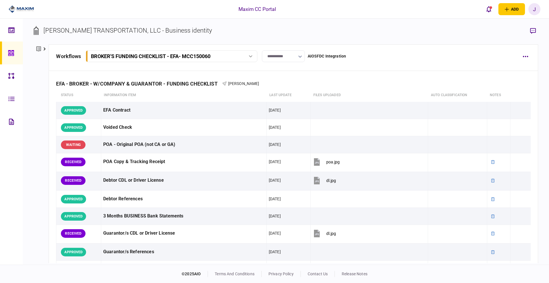
click at [47, 46] on button at bounding box center [41, 48] width 15 height 9
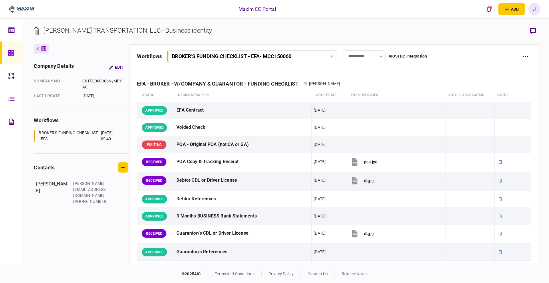
click at [55, 134] on div "BROKER'S FUNDING CHECKLIST - EFA" at bounding box center [69, 136] width 61 height 12
click at [79, 140] on div "BROKER'S FUNDING CHECKLIST - EFA" at bounding box center [69, 136] width 61 height 12
click at [79, 139] on div "BROKER'S FUNDING CHECKLIST - EFA" at bounding box center [69, 136] width 61 height 12
click at [79, 138] on div "BROKER'S FUNDING CHECKLIST - EFA" at bounding box center [69, 136] width 61 height 12
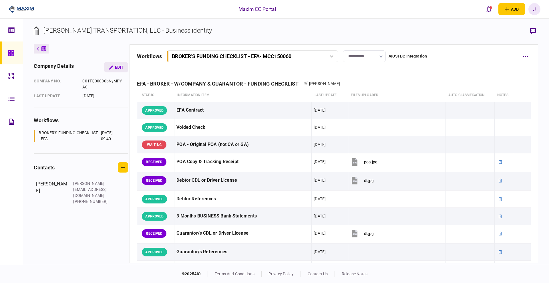
click at [118, 69] on button "Edit" at bounding box center [116, 67] width 24 height 10
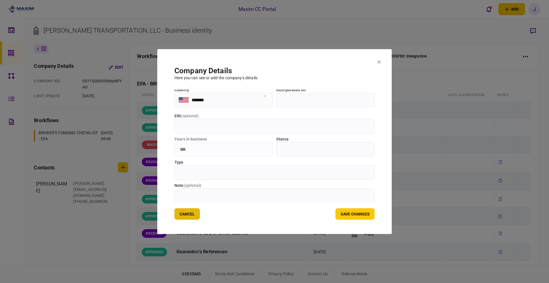
click at [193, 216] on button "Cancel" at bounding box center [187, 213] width 25 height 11
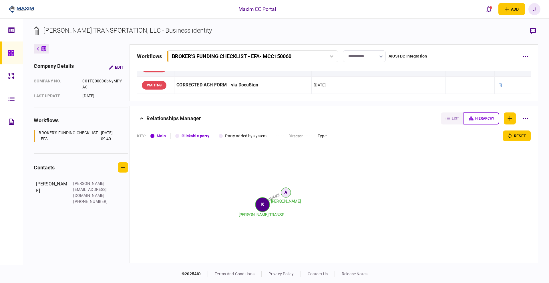
scroll to position [713, 0]
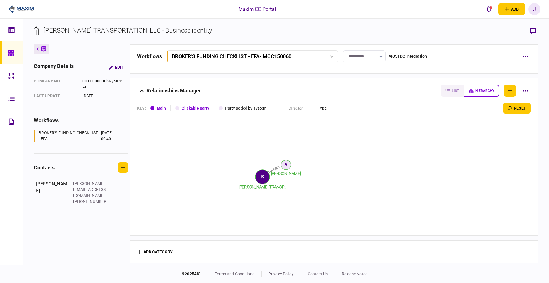
click at [261, 173] on circle at bounding box center [263, 177] width 14 height 14
click at [524, 90] on button "button" at bounding box center [526, 91] width 10 height 10
click at [207, 154] on div at bounding box center [274, 141] width 549 height 283
click at [99, 99] on div "[DATE]" at bounding box center [102, 96] width 41 height 6
drag, startPoint x: 176, startPoint y: 122, endPoint x: 181, endPoint y: 130, distance: 9.4
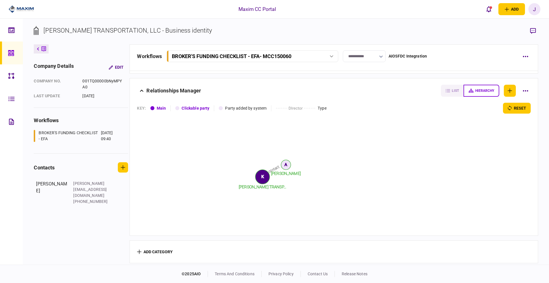
click at [180, 127] on icon "contact Allyson Berard KNIGHTEN TRANSP... A K" at bounding box center [274, 171] width 275 height 114
click at [116, 121] on div "workflows" at bounding box center [81, 120] width 94 height 8
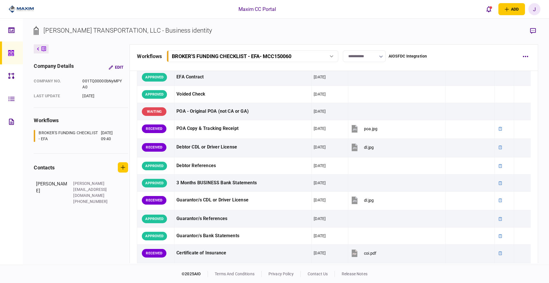
scroll to position [0, 0]
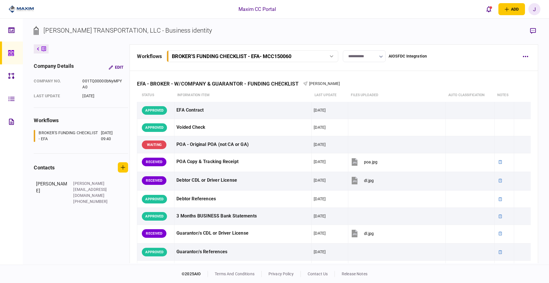
click at [329, 58] on div "BROKER'S FUNDING CHECKLIST - EFA - MCC150060" at bounding box center [253, 56] width 168 height 6
click at [19, 45] on link at bounding box center [11, 52] width 23 height 23
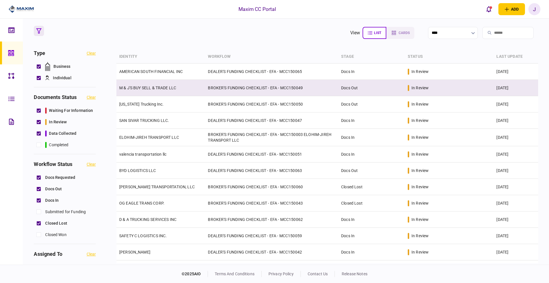
click at [167, 90] on td "M & J'S BUY SELL & TRADE LLC" at bounding box center [160, 88] width 89 height 16
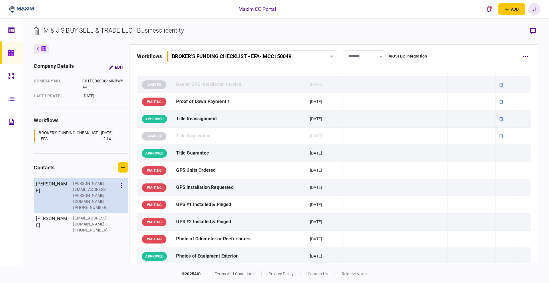
scroll to position [644, 0]
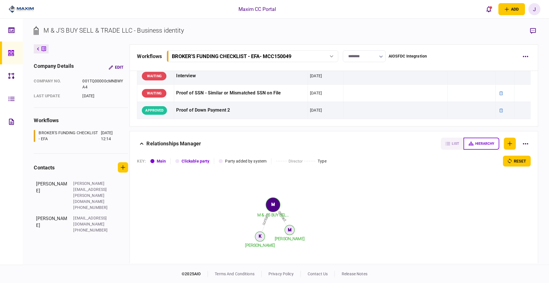
click at [108, 127] on section "workflows BROKER'S FUNDING CHECKLIST - EFA 17 Sep 2025 12:14" at bounding box center [81, 134] width 94 height 37
click at [12, 52] on icon at bounding box center [11, 53] width 6 height 6
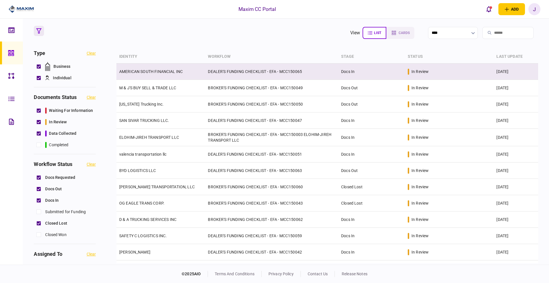
click at [141, 73] on link "AMERICAN SOUTH FINANCIAL INC" at bounding box center [151, 71] width 64 height 5
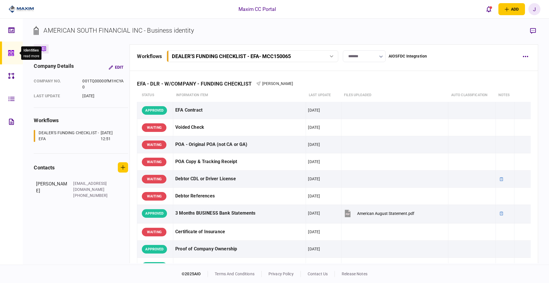
click at [13, 52] on icon at bounding box center [11, 53] width 6 height 6
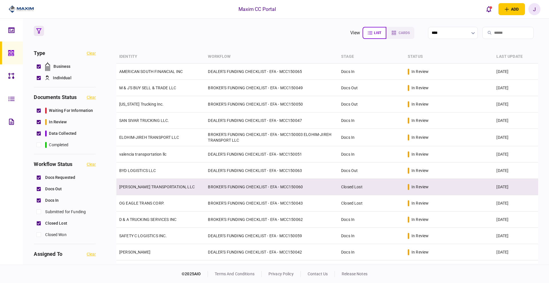
click at [152, 190] on td "KNIGHTEN TRANSPORTATION, LLC" at bounding box center [160, 187] width 89 height 16
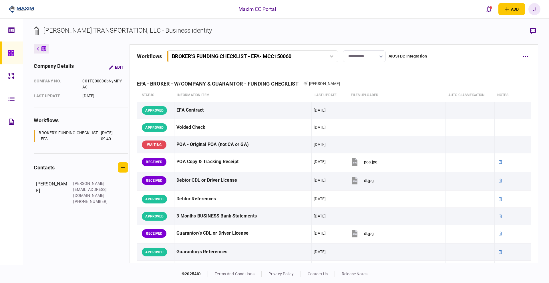
click at [368, 58] on input "**********" at bounding box center [364, 56] width 43 height 12
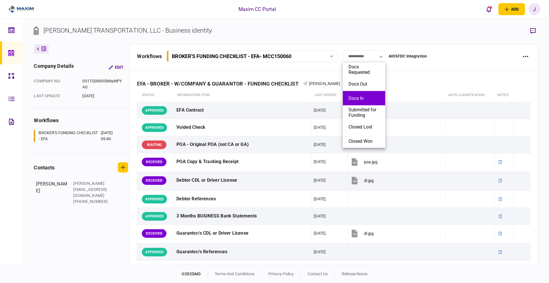
click at [361, 100] on button "Docs In" at bounding box center [364, 98] width 31 height 5
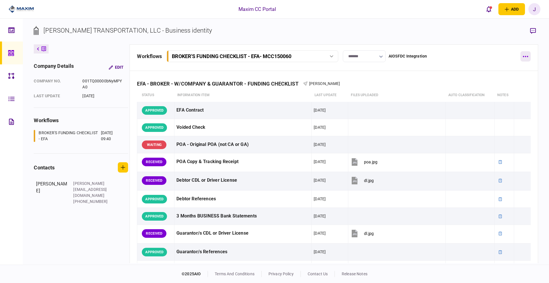
click at [524, 57] on button "button" at bounding box center [526, 56] width 10 height 10
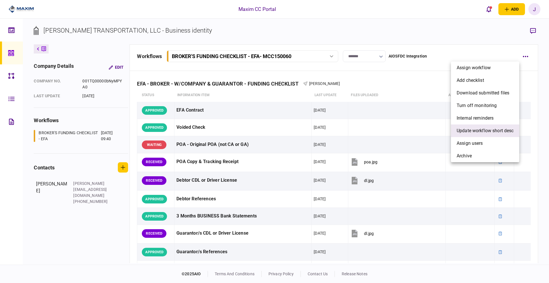
click at [484, 133] on span "Update workflow short desc" at bounding box center [485, 130] width 57 height 7
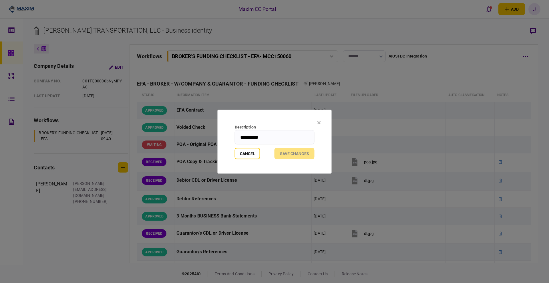
drag, startPoint x: 289, startPoint y: 137, endPoint x: 215, endPoint y: 134, distance: 73.9
click at [215, 134] on div "Description ********* Cancel Save changes" at bounding box center [274, 141] width 549 height 283
click at [239, 153] on button "Cancel" at bounding box center [247, 153] width 25 height 11
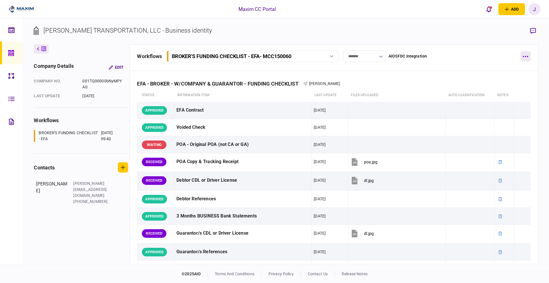
click at [521, 59] on button "button" at bounding box center [526, 56] width 10 height 10
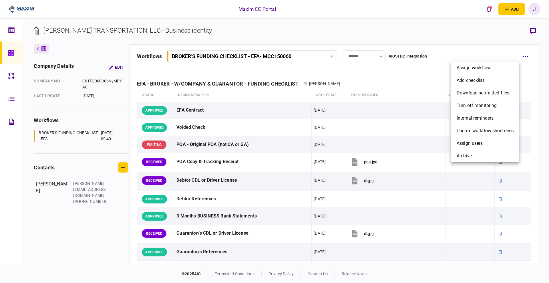
click at [483, 41] on div at bounding box center [274, 141] width 549 height 283
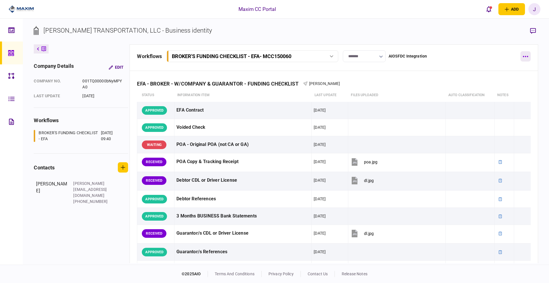
click at [524, 57] on button "button" at bounding box center [526, 56] width 10 height 10
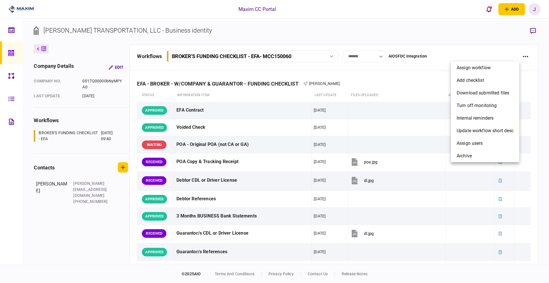
click at [509, 45] on div at bounding box center [274, 141] width 549 height 283
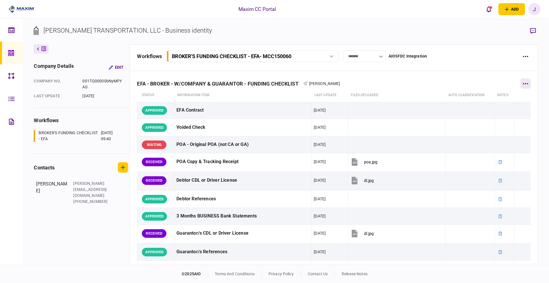
click at [523, 84] on icon "button" at bounding box center [525, 83] width 5 height 1
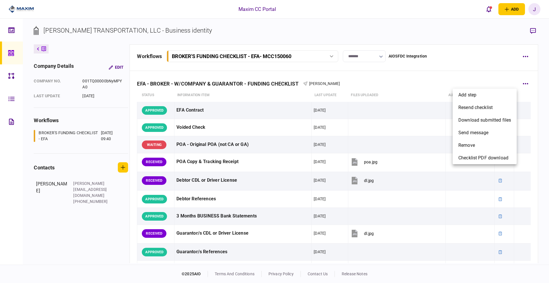
click at [483, 74] on div at bounding box center [274, 141] width 549 height 283
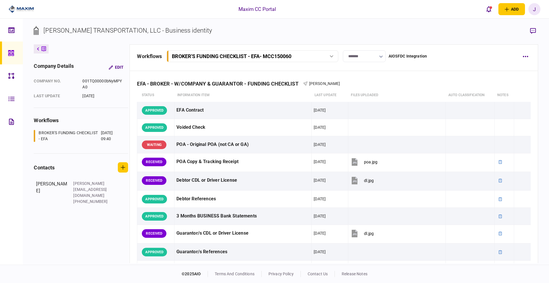
click at [366, 56] on input "*******" at bounding box center [364, 56] width 43 height 12
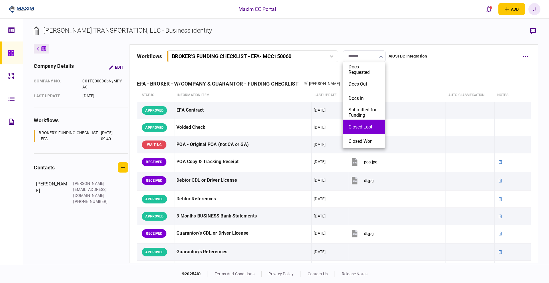
click at [371, 126] on button "Closed Lost" at bounding box center [364, 126] width 31 height 5
type input "**********"
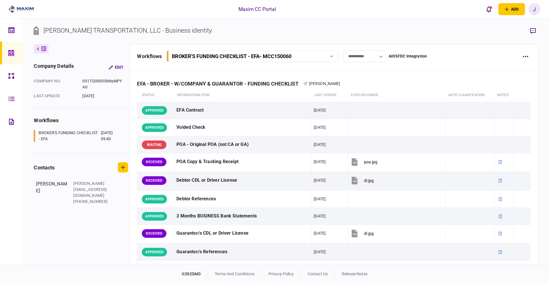
click at [372, 32] on section "[PERSON_NAME] TRANSPORTATION, LLC - Business identity" at bounding box center [286, 35] width 504 height 19
click at [414, 27] on section "[PERSON_NAME] TRANSPORTATION, LLC - Business identity" at bounding box center [286, 35] width 504 height 19
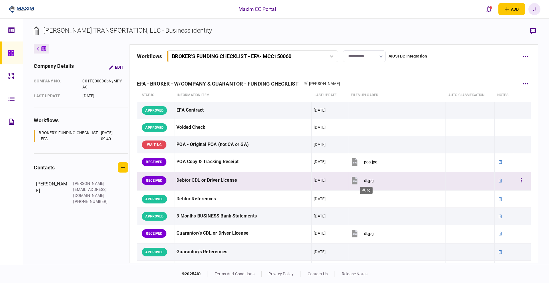
click at [365, 180] on div "dl.jpg" at bounding box center [369, 180] width 10 height 5
click at [521, 180] on icon "button" at bounding box center [521, 180] width 1 height 5
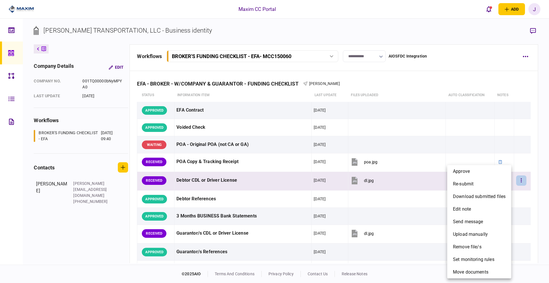
click at [403, 78] on div at bounding box center [274, 141] width 549 height 283
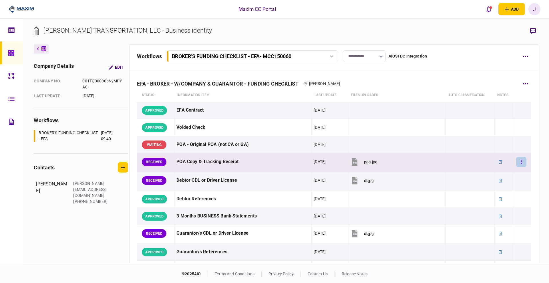
click at [516, 159] on button "button" at bounding box center [521, 162] width 10 height 10
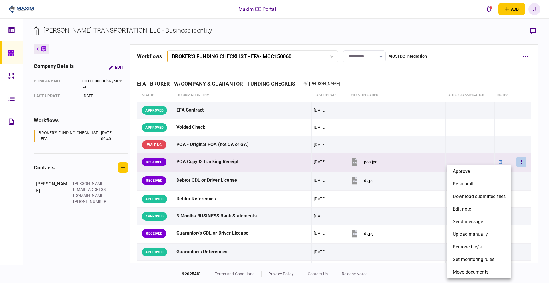
click at [379, 140] on div at bounding box center [274, 141] width 549 height 283
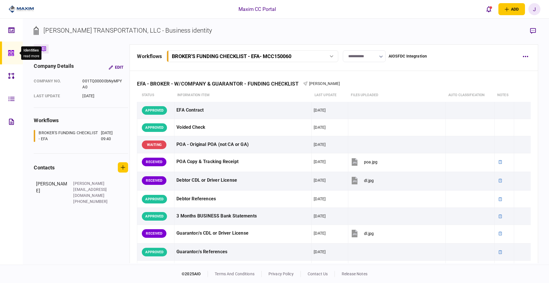
drag, startPoint x: 14, startPoint y: 53, endPoint x: 18, endPoint y: 53, distance: 4.6
click at [14, 53] on icon at bounding box center [11, 53] width 6 height 7
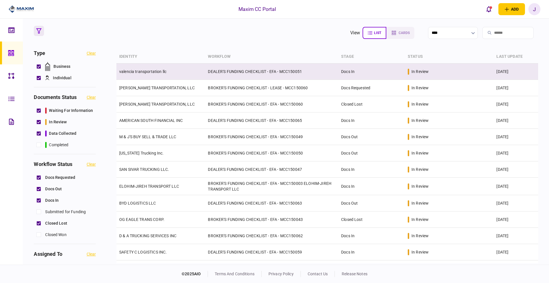
click at [148, 73] on link "valencia transportation llc" at bounding box center [142, 71] width 47 height 5
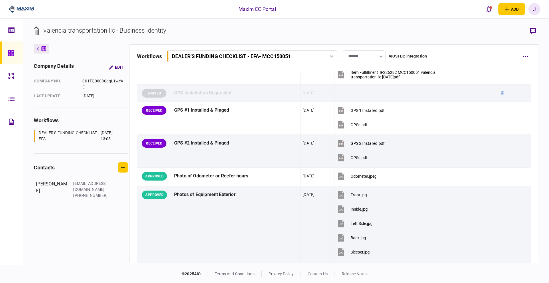
scroll to position [465, 0]
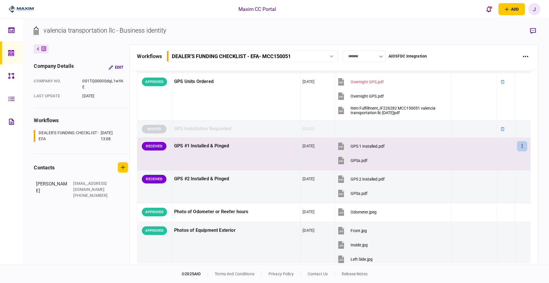
click at [522, 147] on icon "button" at bounding box center [522, 146] width 1 height 4
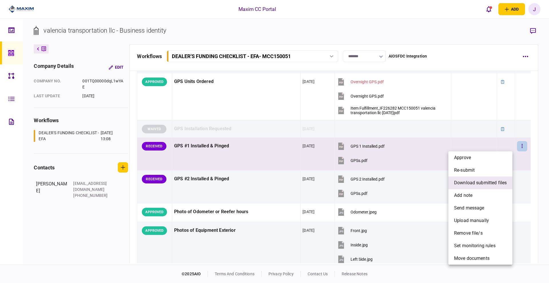
click at [484, 181] on span "download submitted files" at bounding box center [480, 182] width 53 height 7
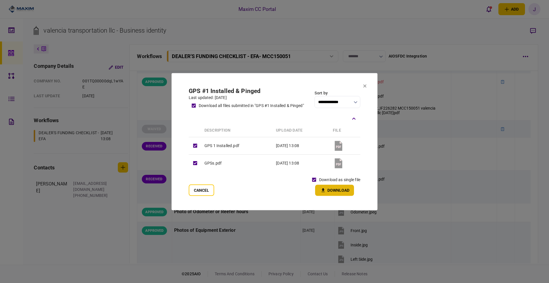
click at [330, 188] on button "Download" at bounding box center [334, 190] width 39 height 11
click at [365, 86] on icon at bounding box center [365, 85] width 3 height 3
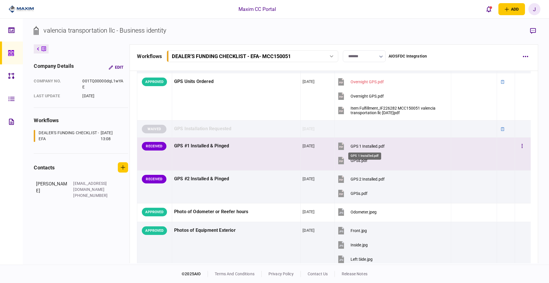
click at [365, 147] on div "GPS 1 Installed.pdf" at bounding box center [368, 146] width 34 height 5
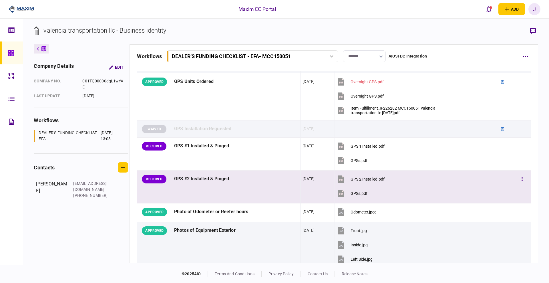
click at [367, 179] on div "GPS 2 Installed.pdf" at bounding box center [368, 179] width 34 height 5
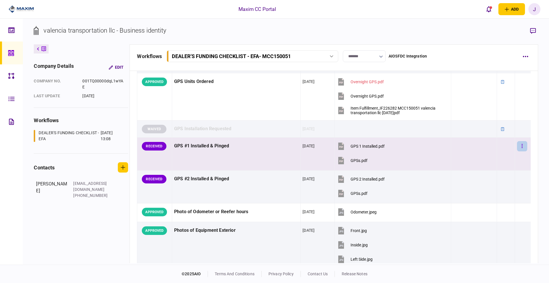
click at [522, 144] on icon "button" at bounding box center [522, 146] width 1 height 4
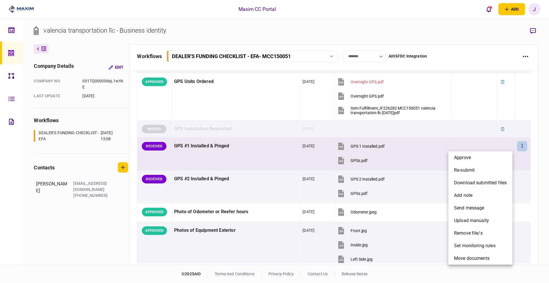
click at [487, 150] on div at bounding box center [274, 141] width 549 height 283
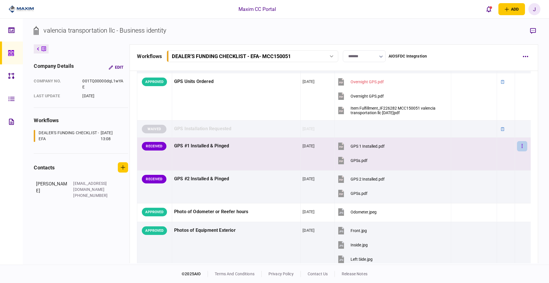
click at [517, 147] on button "button" at bounding box center [522, 146] width 10 height 10
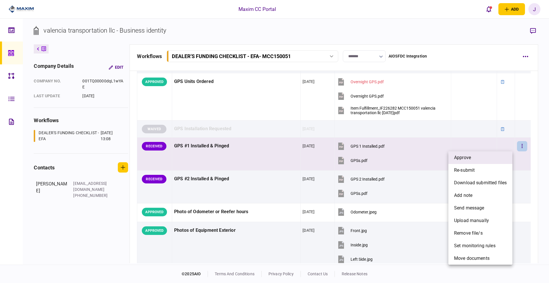
click at [501, 160] on li "approve" at bounding box center [481, 157] width 64 height 13
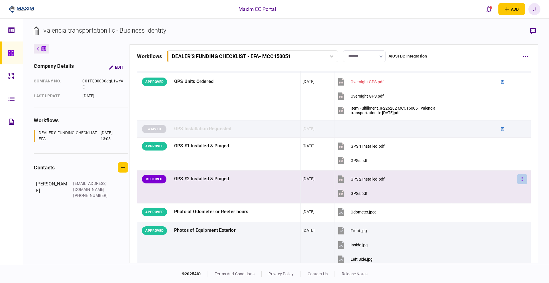
click at [518, 176] on button "button" at bounding box center [522, 179] width 10 height 10
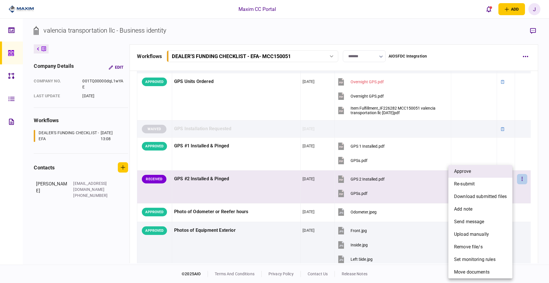
click at [487, 171] on li "approve" at bounding box center [481, 171] width 64 height 13
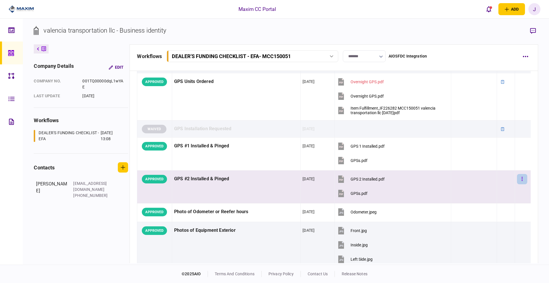
click at [520, 180] on button "button" at bounding box center [522, 179] width 10 height 10
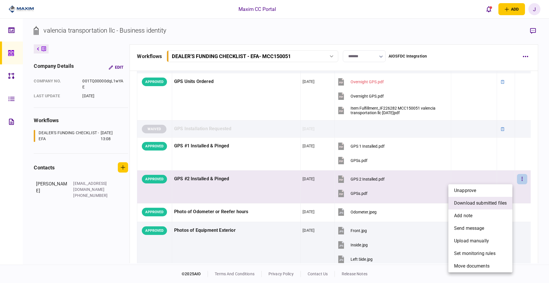
click at [490, 203] on span "download submitted files" at bounding box center [480, 203] width 53 height 7
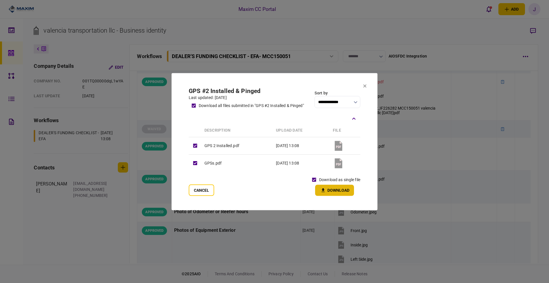
click at [334, 191] on button "Download" at bounding box center [334, 190] width 39 height 11
click at [367, 86] on section "**********" at bounding box center [275, 141] width 206 height 137
click at [365, 86] on icon at bounding box center [364, 85] width 3 height 3
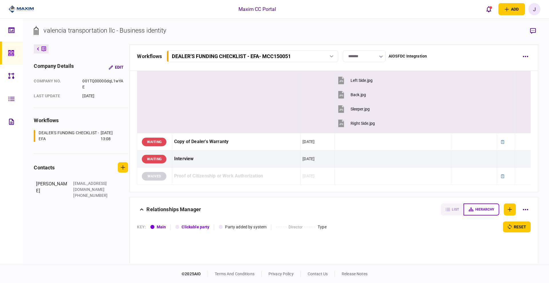
scroll to position [764, 0]
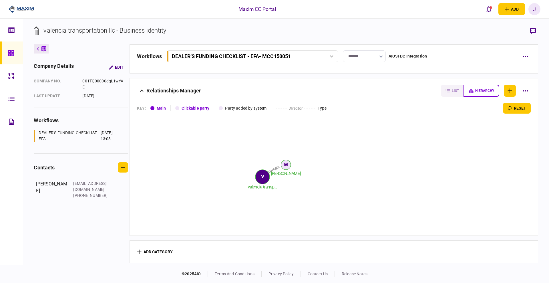
click at [6, 60] on link at bounding box center [11, 52] width 23 height 23
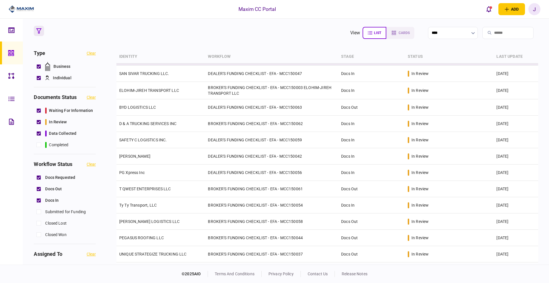
scroll to position [95, 0]
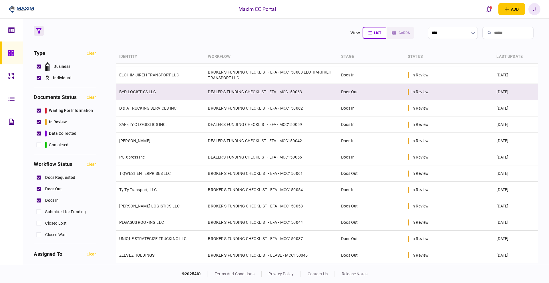
click at [130, 91] on link "BYD LOGISTICS LLC" at bounding box center [137, 92] width 37 height 5
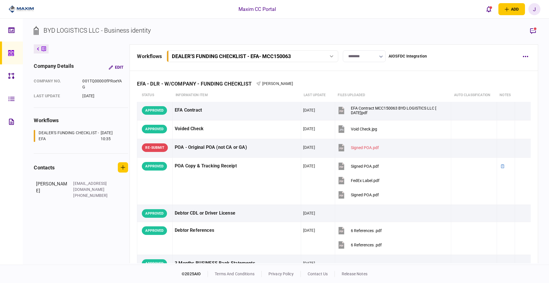
click at [473, 56] on div "workflows DEALER'S FUNDING CHECKLIST - EFA - MCC150063 DEALER'S FUNDING CHECKLI…" at bounding box center [327, 56] width 381 height 12
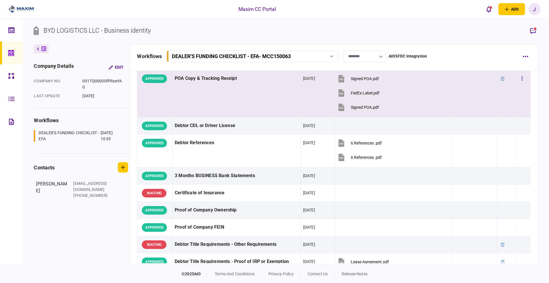
scroll to position [143, 0]
